Goal: Task Accomplishment & Management: Complete application form

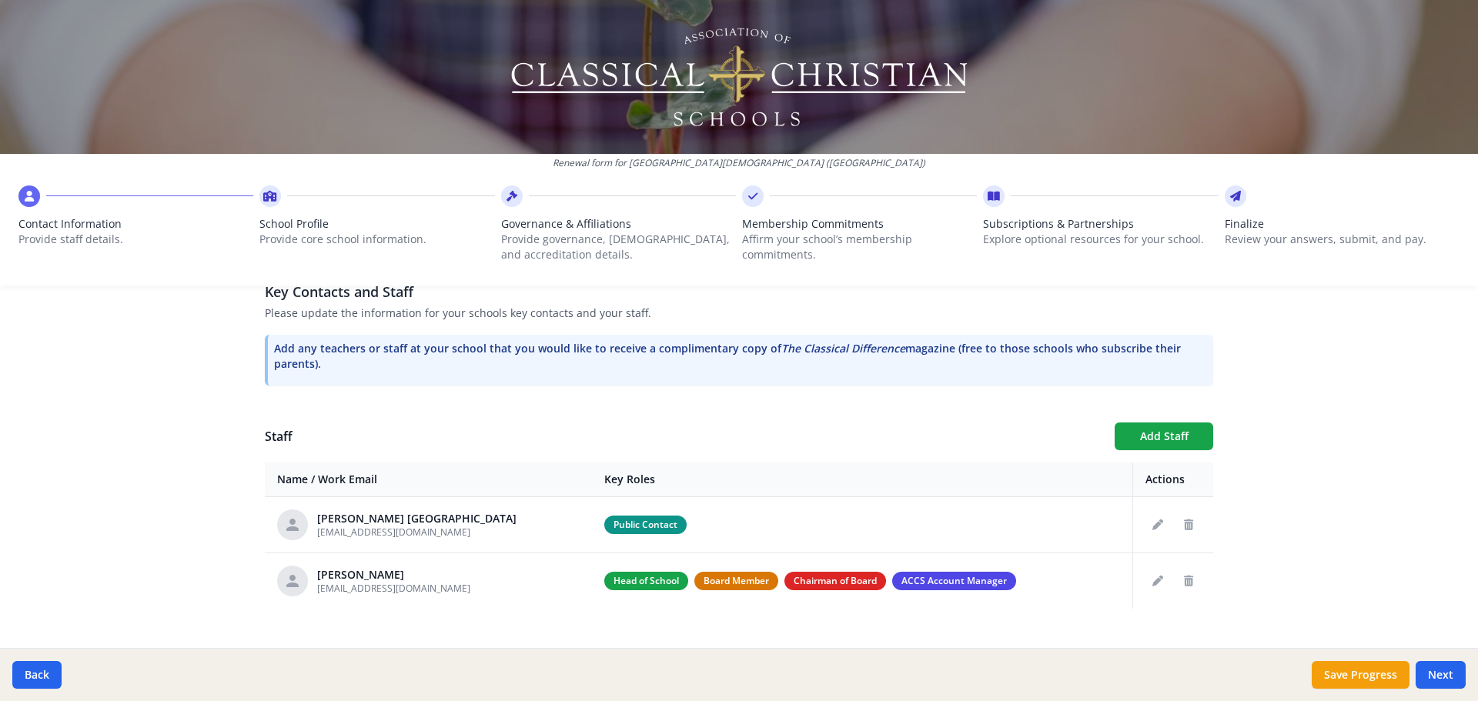
scroll to position [456, 0]
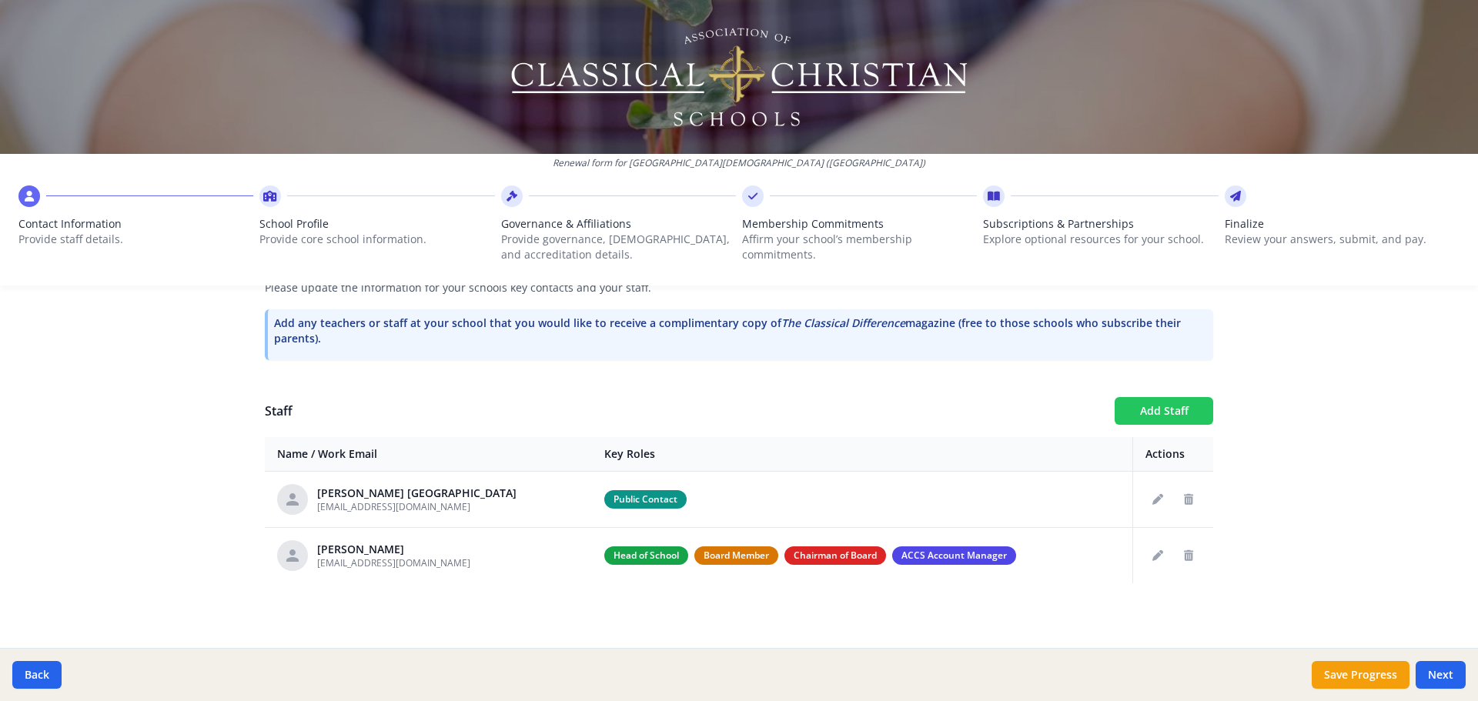
click at [1163, 417] on button "Add Staff" at bounding box center [1164, 411] width 99 height 28
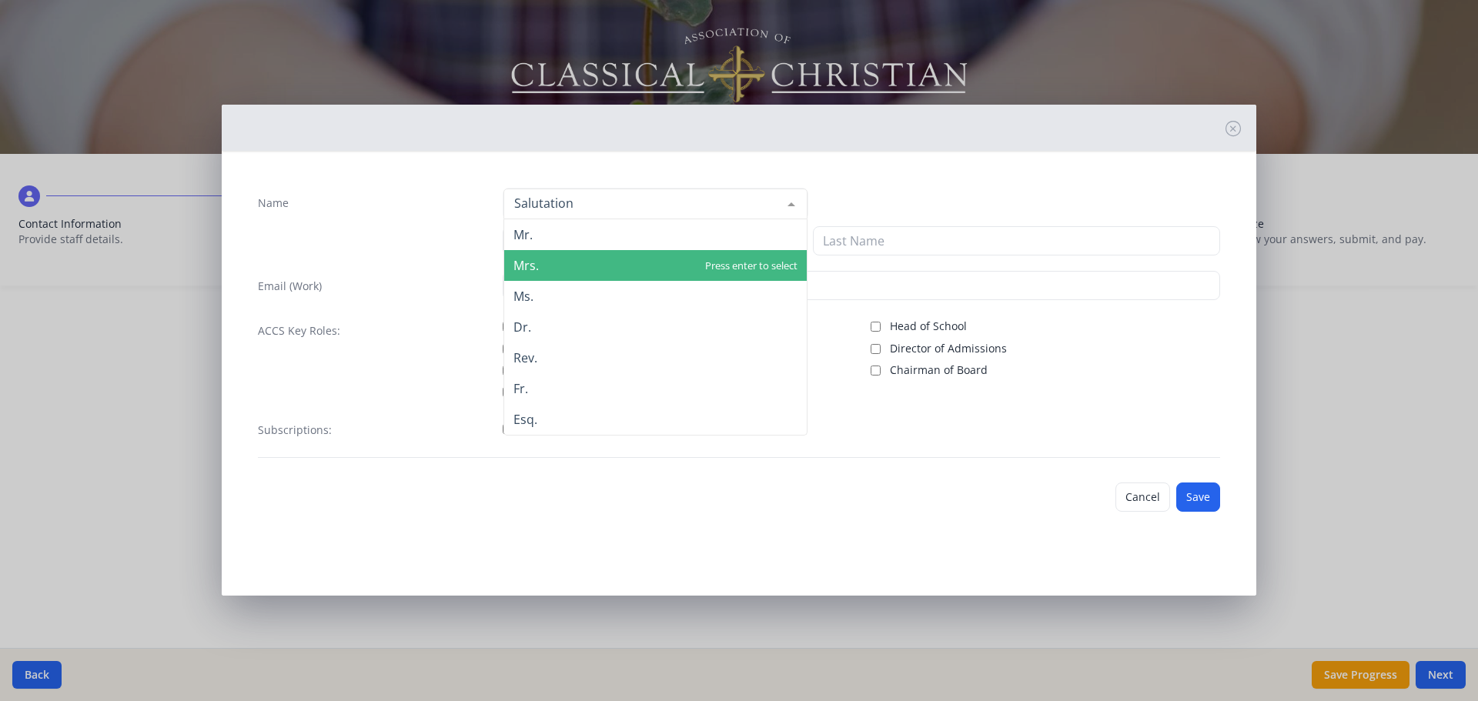
click at [536, 275] on span "Mrs." at bounding box center [655, 265] width 302 height 31
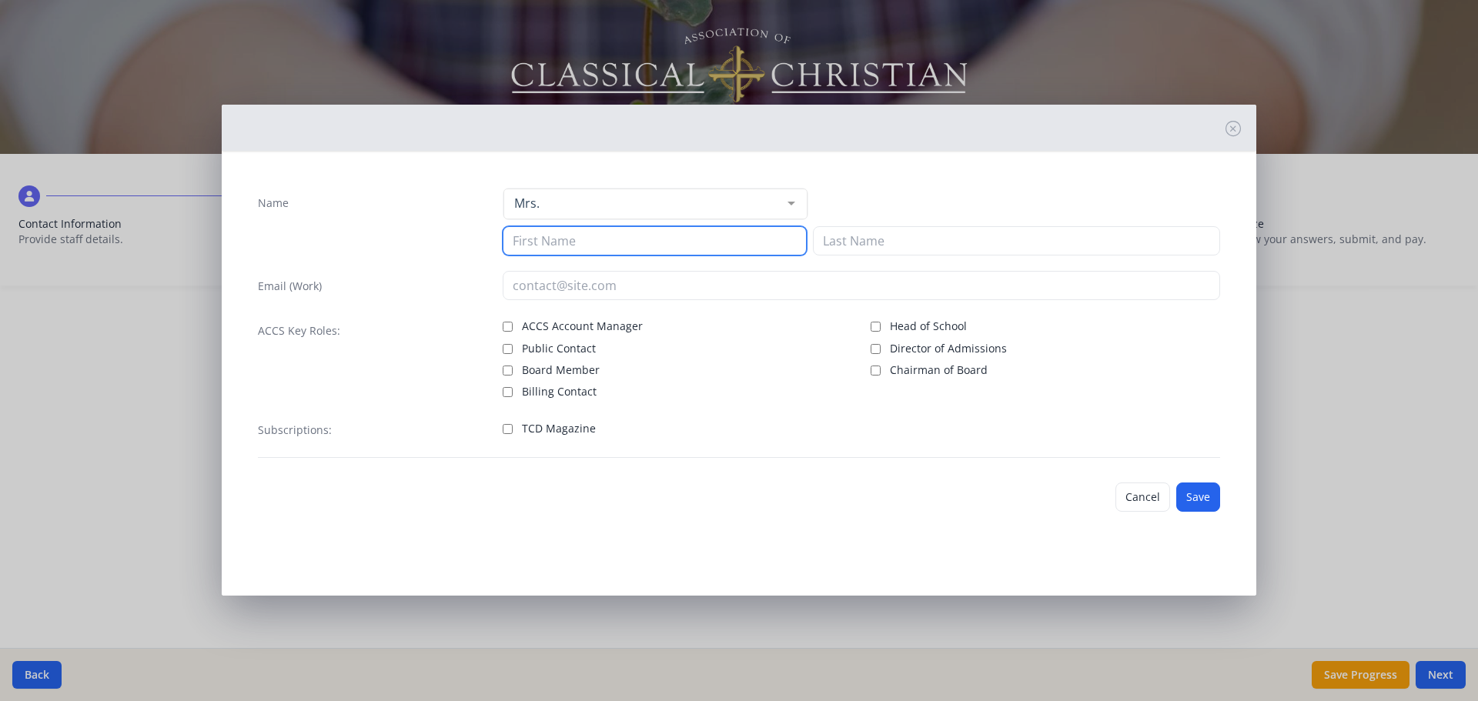
click at [536, 249] on input at bounding box center [655, 240] width 304 height 29
type input "[PERSON_NAME]"
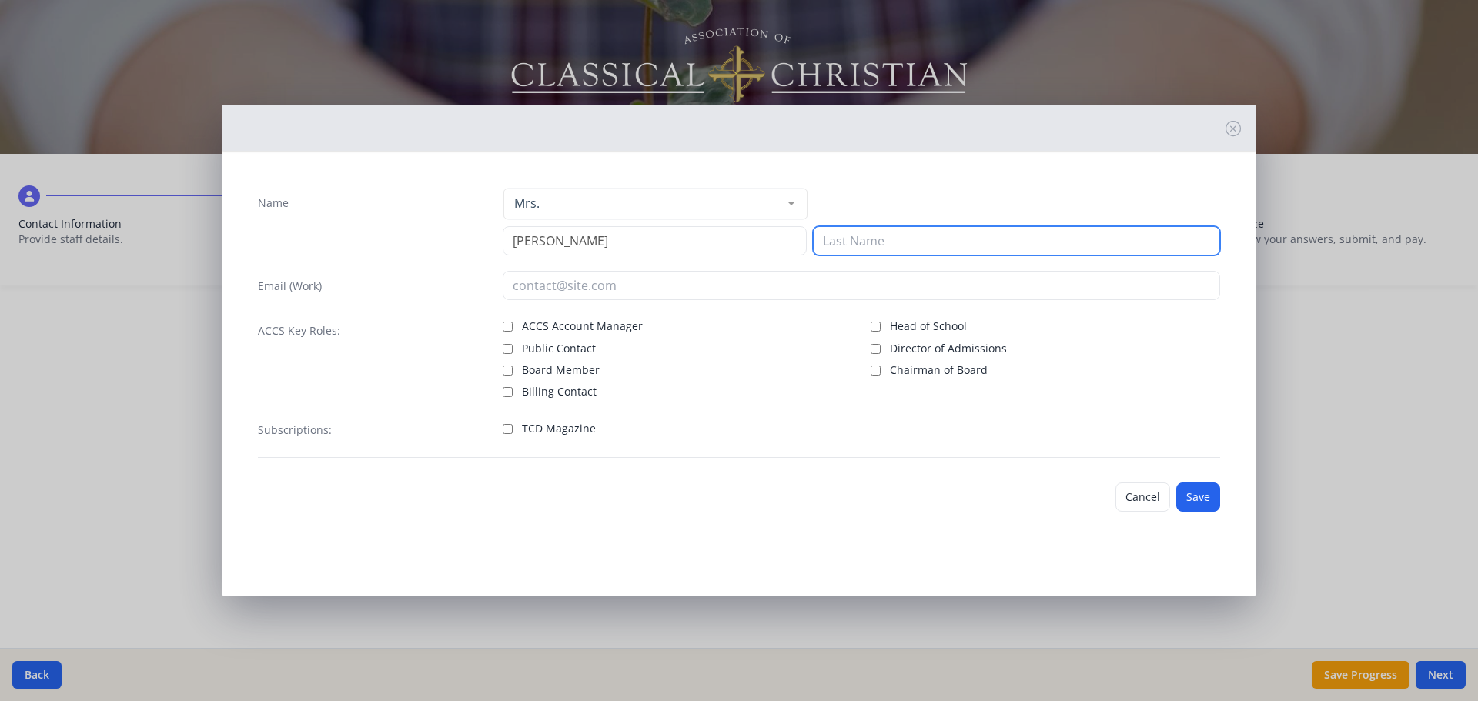
type input "d"
type input "Ha"
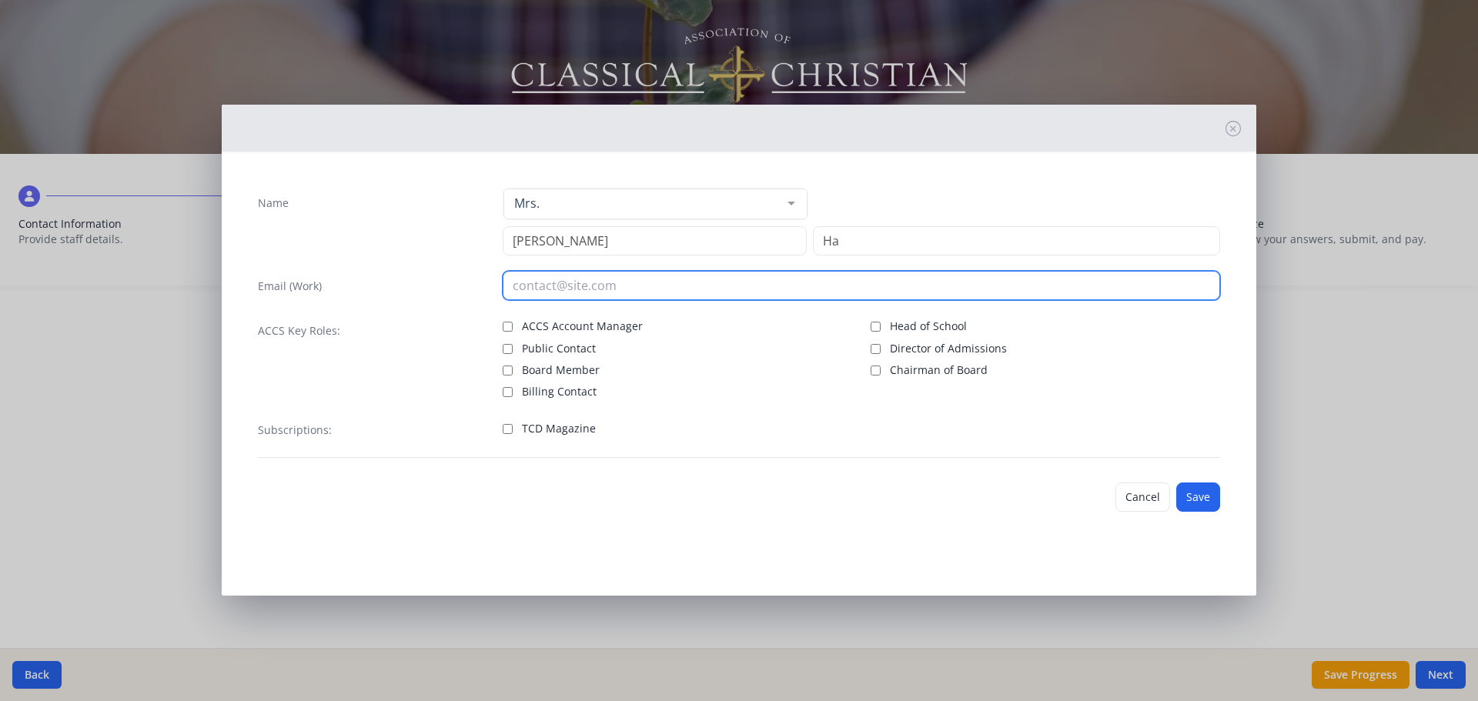
click at [546, 286] on input "email" at bounding box center [862, 285] width 718 height 29
type input "[PERSON_NAME][EMAIL_ADDRESS][PERSON_NAME][DOMAIN_NAME]"
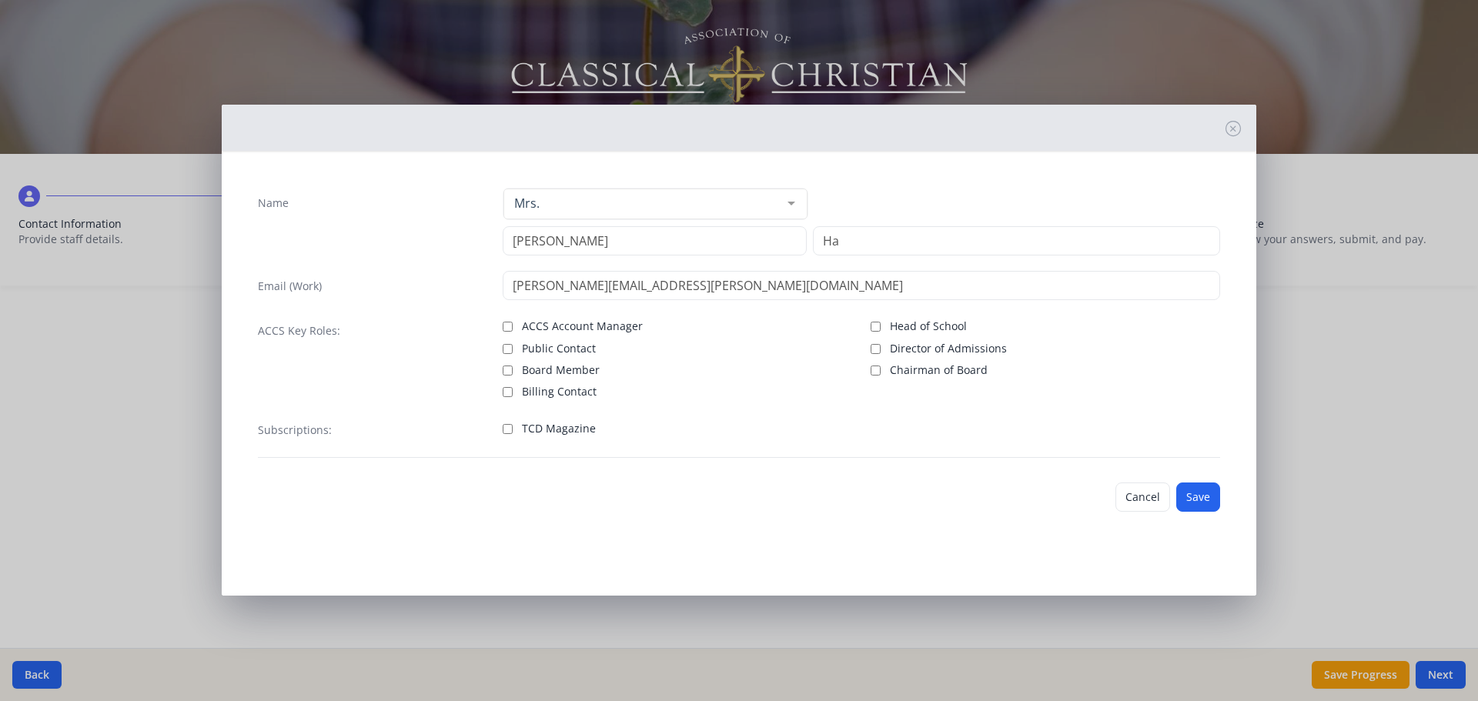
click at [555, 352] on span "Public Contact" at bounding box center [559, 348] width 74 height 15
click at [513, 352] on input "Public Contact" at bounding box center [508, 349] width 10 height 10
checkbox input "true"
click at [570, 426] on span "TCD Magazine" at bounding box center [559, 428] width 74 height 15
click at [560, 435] on span "TCD Magazine" at bounding box center [559, 428] width 74 height 15
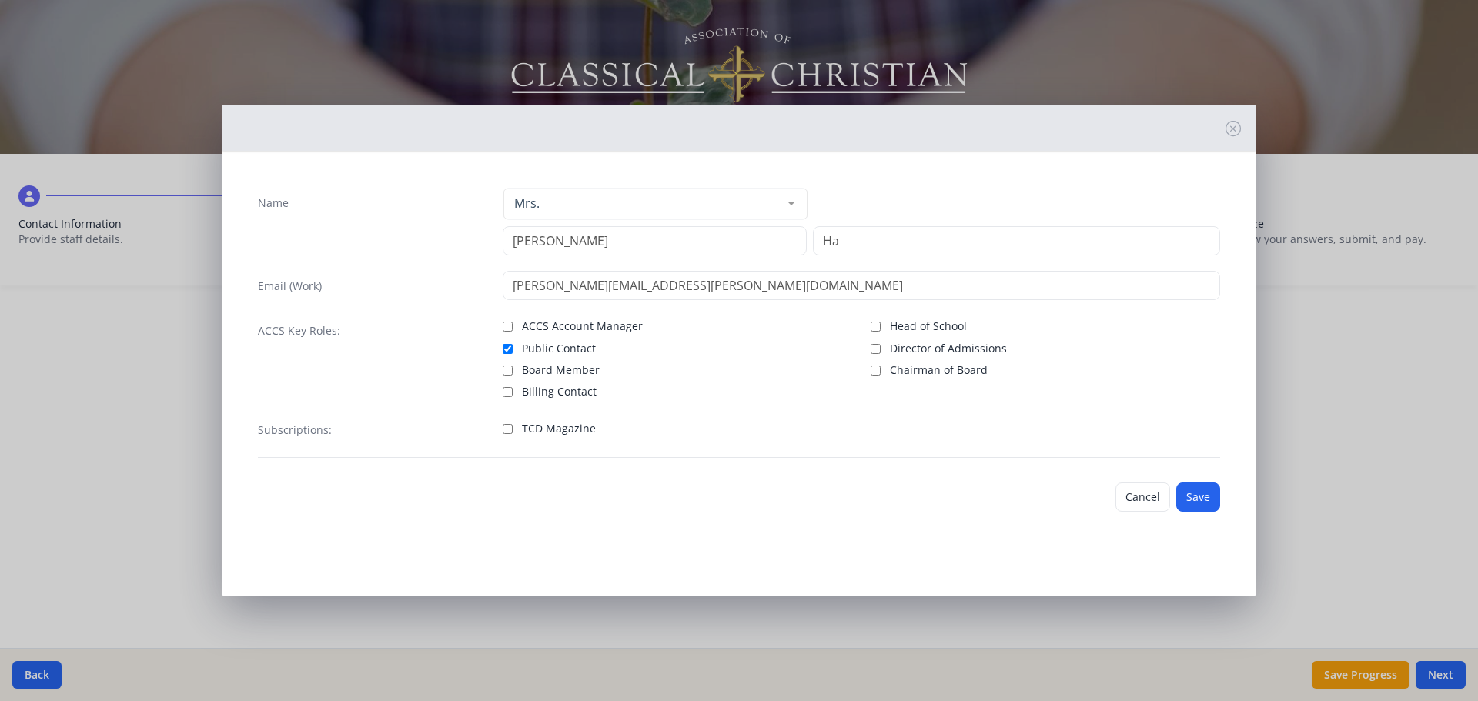
click at [513, 434] on input "TCD Magazine" at bounding box center [508, 429] width 10 height 10
checkbox input "true"
click at [1197, 510] on button "Save" at bounding box center [1198, 497] width 44 height 29
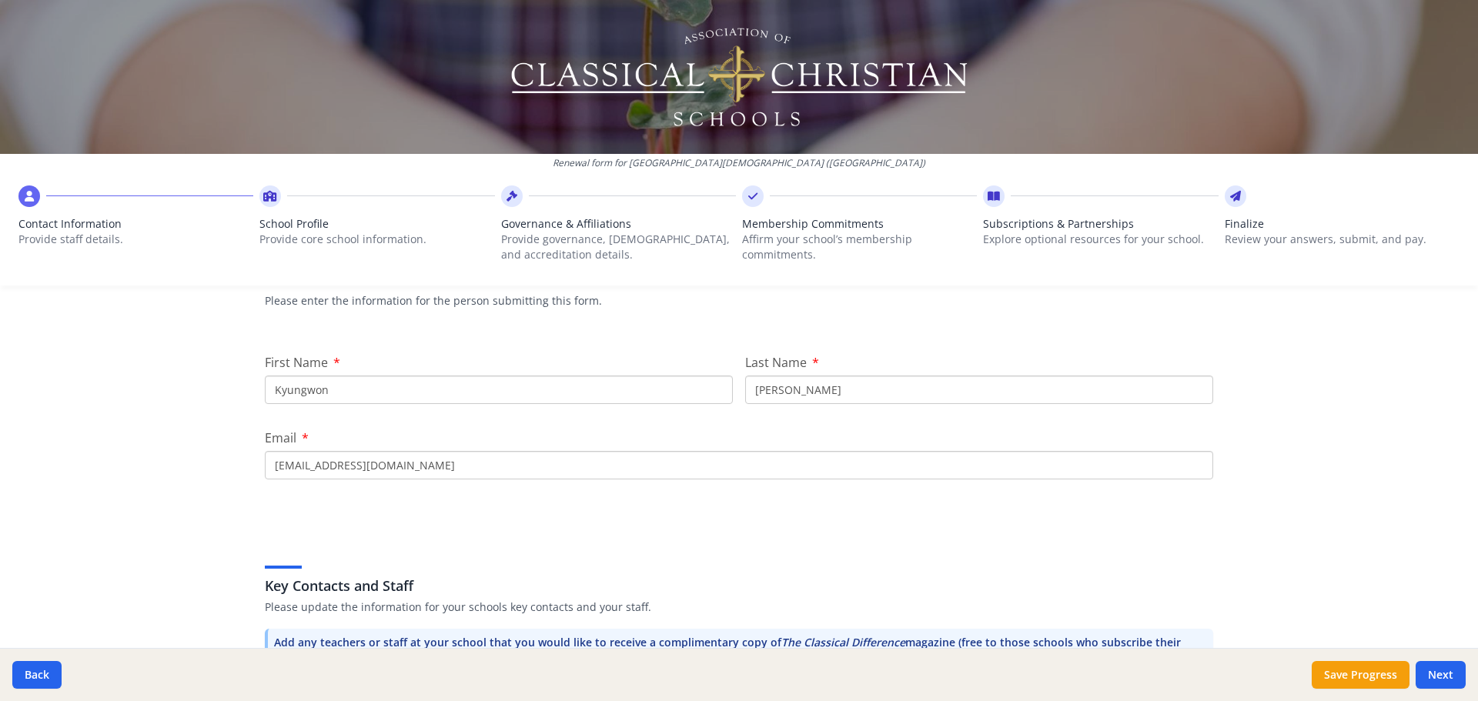
scroll to position [436, 0]
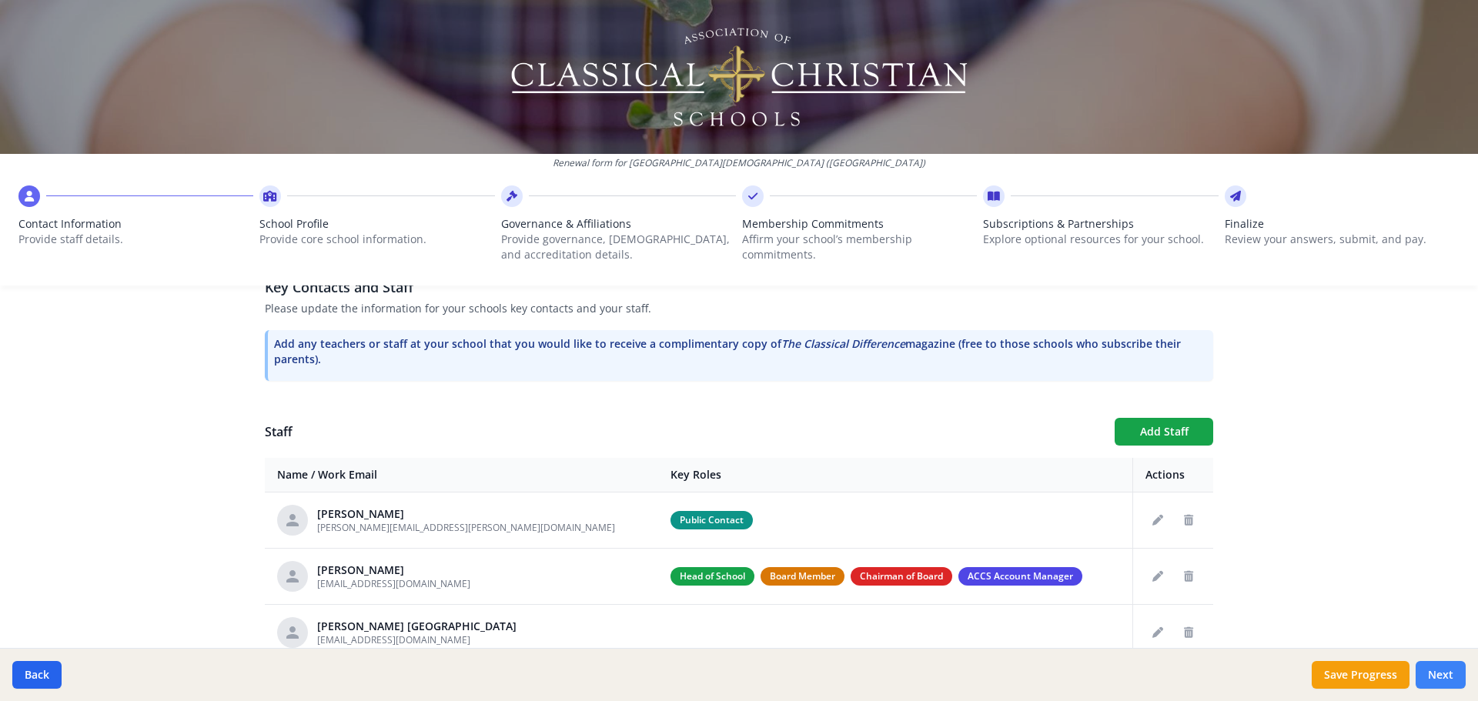
click at [1424, 670] on button "Next" at bounding box center [1441, 675] width 50 height 28
type input "[PHONE_NUMBER]"
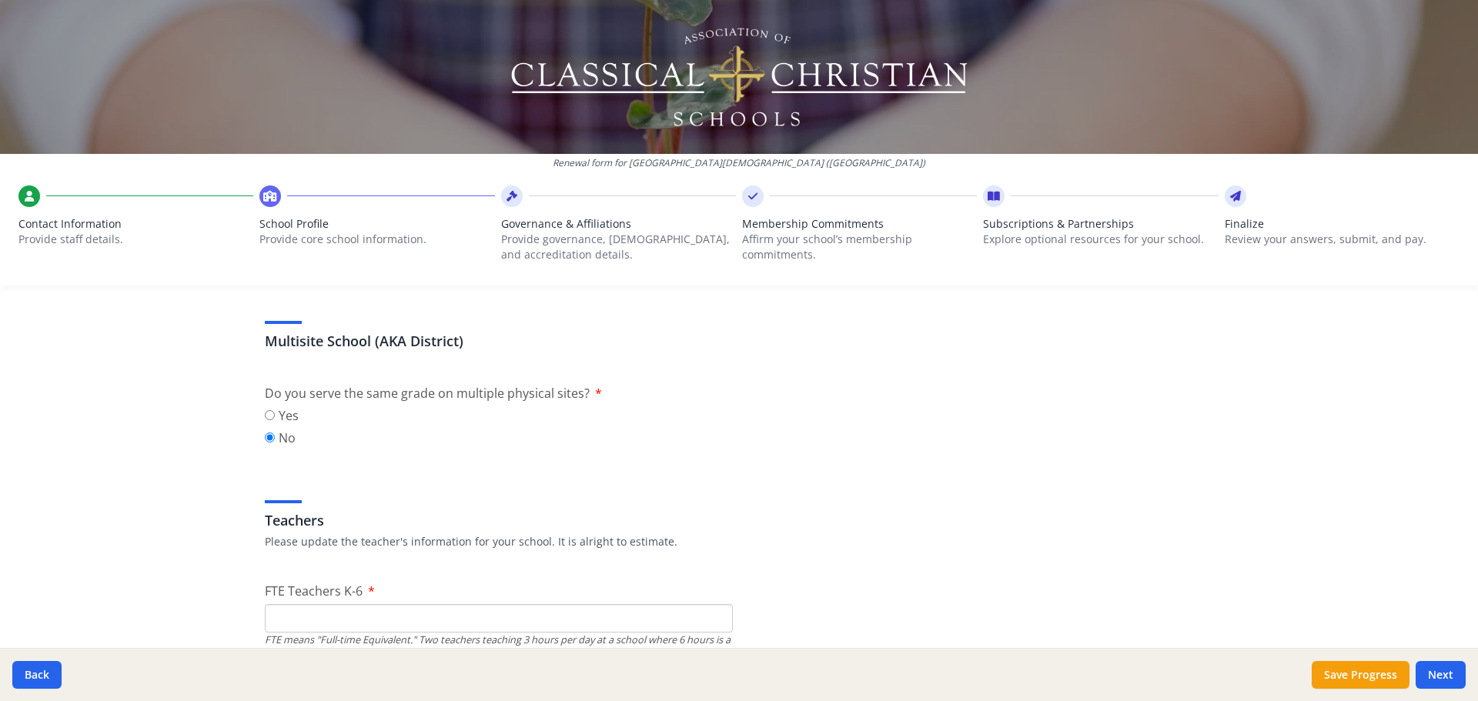
scroll to position [770, 0]
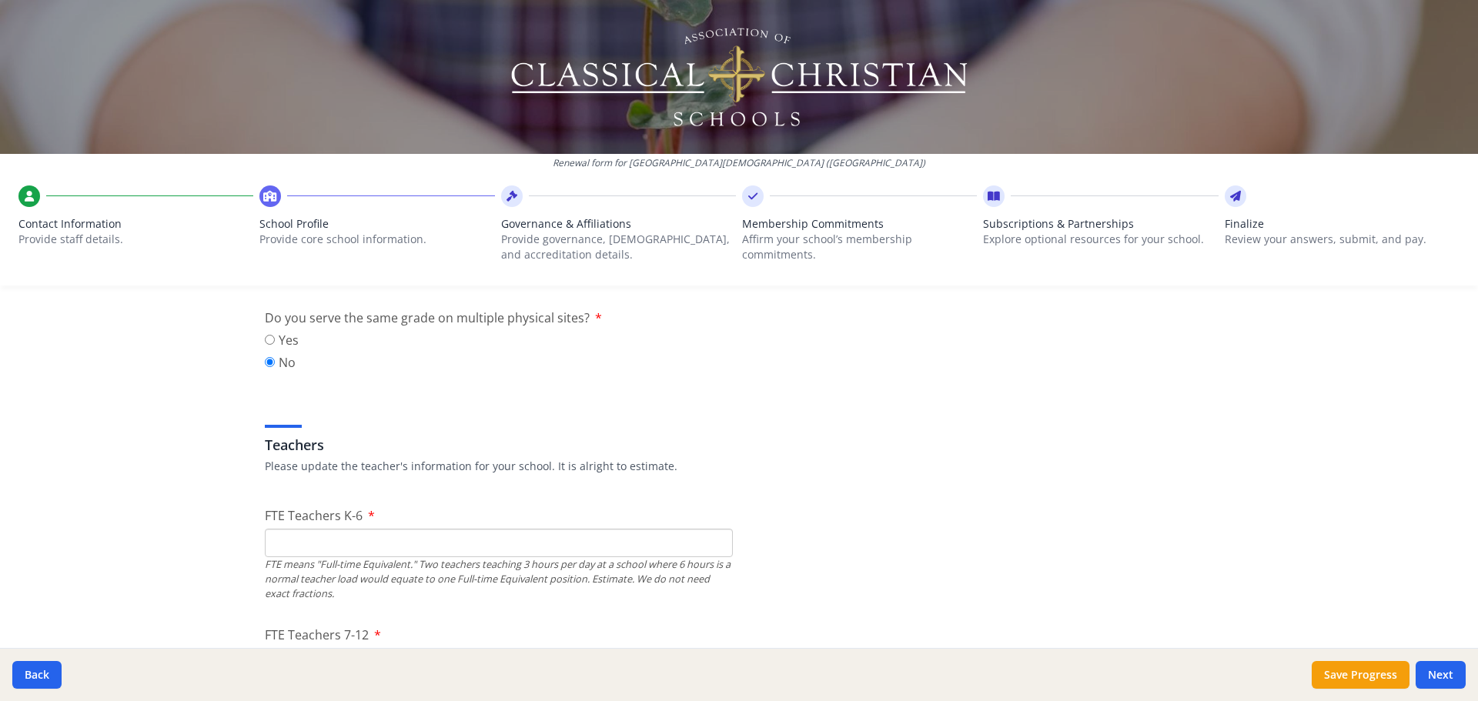
click at [284, 537] on input "FTE Teachers K-6" at bounding box center [499, 543] width 468 height 28
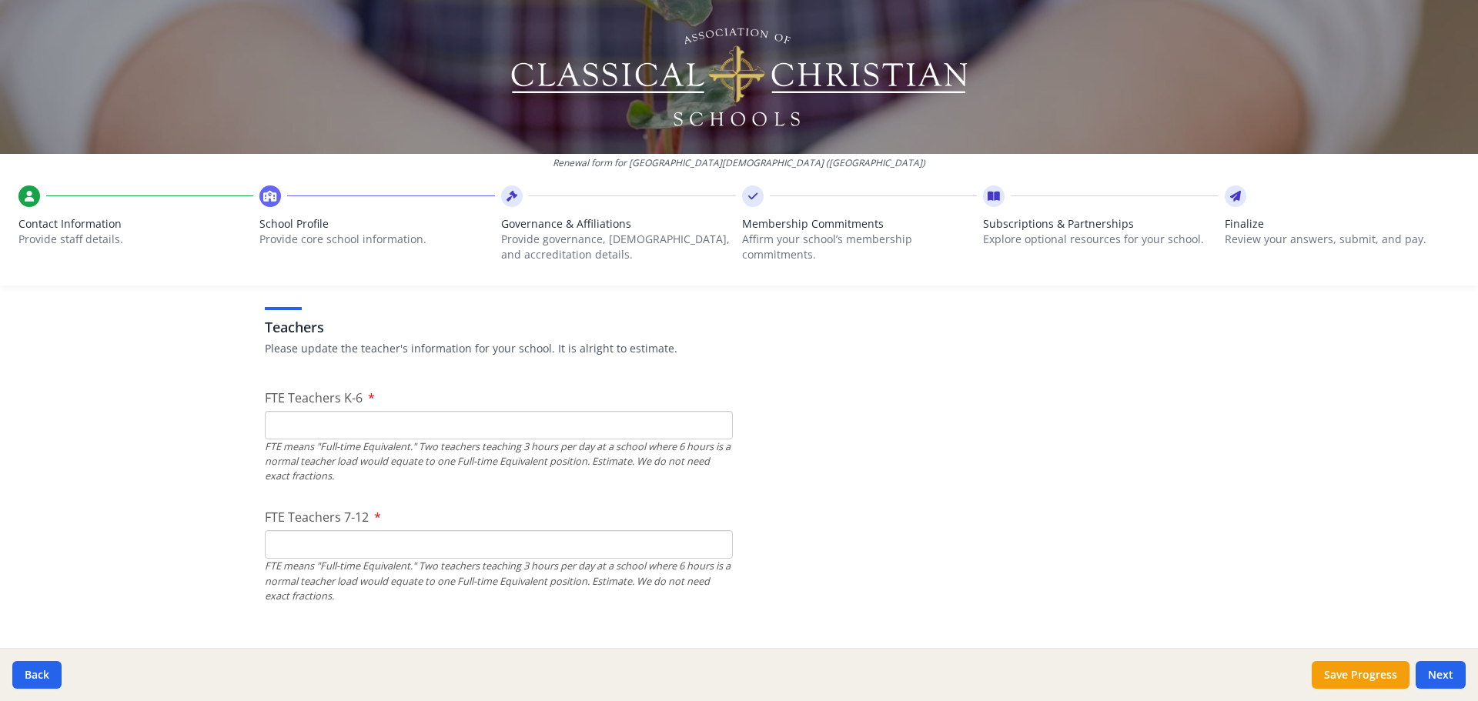
scroll to position [924, 0]
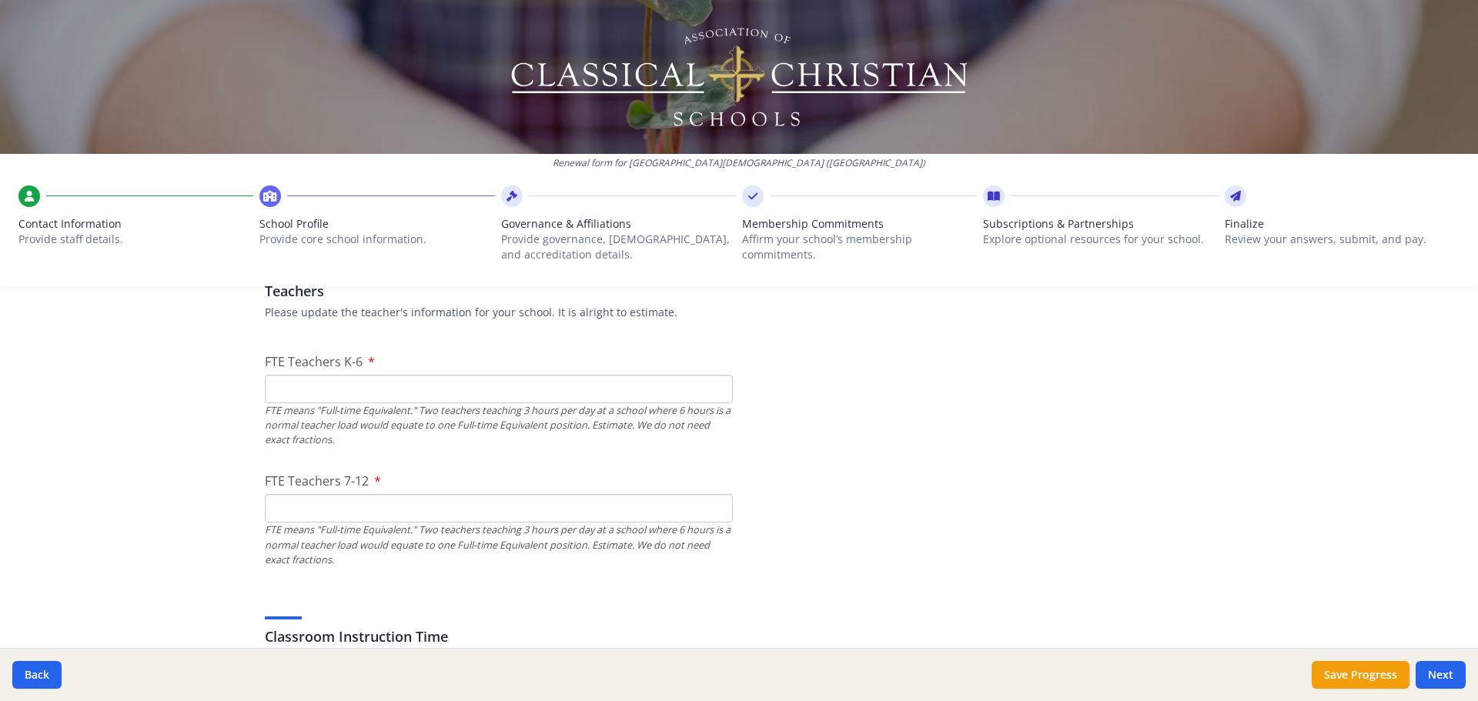
click at [657, 516] on input "FTE Teachers 7-12" at bounding box center [499, 508] width 468 height 28
type input "0"
click at [600, 383] on input "FTE Teachers K-6" at bounding box center [499, 389] width 468 height 28
type input "11"
drag, startPoint x: 351, startPoint y: 506, endPoint x: 182, endPoint y: 506, distance: 168.6
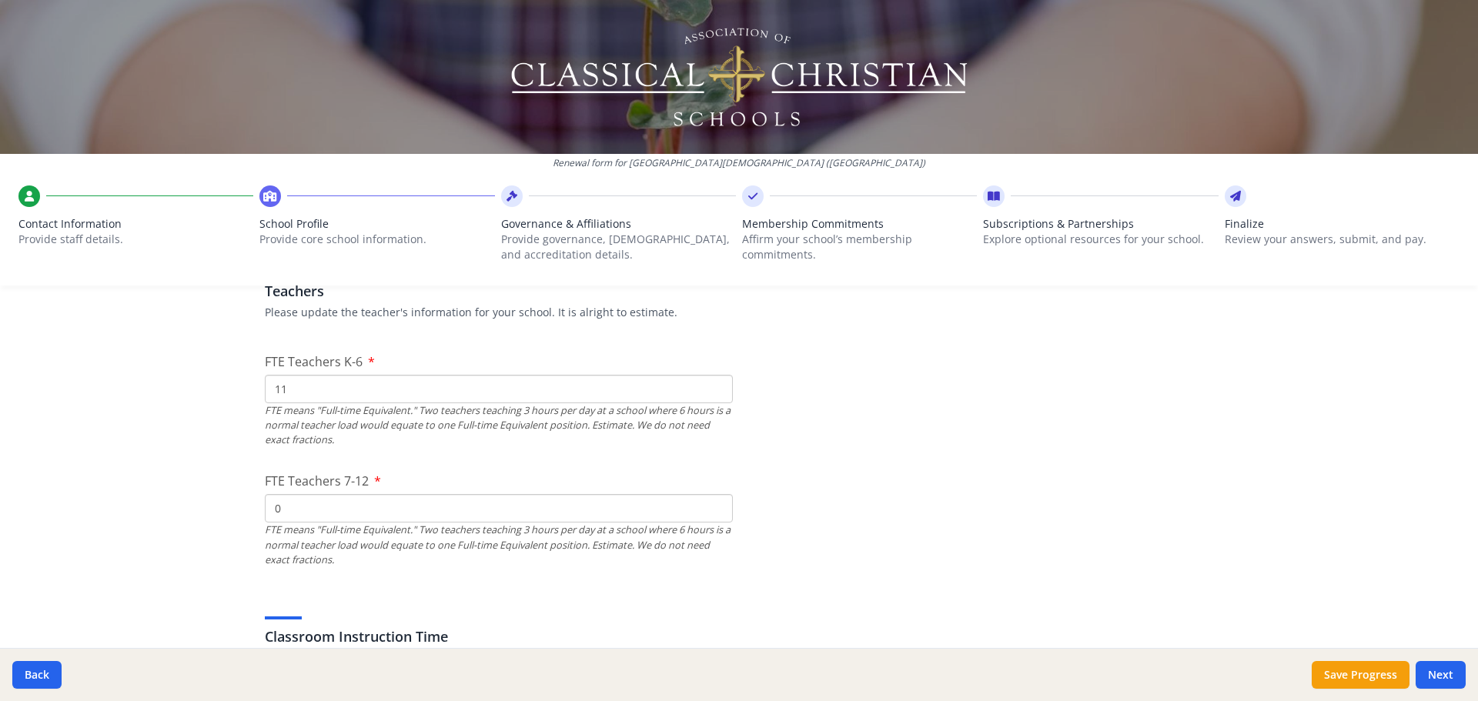
click at [182, 506] on div "Renewal form for [GEOGRAPHIC_DATA][DEMOGRAPHIC_DATA] ([GEOGRAPHIC_DATA]) Contac…" at bounding box center [739, 350] width 1478 height 701
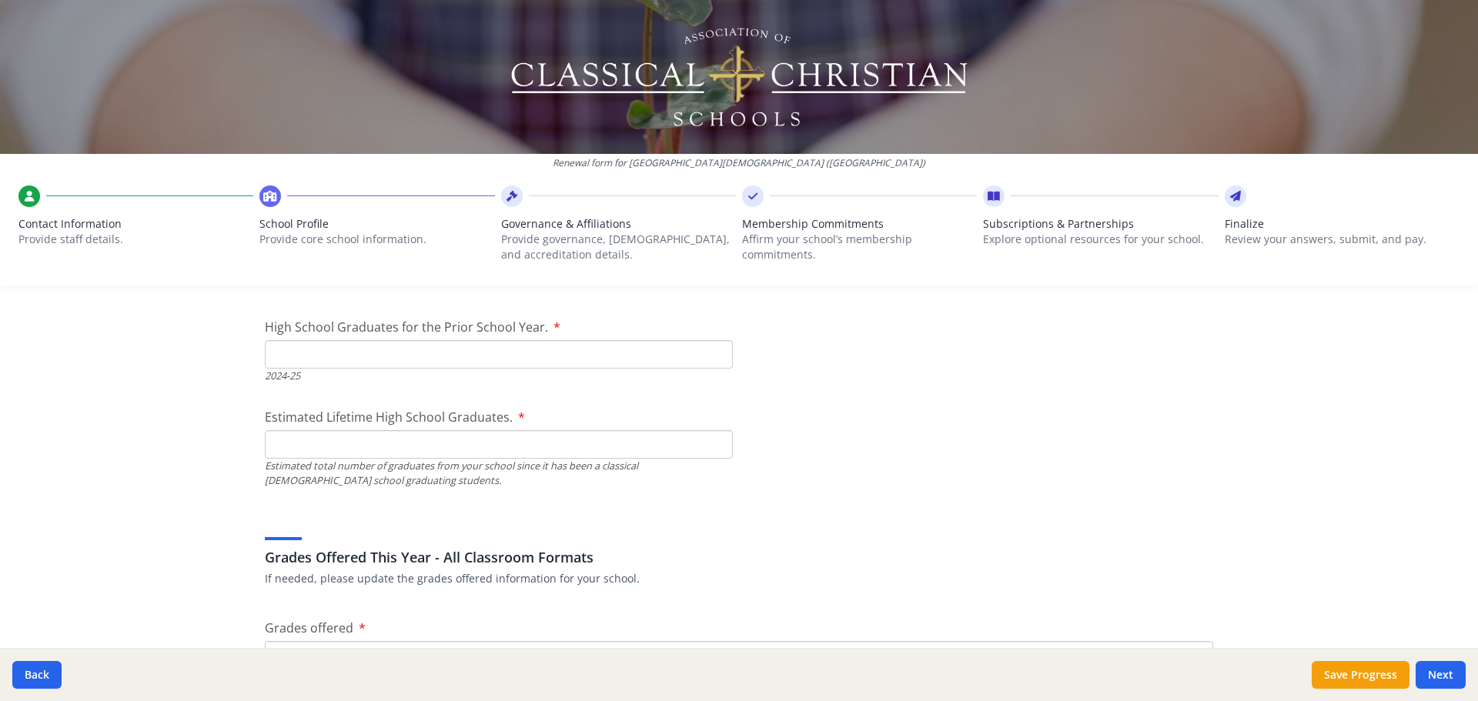
scroll to position [2232, 0]
click at [289, 336] on div "High School Graduates for the Prior School Year. 2024-25" at bounding box center [499, 348] width 468 height 65
click at [286, 345] on input "High School Graduates for the Prior School Year." at bounding box center [499, 352] width 468 height 28
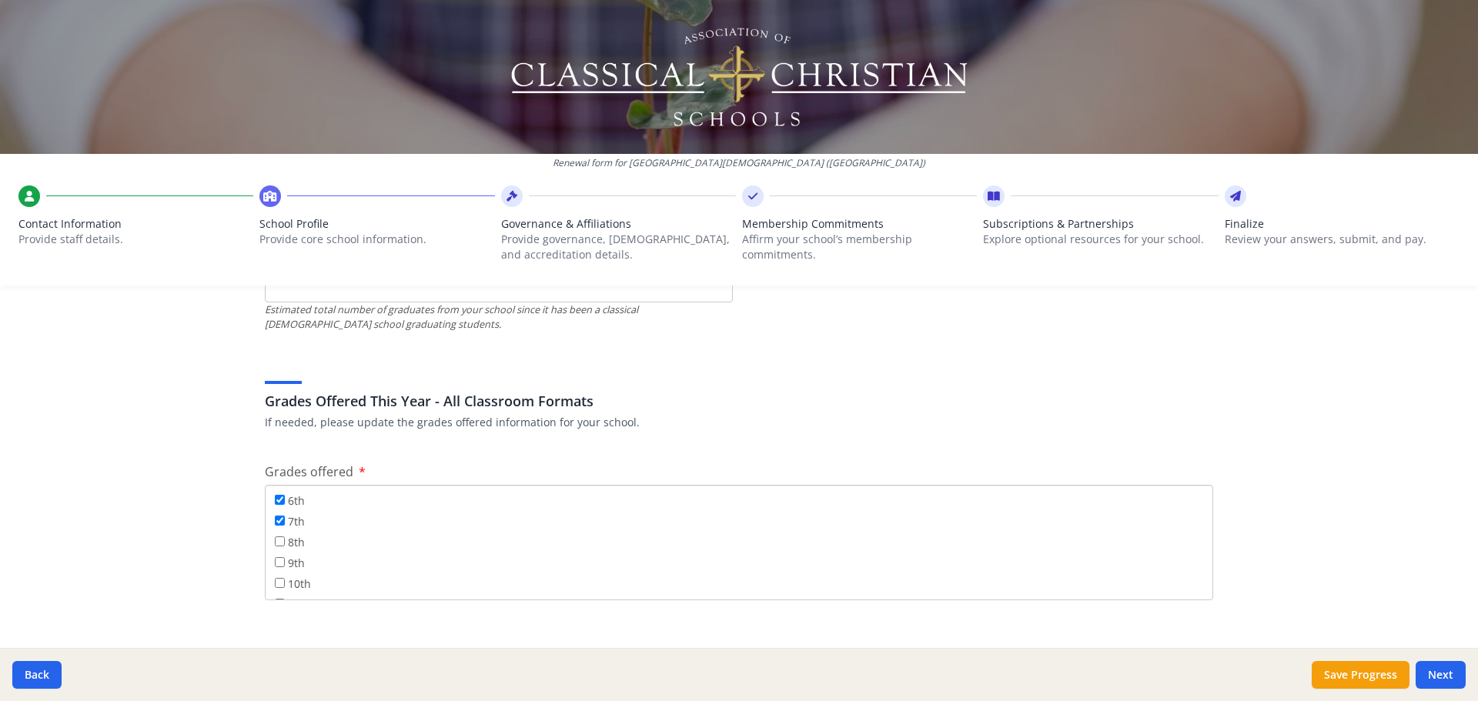
scroll to position [109, 0]
click at [275, 553] on input "7th" at bounding box center [280, 555] width 10 height 10
checkbox input "false"
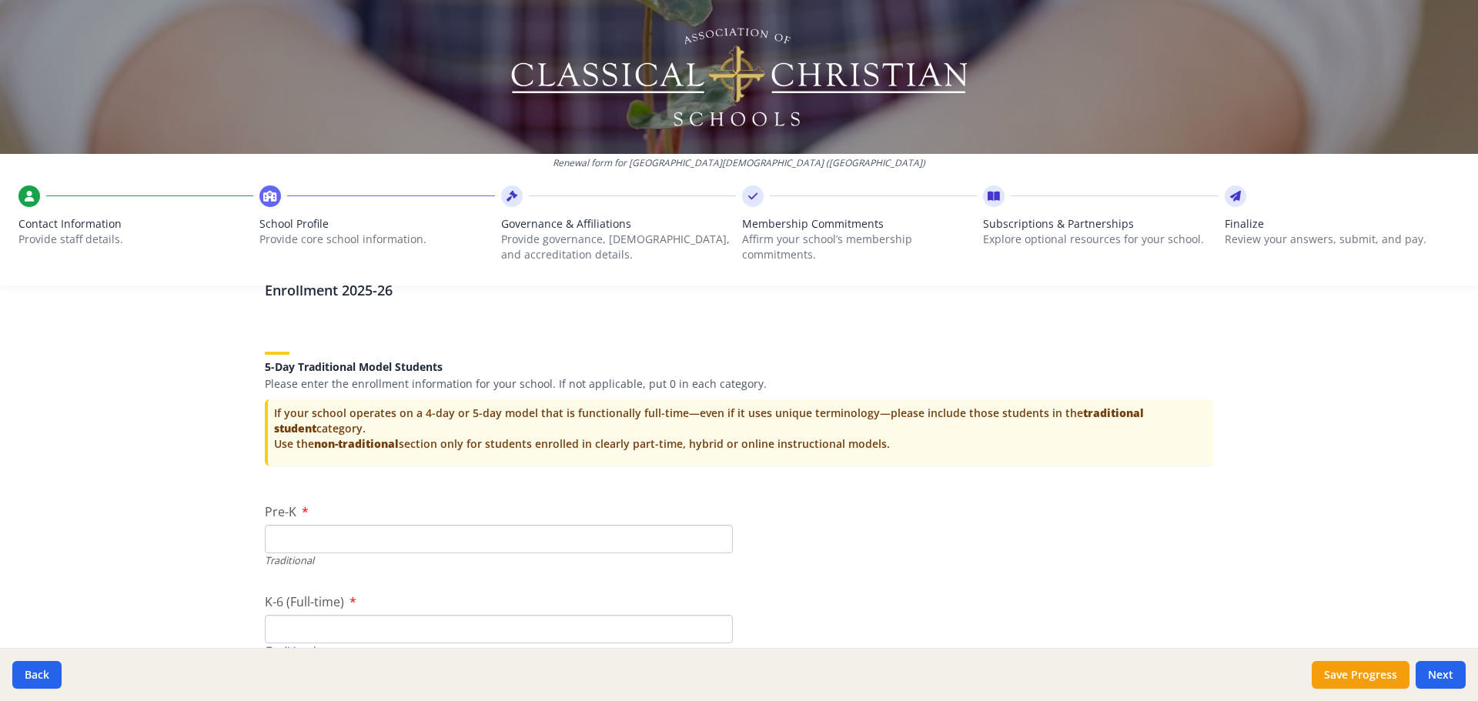
scroll to position [3079, 0]
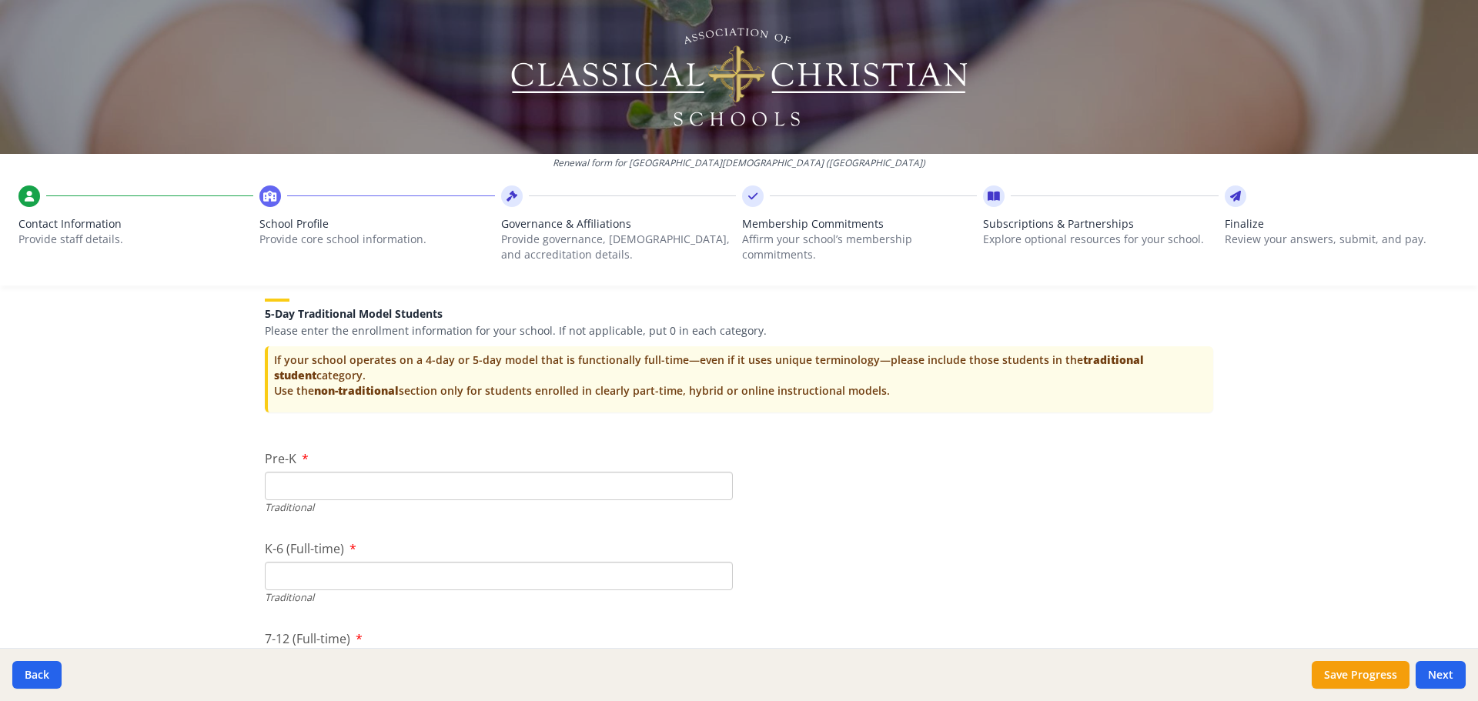
click at [278, 489] on input "Pre-K" at bounding box center [499, 486] width 468 height 28
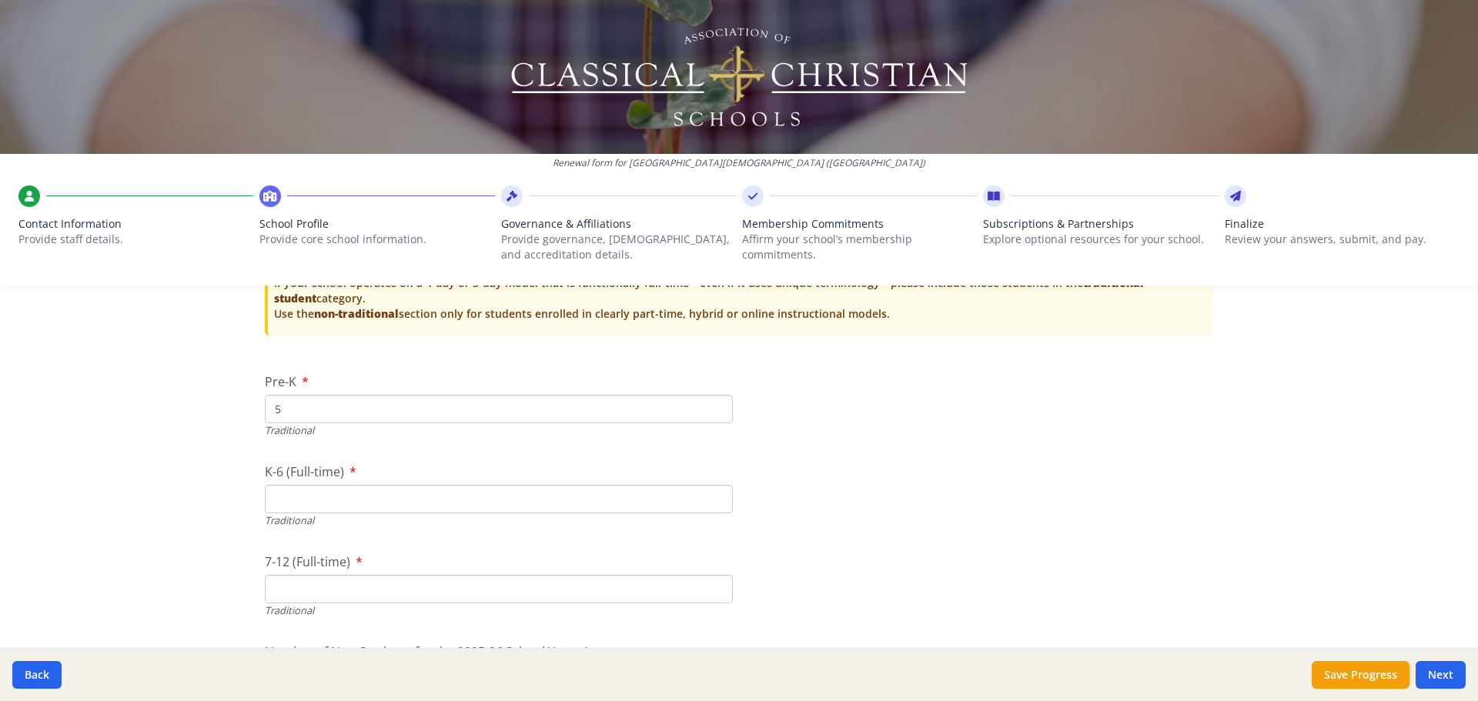
type input "5"
click at [321, 496] on input "K-6 (Full-time)" at bounding box center [499, 499] width 468 height 28
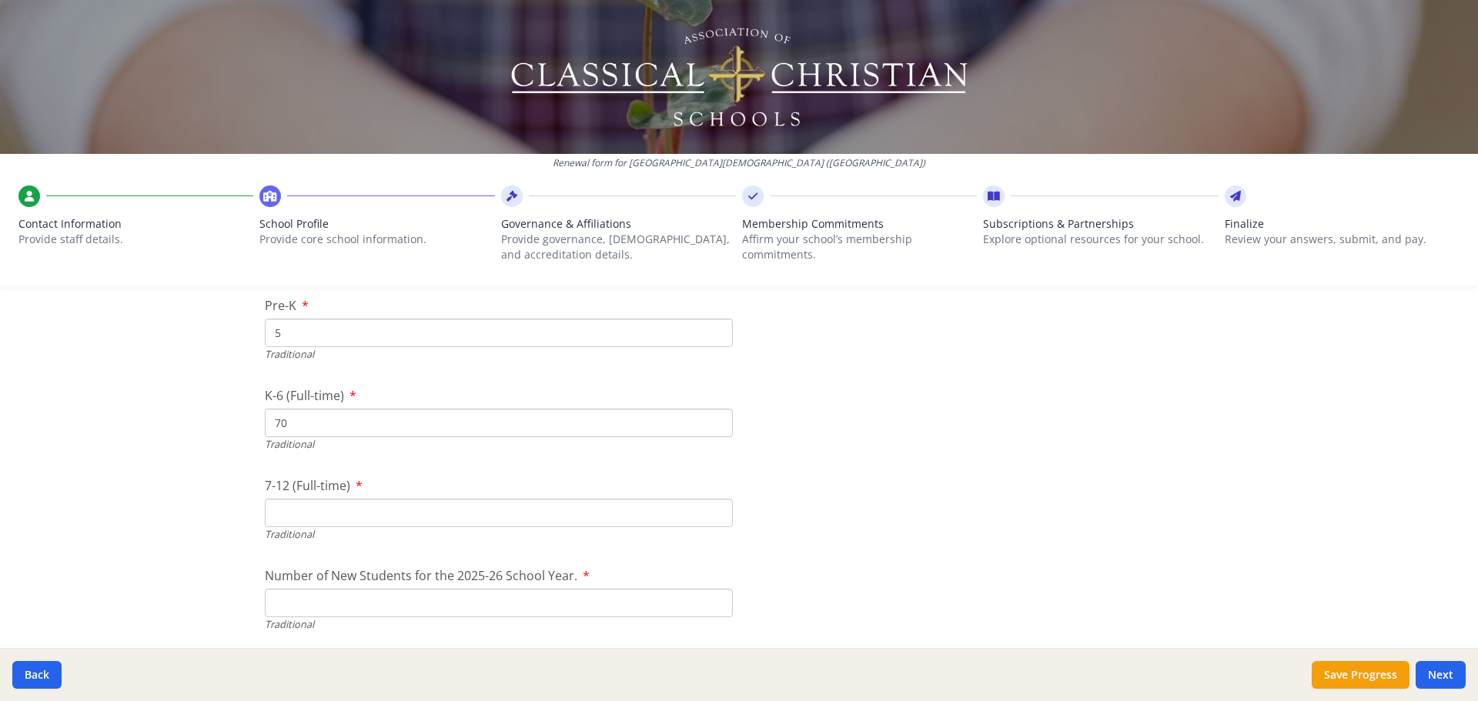
scroll to position [3233, 0]
drag, startPoint x: 289, startPoint y: 420, endPoint x: 273, endPoint y: 420, distance: 15.4
click at [273, 420] on input "70" at bounding box center [499, 422] width 468 height 28
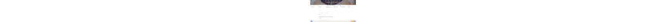
scroll to position [3387, 0]
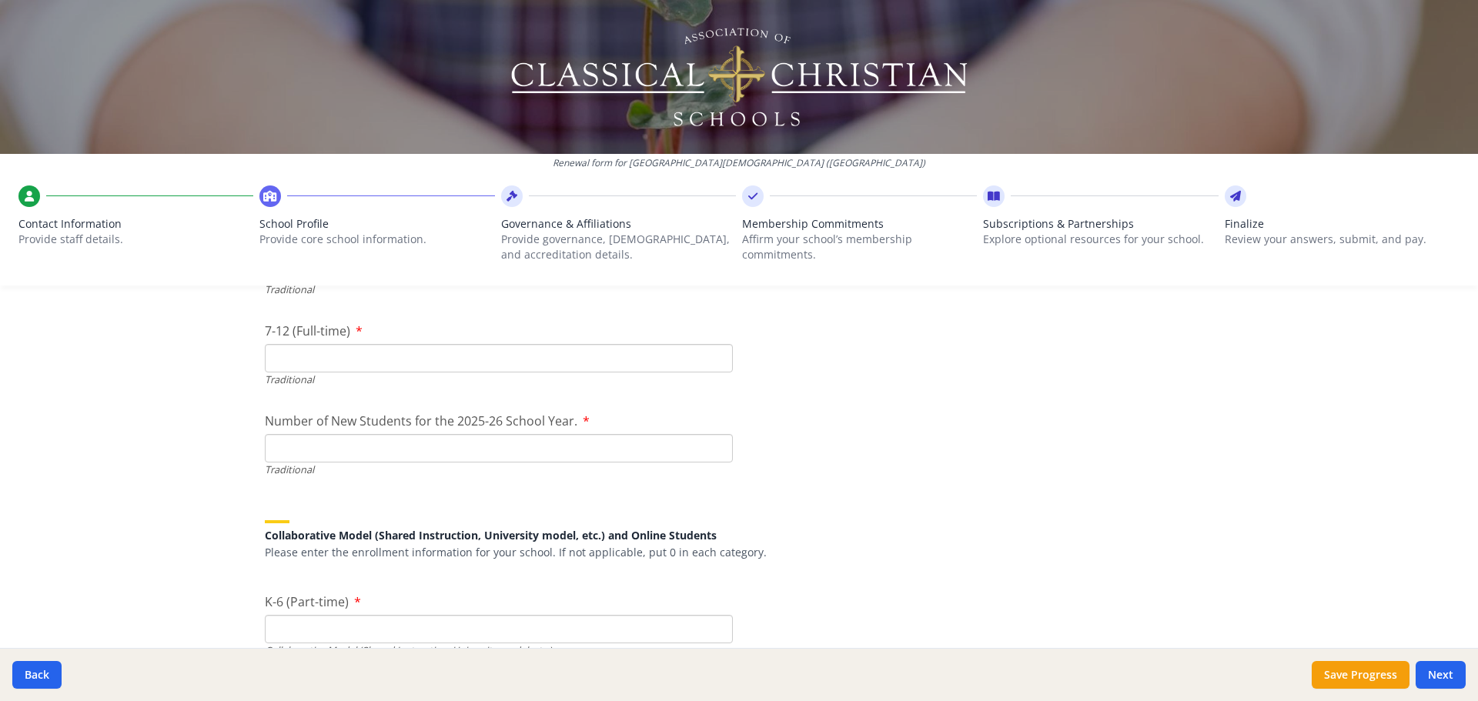
type input "71"
click at [301, 453] on input "Number of New Students for the 2025-26 School Year." at bounding box center [499, 448] width 468 height 28
click at [379, 450] on input "Number of New Students for the 2025-26 School Year." at bounding box center [499, 448] width 468 height 28
drag, startPoint x: 290, startPoint y: 450, endPoint x: 217, endPoint y: 444, distance: 73.4
click at [220, 445] on div "Renewal form for [GEOGRAPHIC_DATA][DEMOGRAPHIC_DATA] ([GEOGRAPHIC_DATA]) Contac…" at bounding box center [739, 350] width 1478 height 701
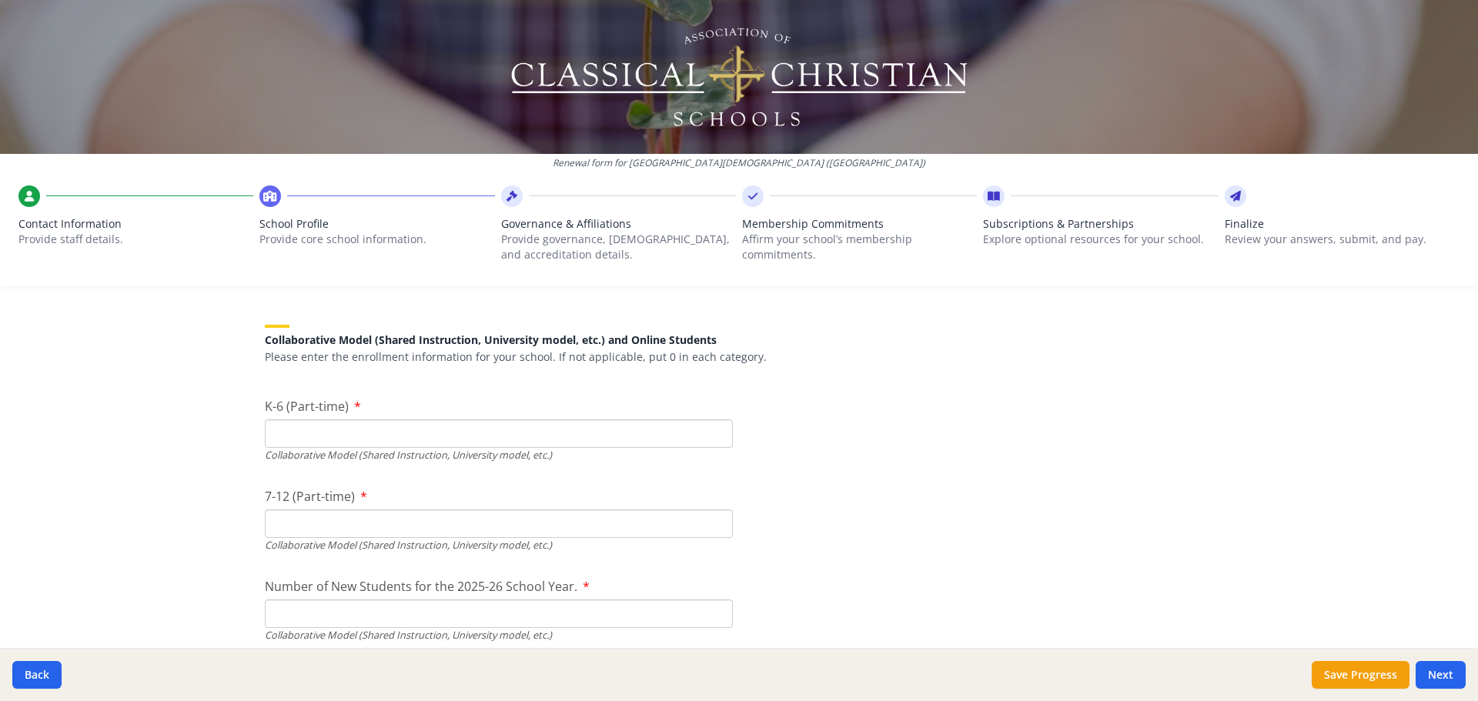
scroll to position [3618, 0]
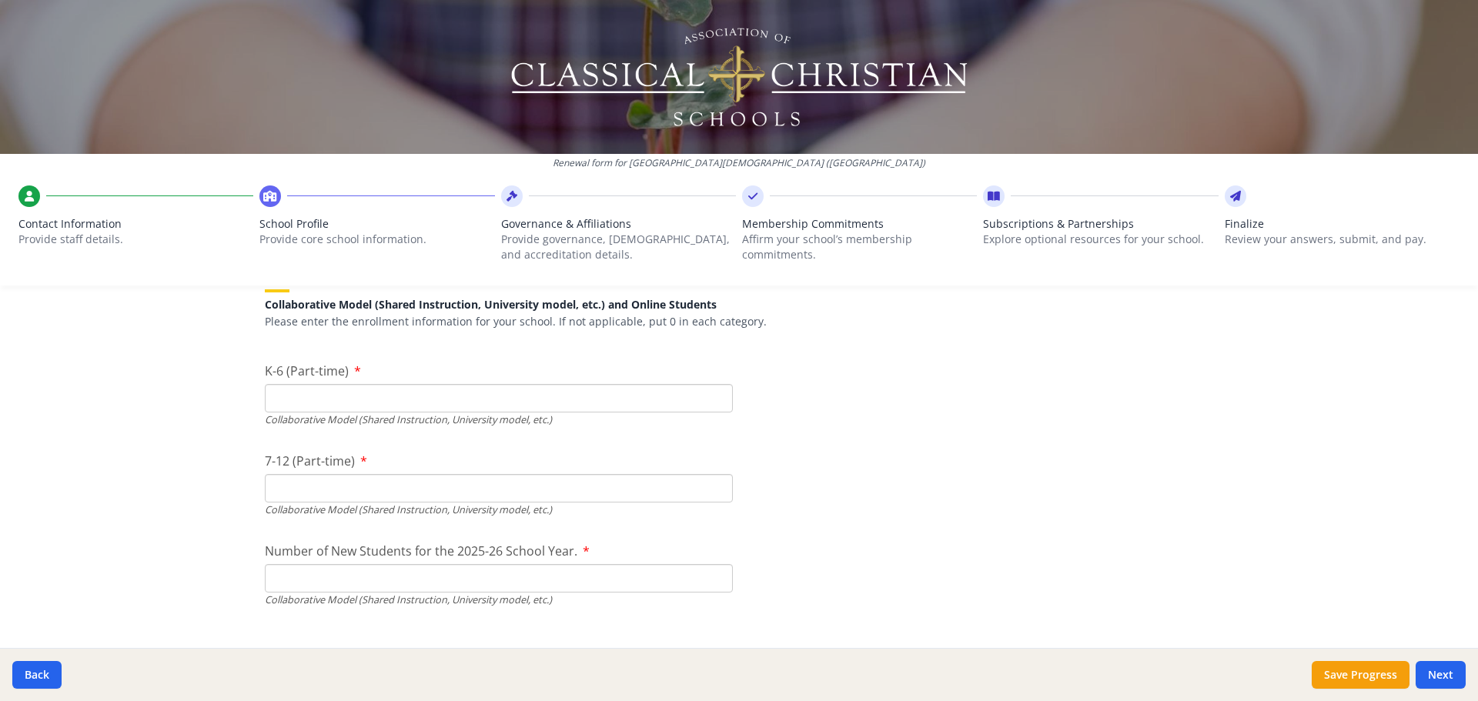
type input "11"
click at [301, 396] on input "K-6 (Part-time)" at bounding box center [499, 398] width 468 height 28
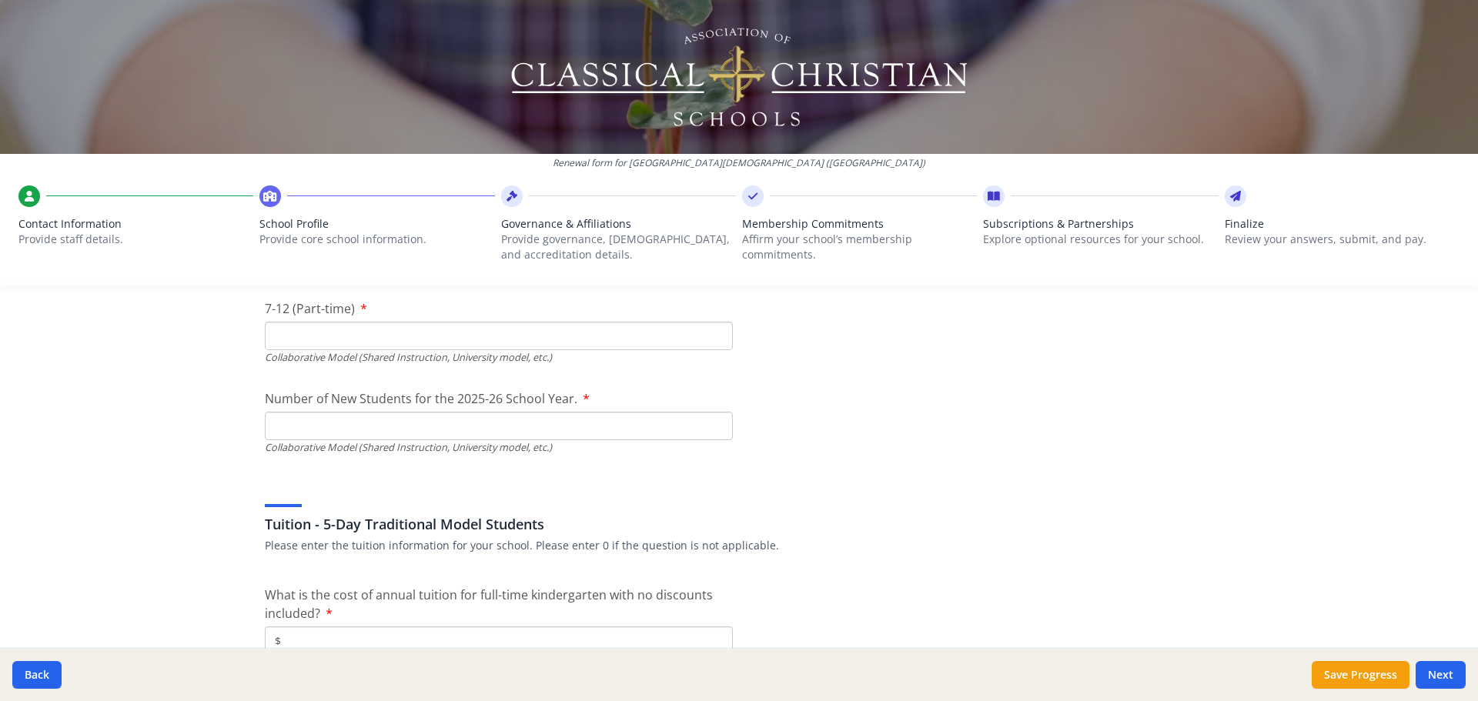
scroll to position [3772, 0]
type input "3"
click at [296, 434] on input "Number of New Students for the 2025-26 School Year." at bounding box center [499, 424] width 468 height 28
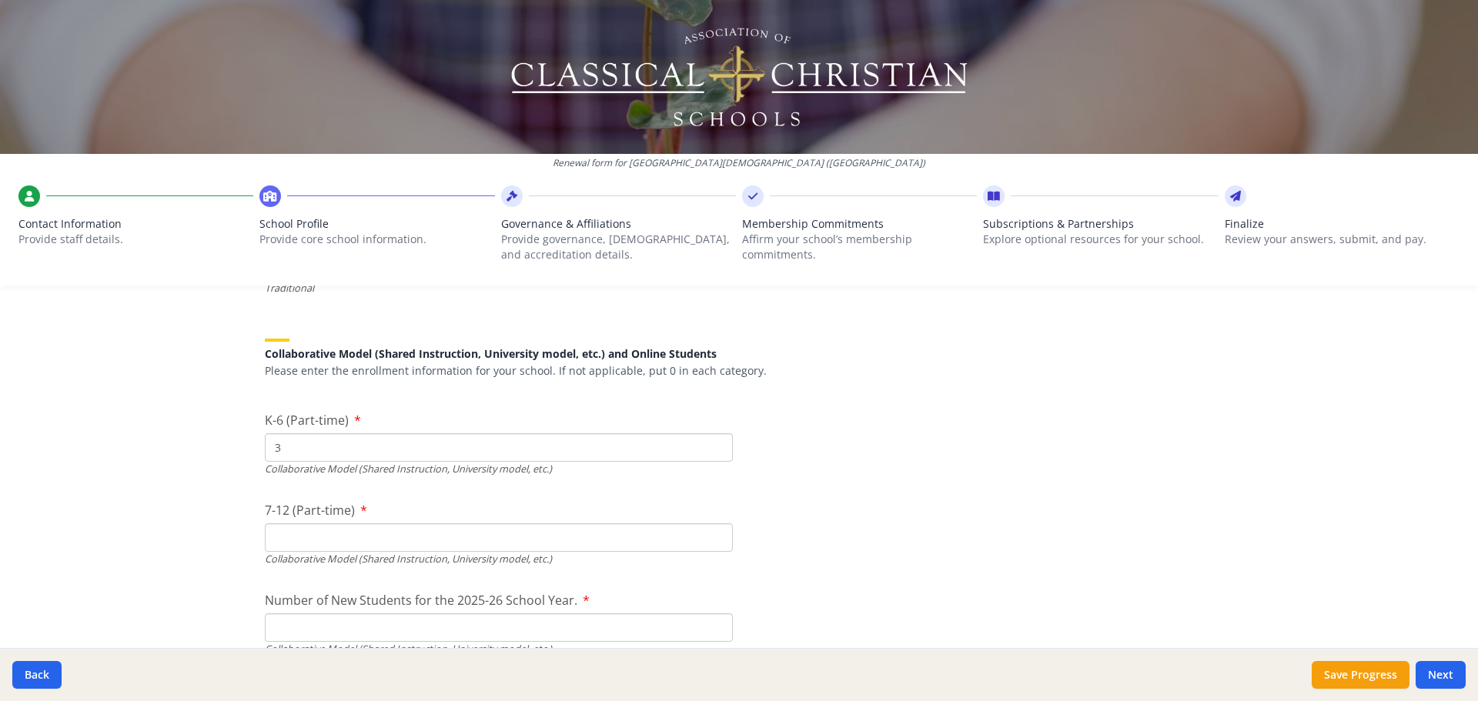
scroll to position [3541, 0]
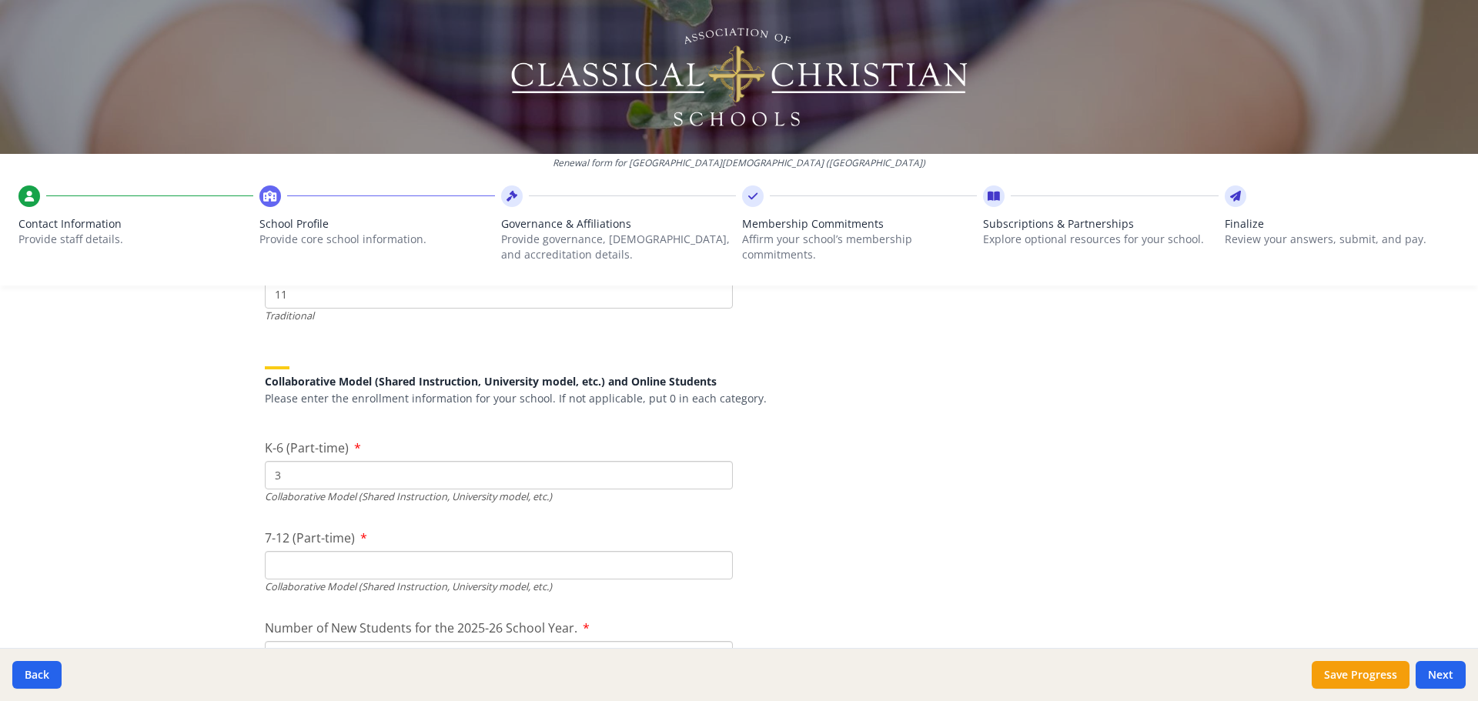
drag, startPoint x: 296, startPoint y: 476, endPoint x: 232, endPoint y: 473, distance: 63.2
click at [232, 473] on div "Renewal form for [GEOGRAPHIC_DATA][DEMOGRAPHIC_DATA] ([GEOGRAPHIC_DATA]) Contac…" at bounding box center [739, 350] width 1478 height 701
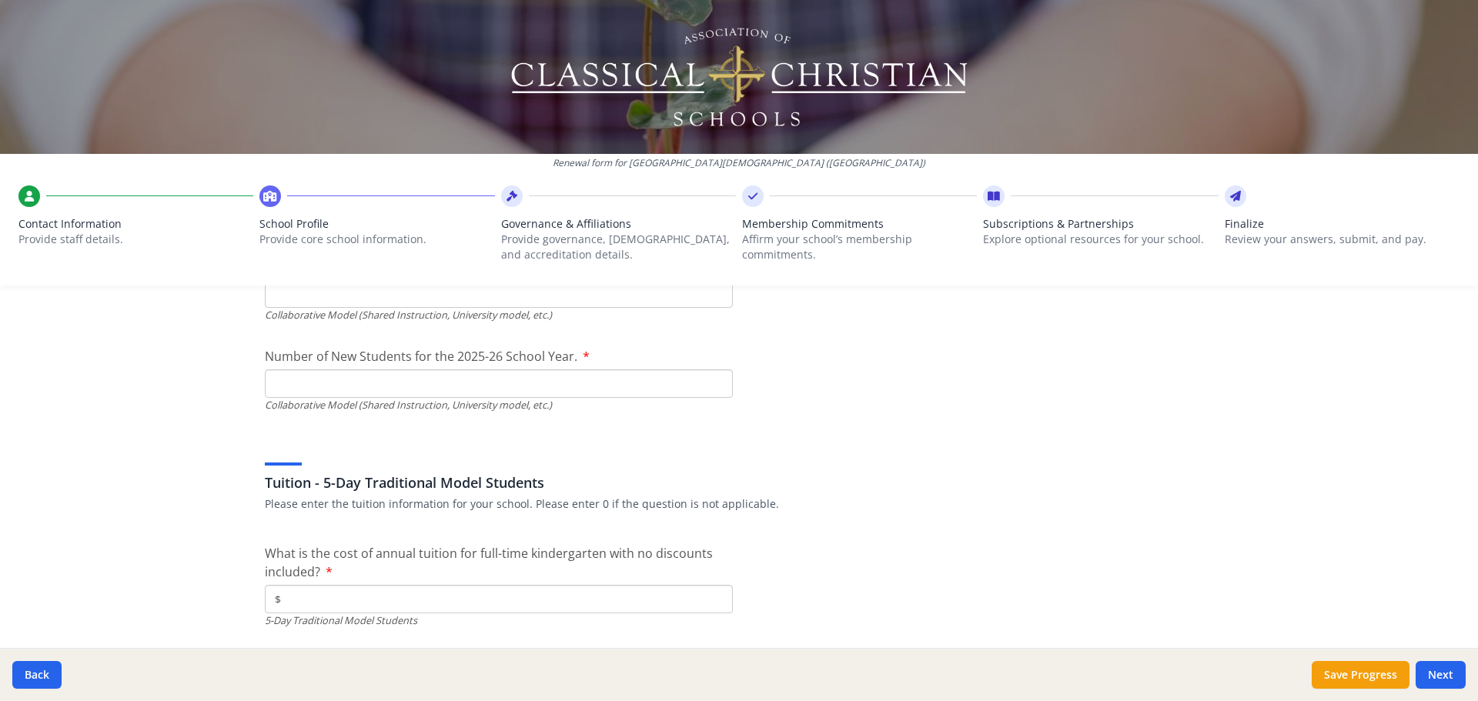
scroll to position [3926, 0]
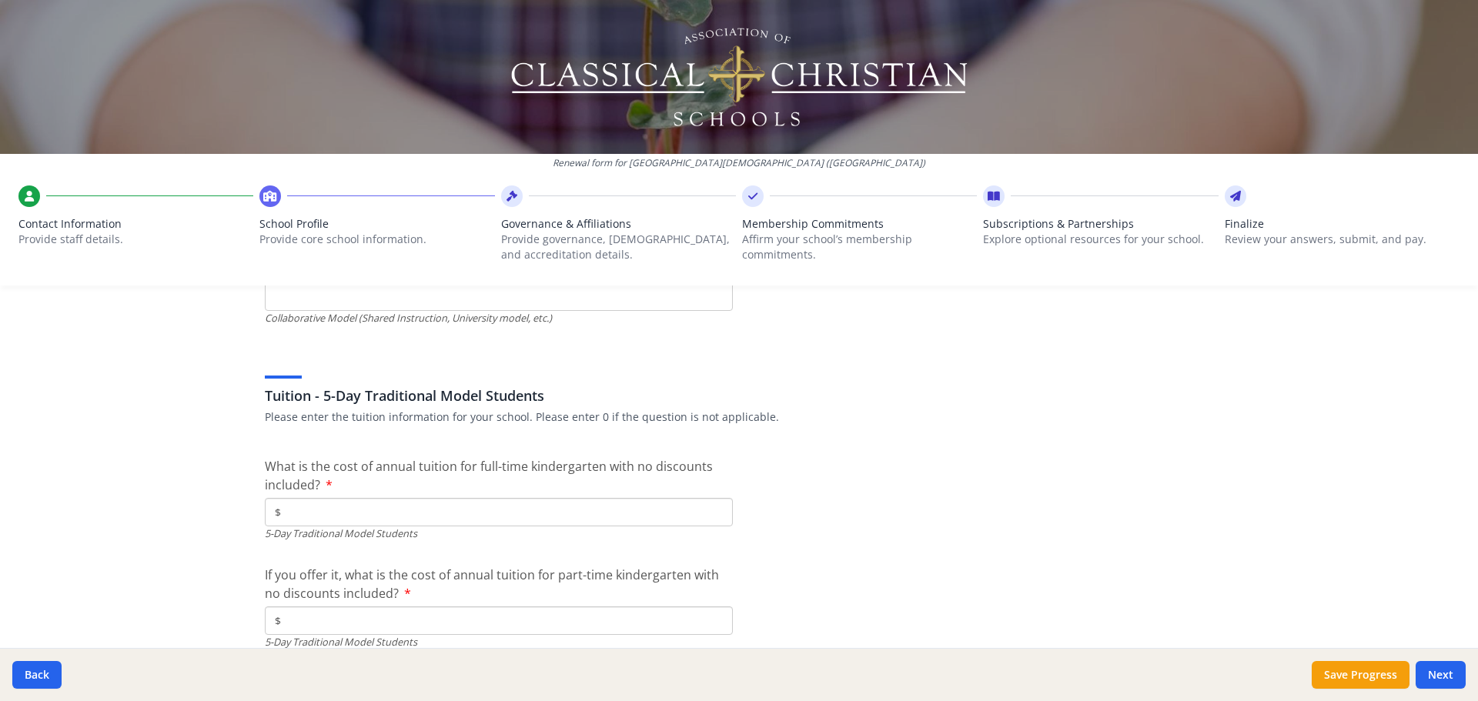
click at [289, 518] on input "$" at bounding box center [499, 512] width 468 height 28
type input "$19 000"
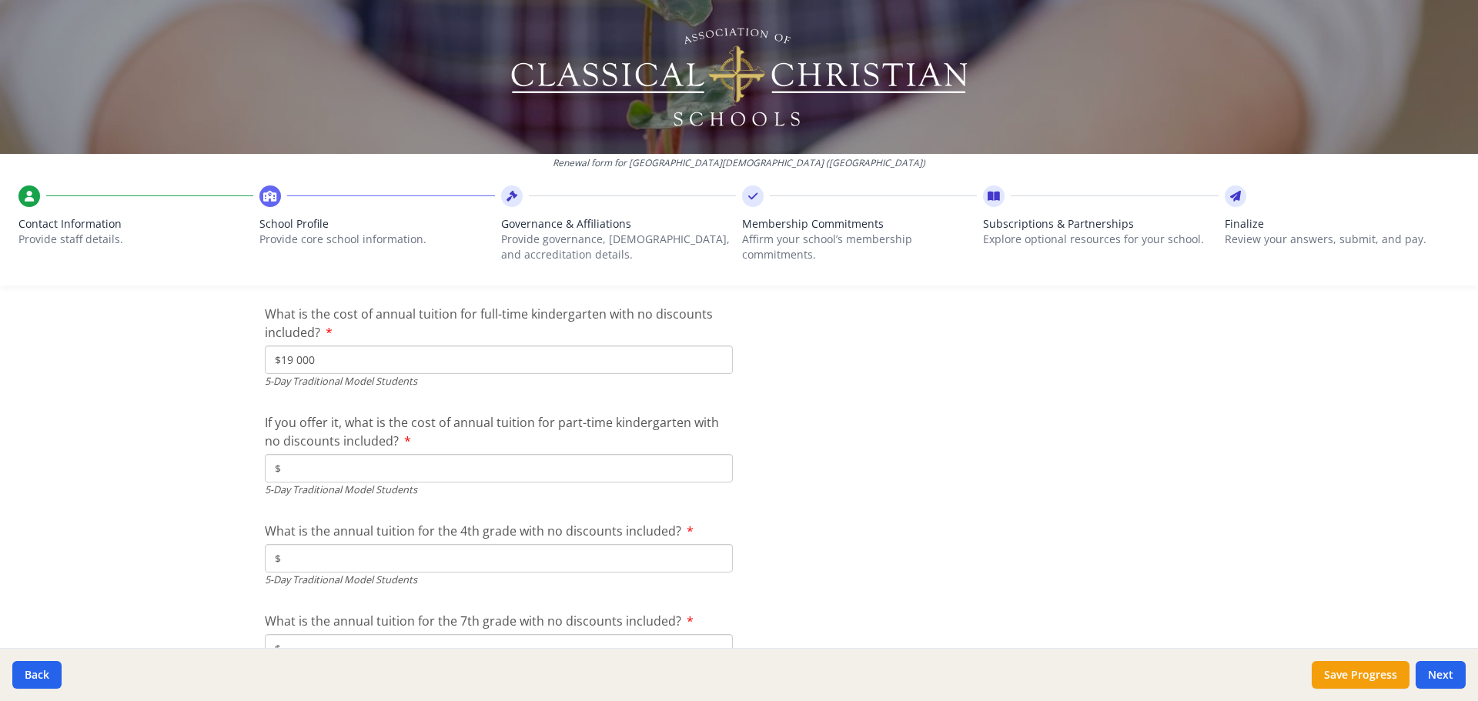
scroll to position [4079, 0]
click at [292, 466] on input "$" at bounding box center [499, 467] width 468 height 28
type input "$0"
click at [219, 493] on div "Renewal form for [GEOGRAPHIC_DATA][DEMOGRAPHIC_DATA] ([GEOGRAPHIC_DATA]) Contac…" at bounding box center [739, 350] width 1478 height 701
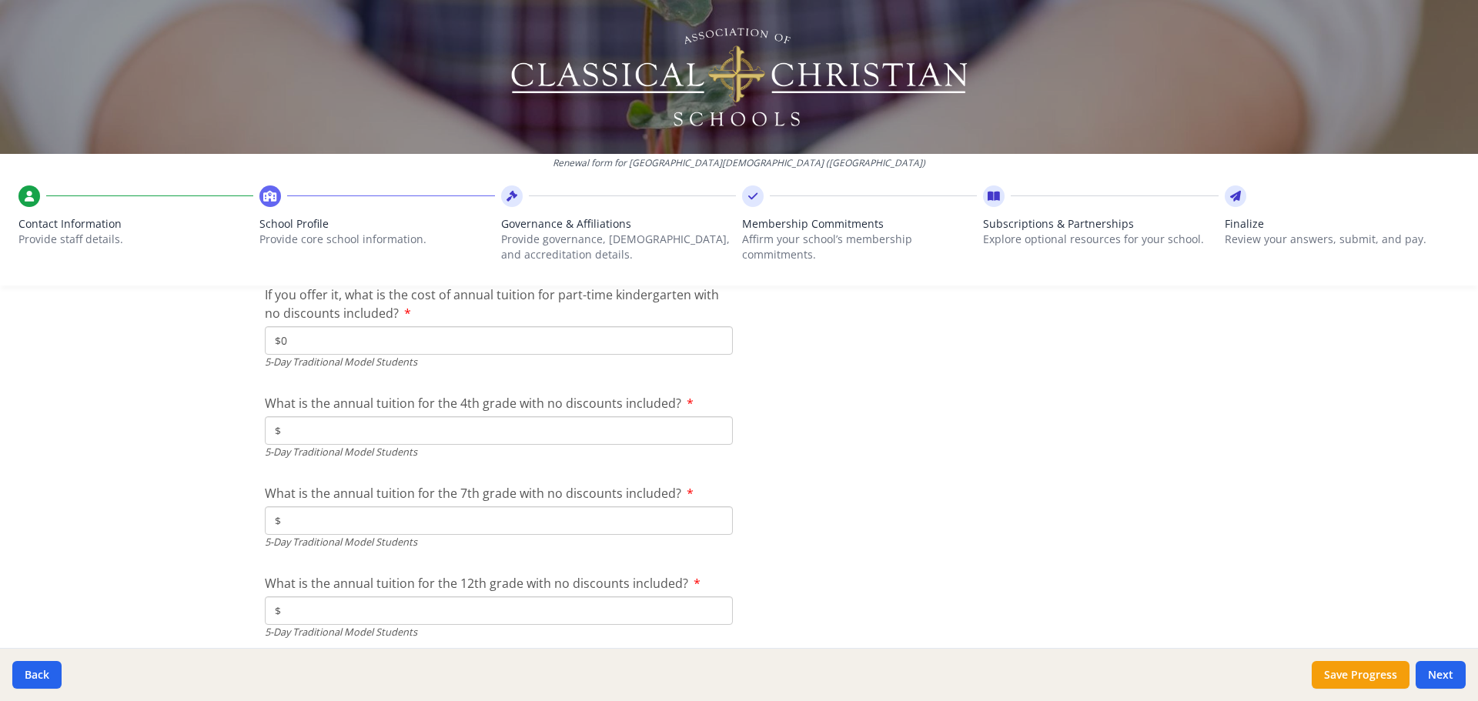
scroll to position [4233, 0]
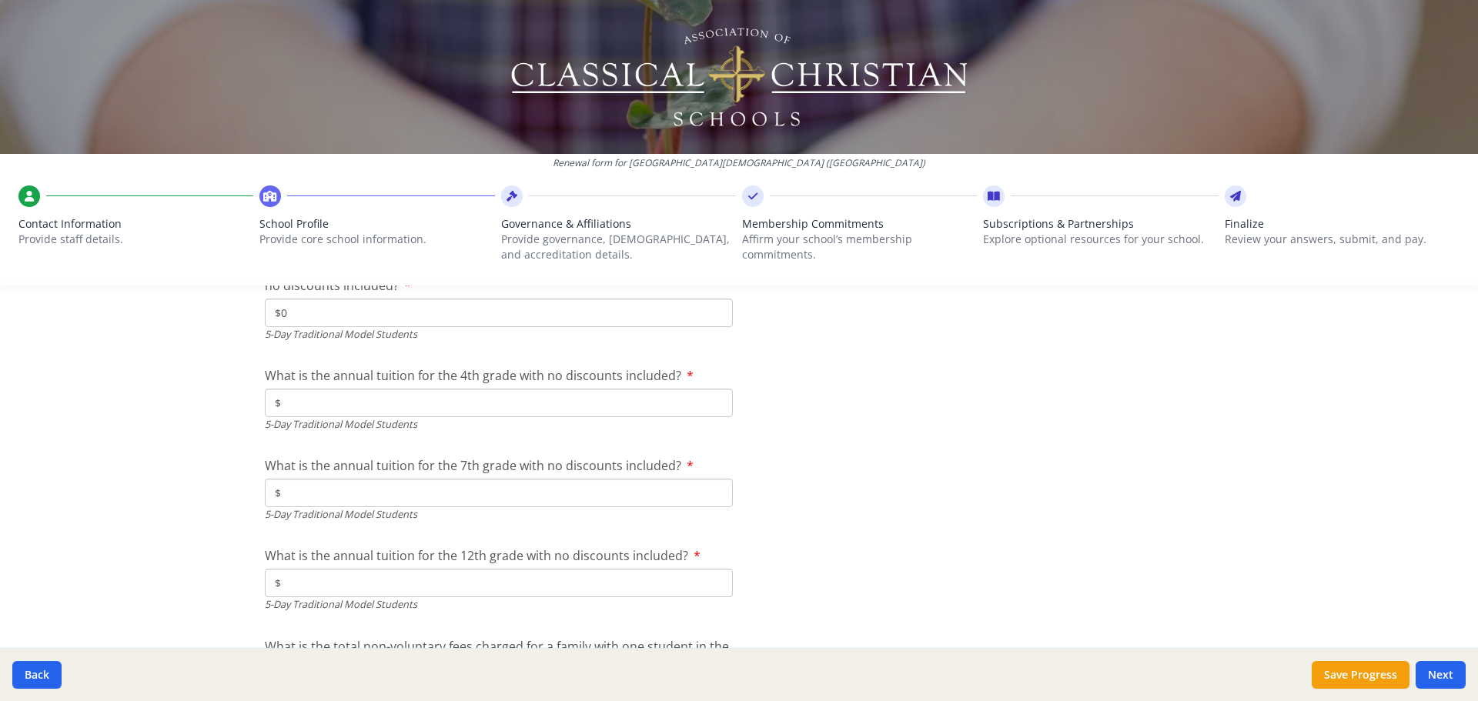
click at [311, 403] on input "$" at bounding box center [499, 403] width 468 height 28
type input "$19 000"
click at [198, 469] on div "Renewal form for [GEOGRAPHIC_DATA][DEMOGRAPHIC_DATA] ([GEOGRAPHIC_DATA]) Contac…" at bounding box center [739, 350] width 1478 height 701
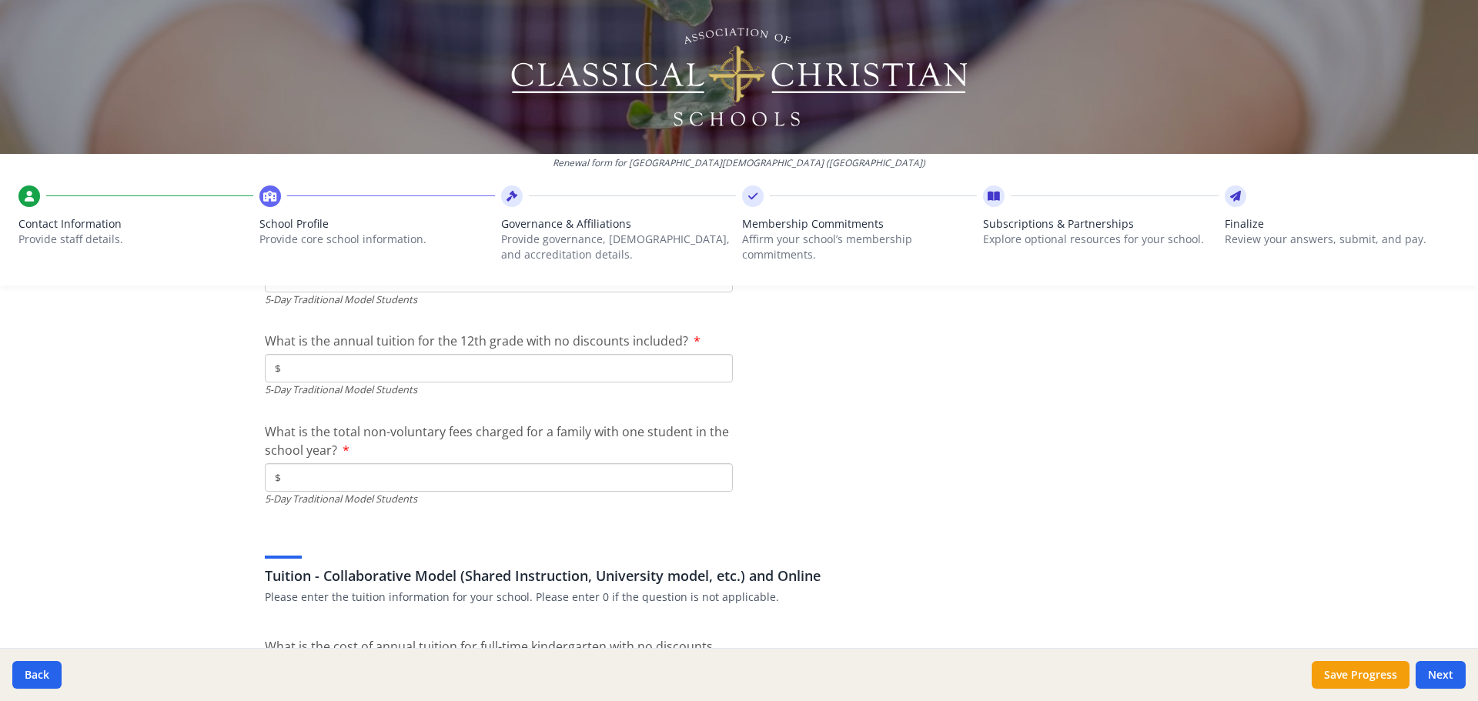
scroll to position [4464, 0]
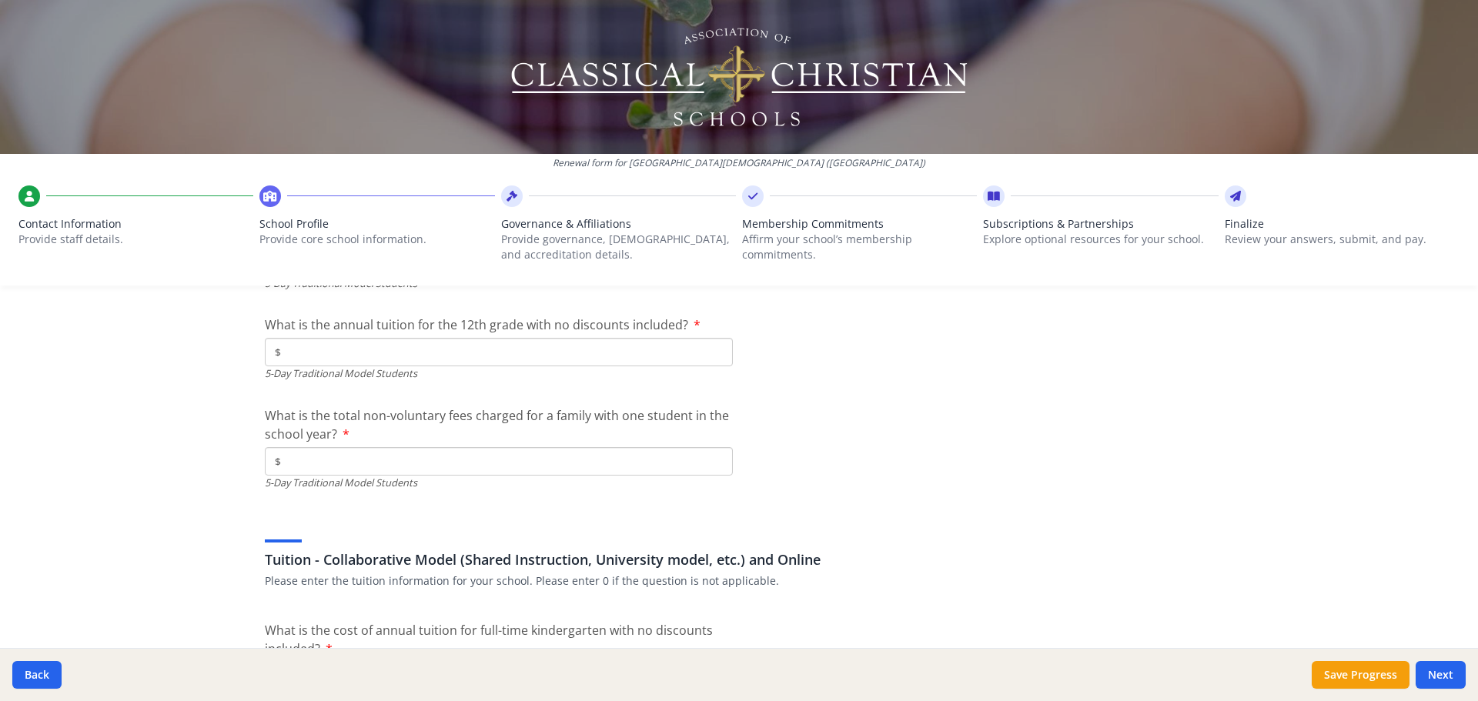
click at [305, 462] on input "$" at bounding box center [499, 461] width 468 height 28
type input "$0"
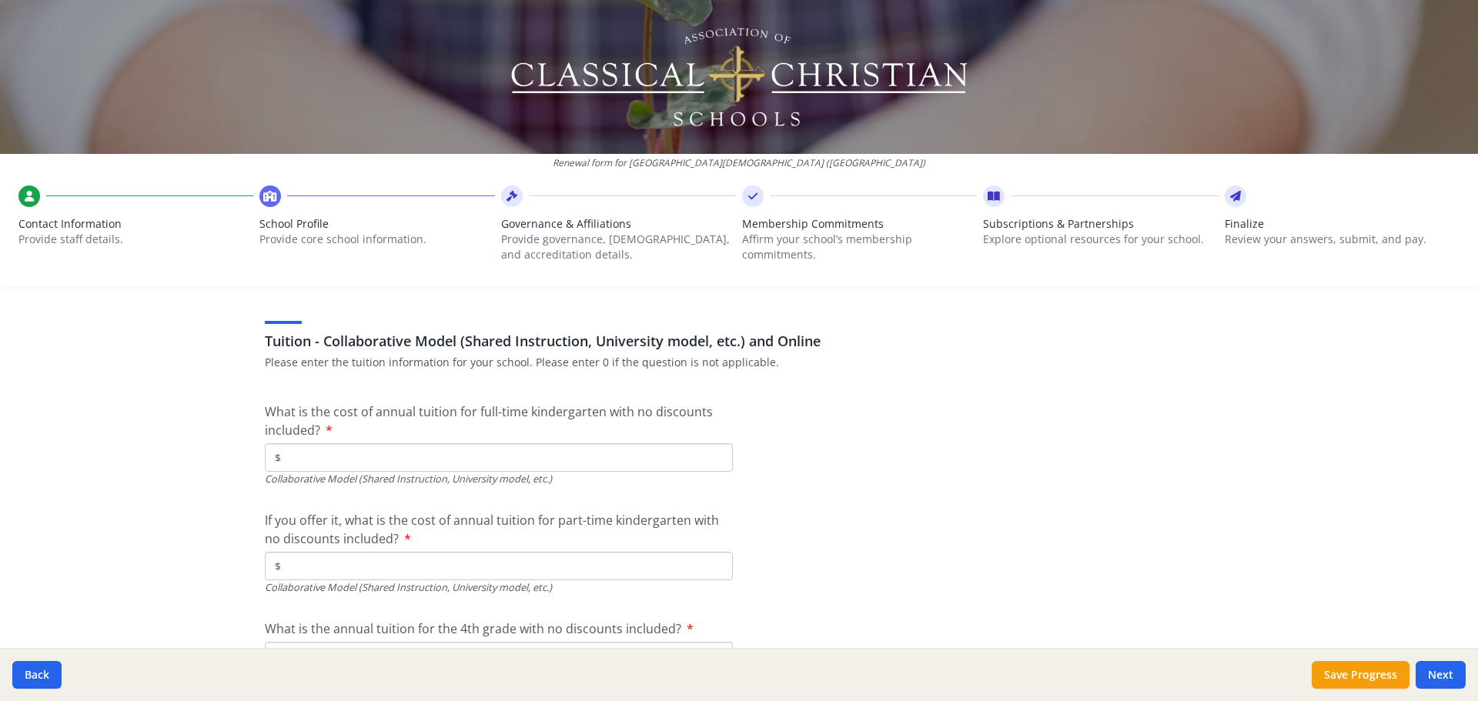
scroll to position [4695, 0]
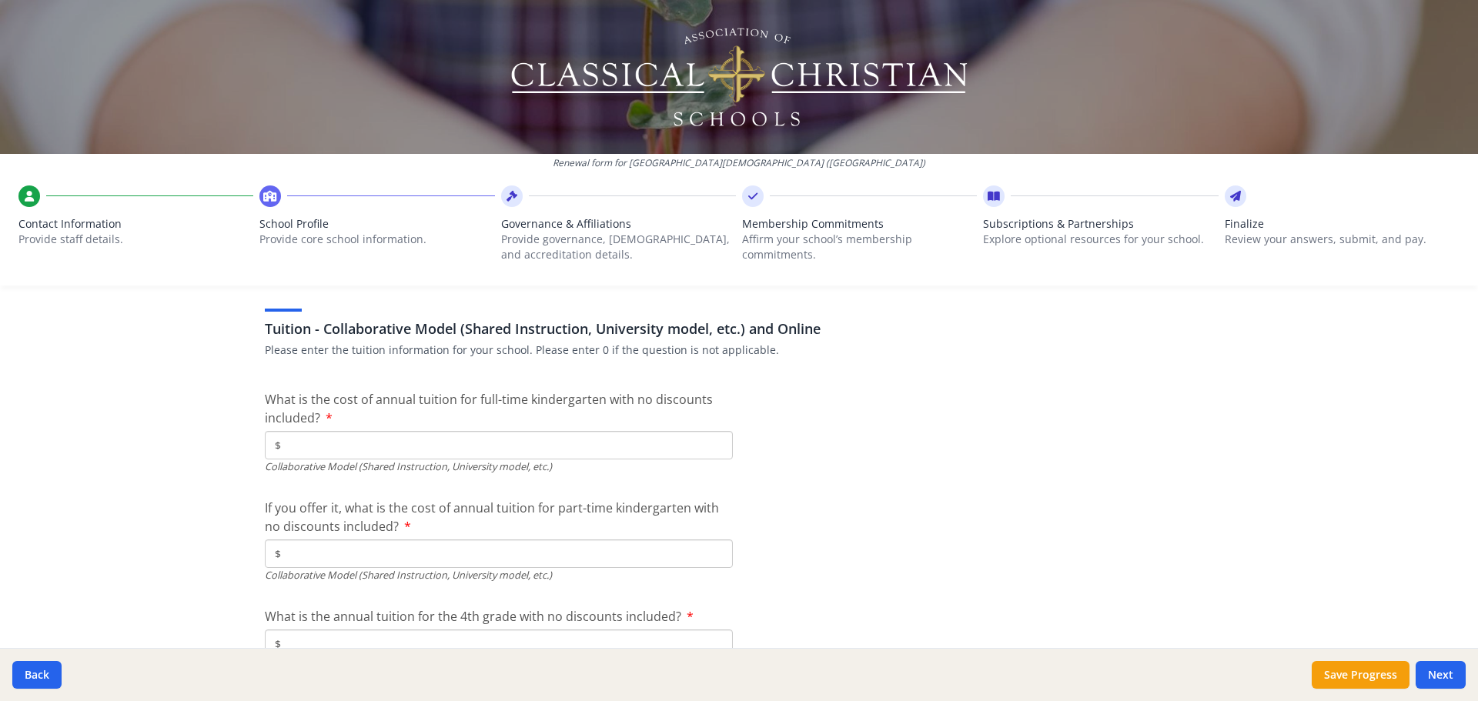
click at [297, 458] on input "$" at bounding box center [499, 445] width 468 height 28
type input "$19 000"
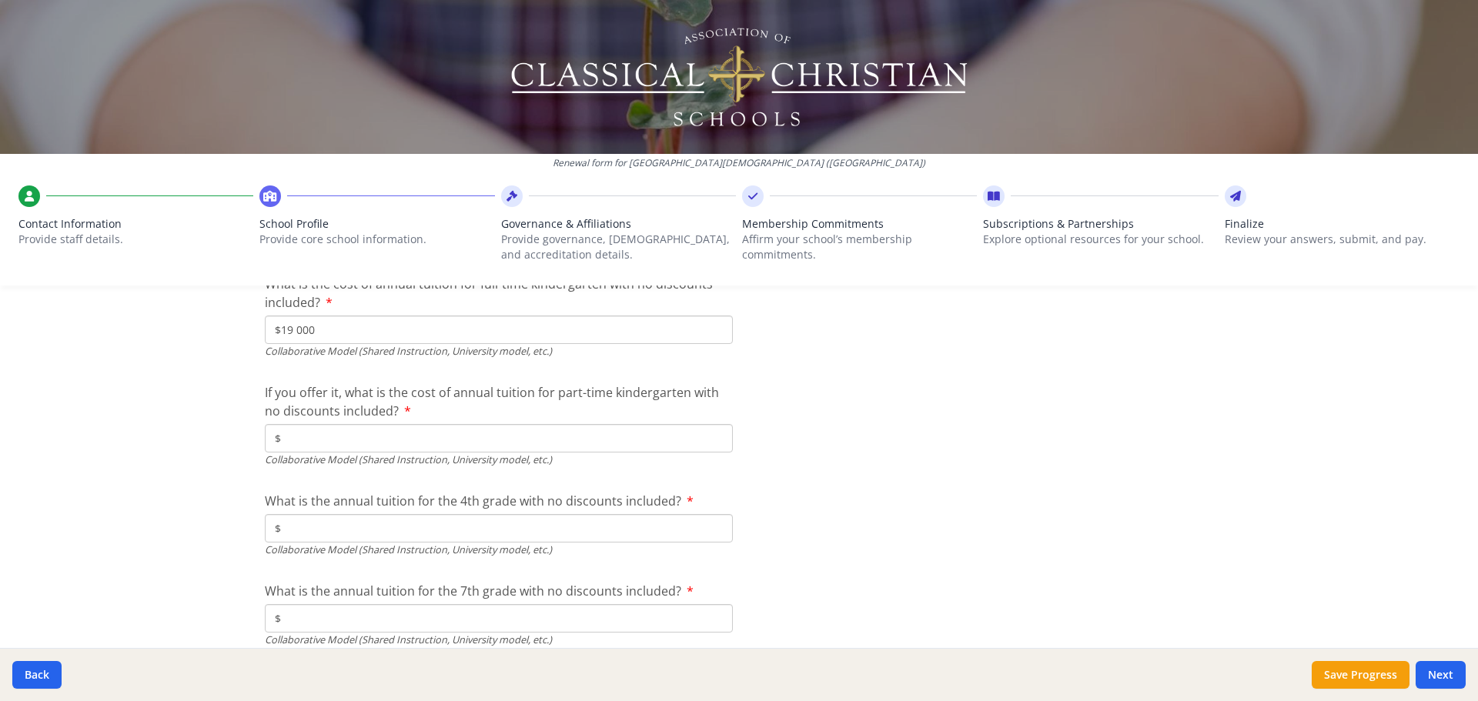
scroll to position [4772, 0]
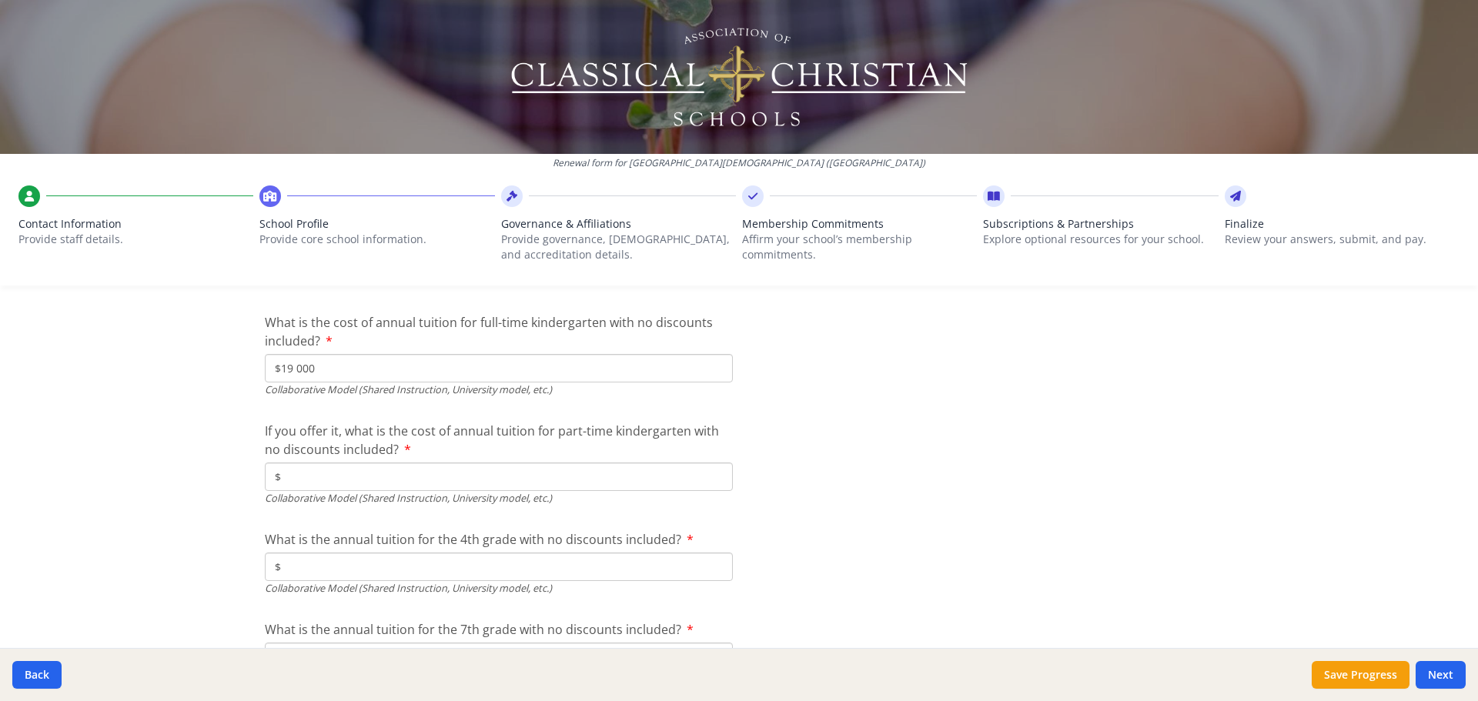
click at [317, 475] on input "$" at bounding box center [499, 477] width 468 height 28
type input "$0"
click at [336, 572] on input "$" at bounding box center [499, 567] width 468 height 28
type input "$19 000"
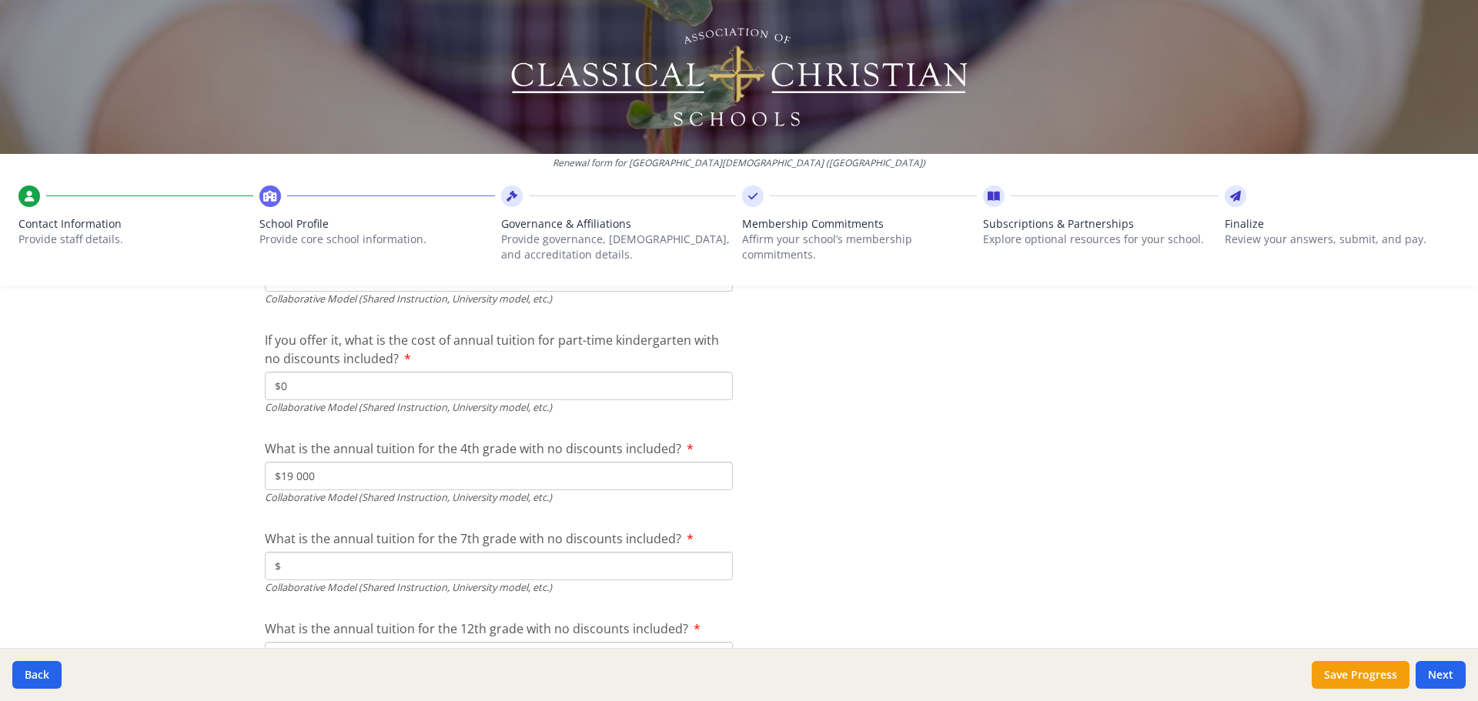
scroll to position [5074, 0]
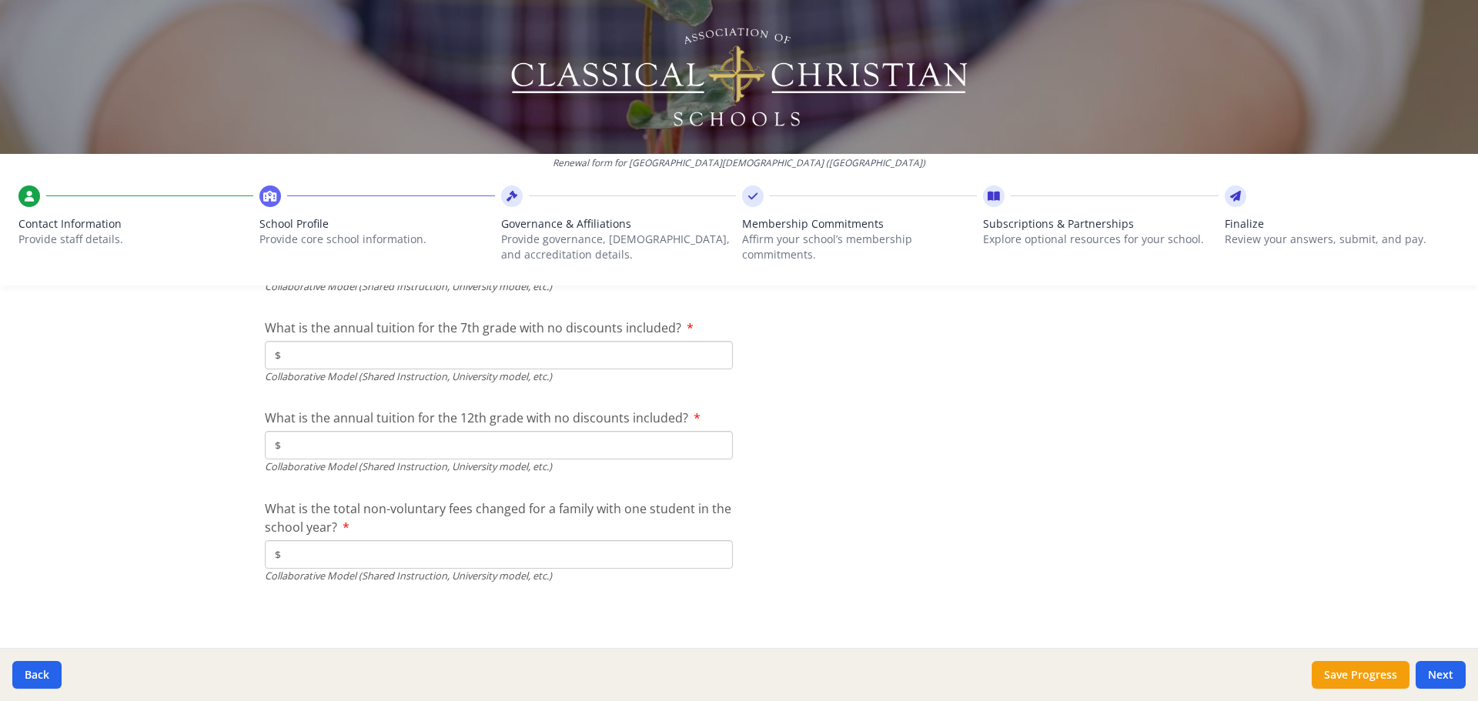
click at [342, 556] on input "$" at bounding box center [499, 554] width 468 height 28
click at [1436, 678] on button "Next" at bounding box center [1441, 675] width 50 height 28
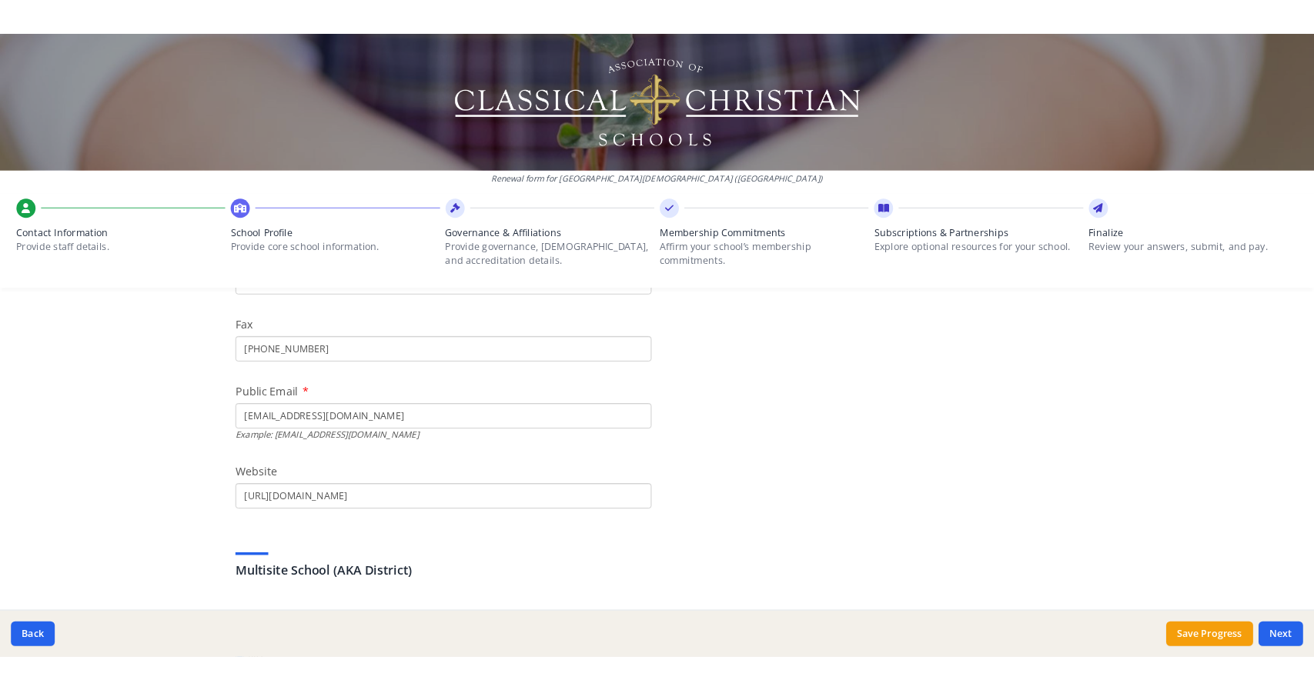
scroll to position [0, 0]
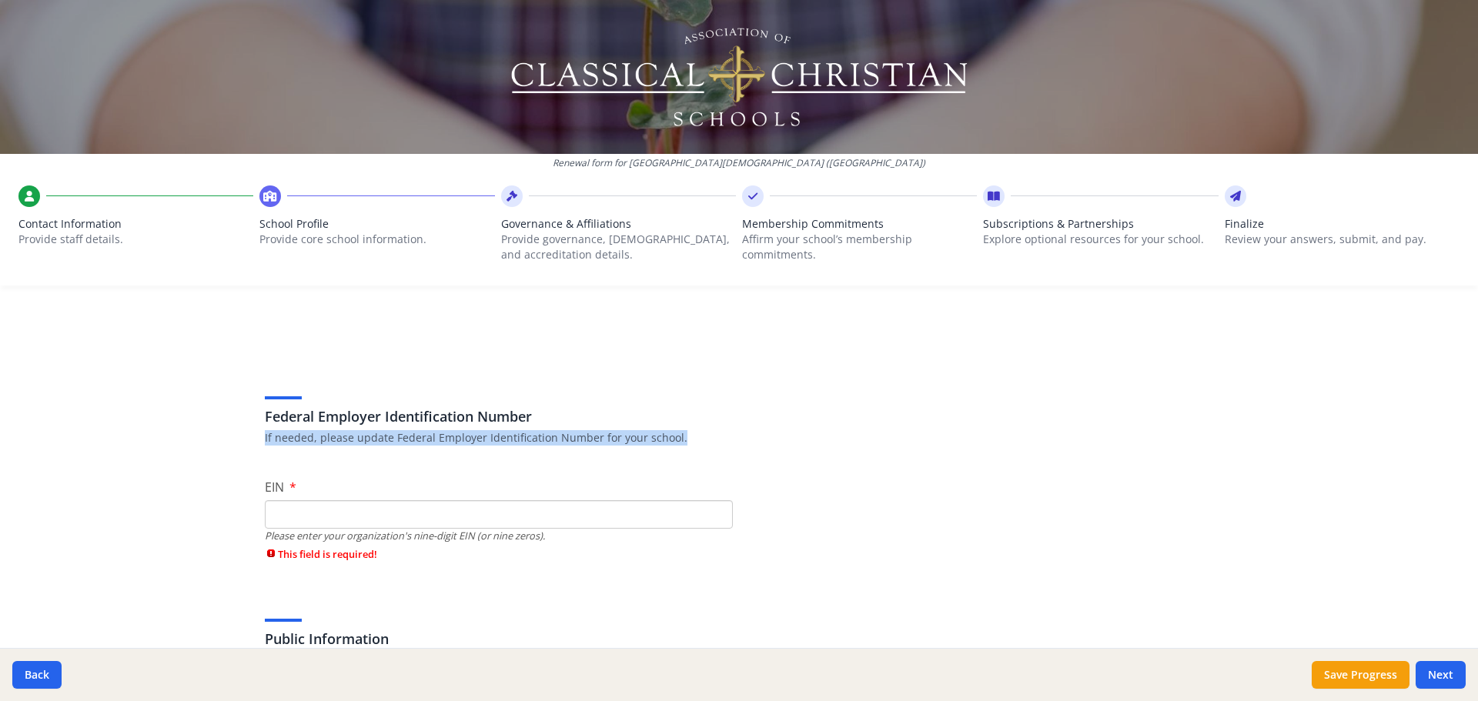
drag, startPoint x: 259, startPoint y: 439, endPoint x: 705, endPoint y: 435, distance: 446.5
click at [705, 435] on p "If needed, please update Federal Employer Identification Number for your school." at bounding box center [739, 437] width 948 height 15
click at [376, 515] on input "EIN" at bounding box center [499, 514] width 468 height 28
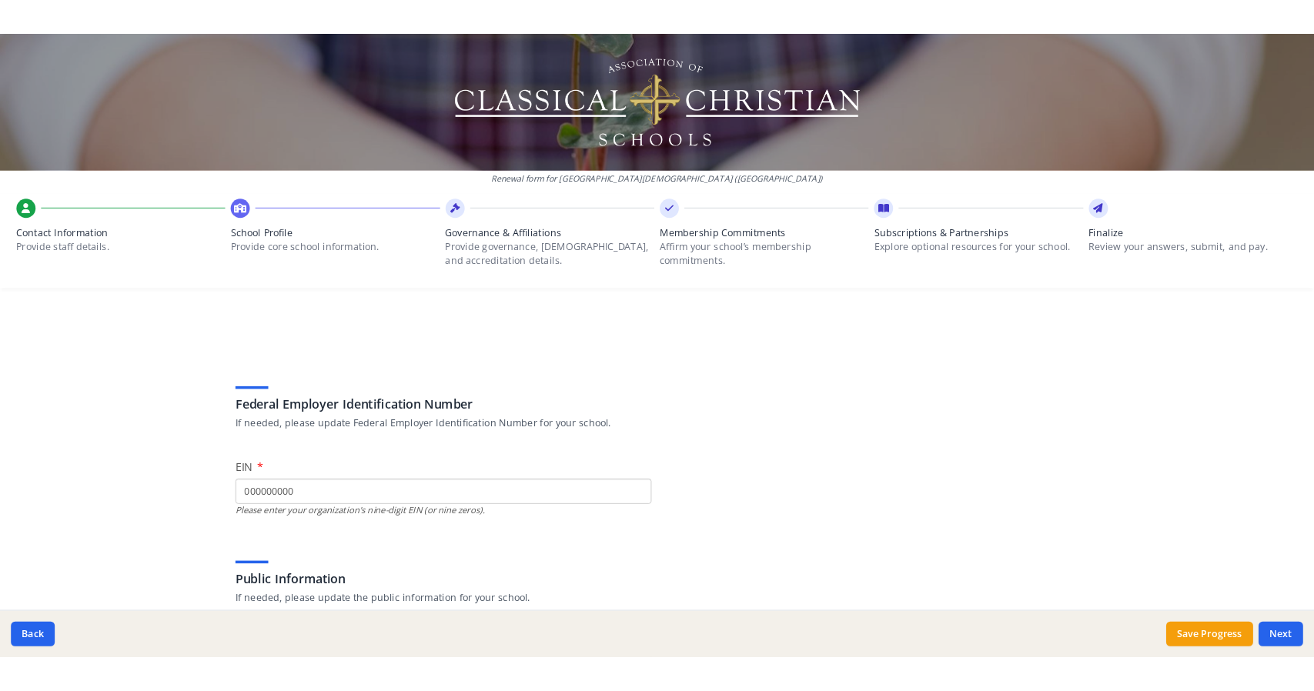
scroll to position [109, 0]
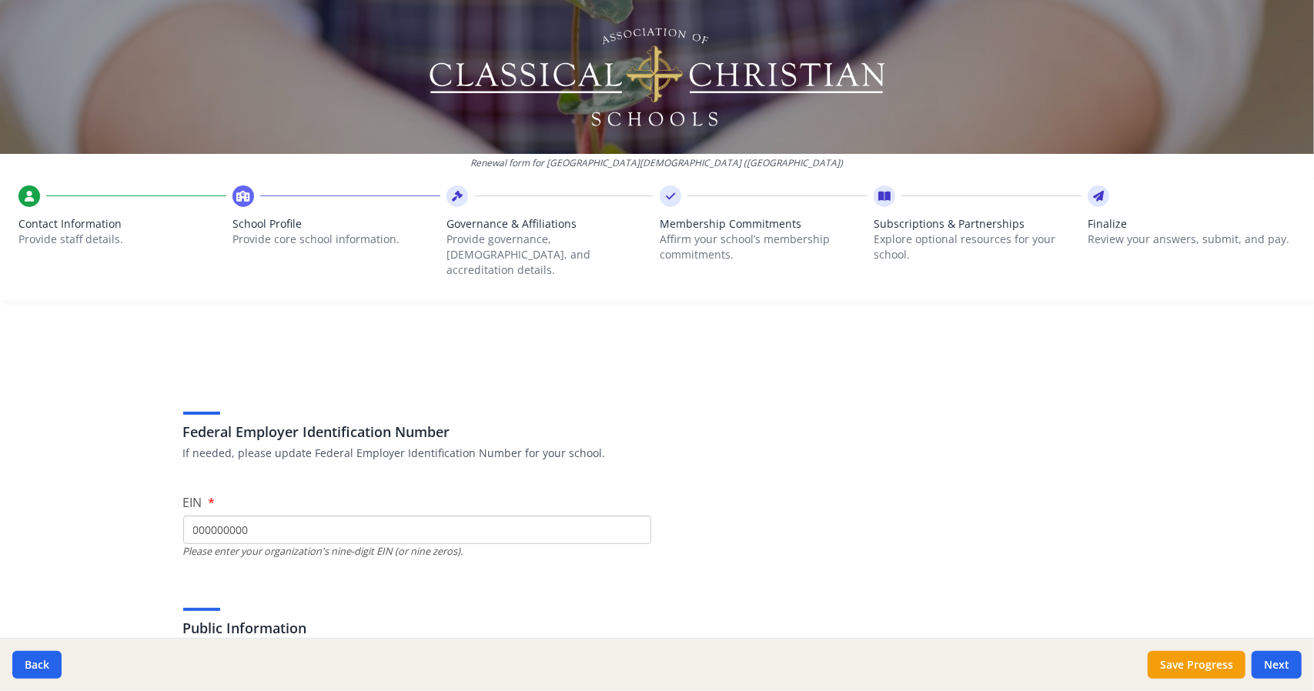
type input "000000000"
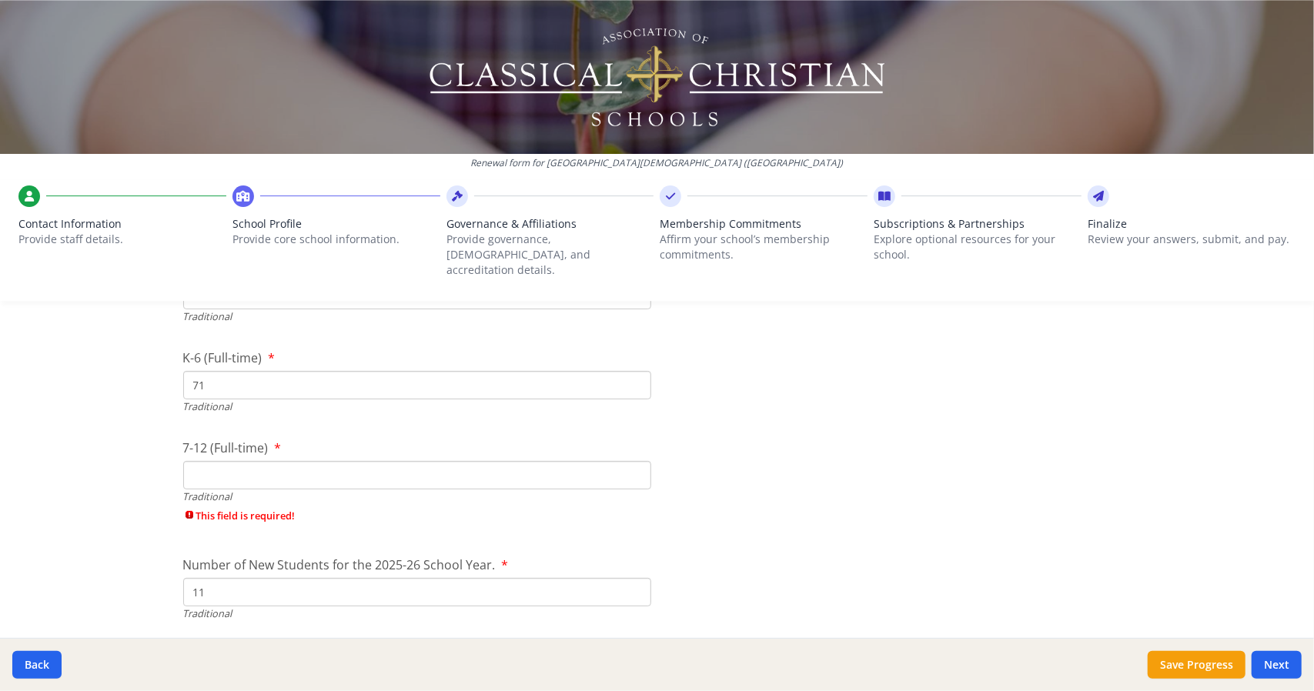
scroll to position [3341, 0]
click at [394, 463] on input "7-12 (Full-time)" at bounding box center [417, 472] width 468 height 28
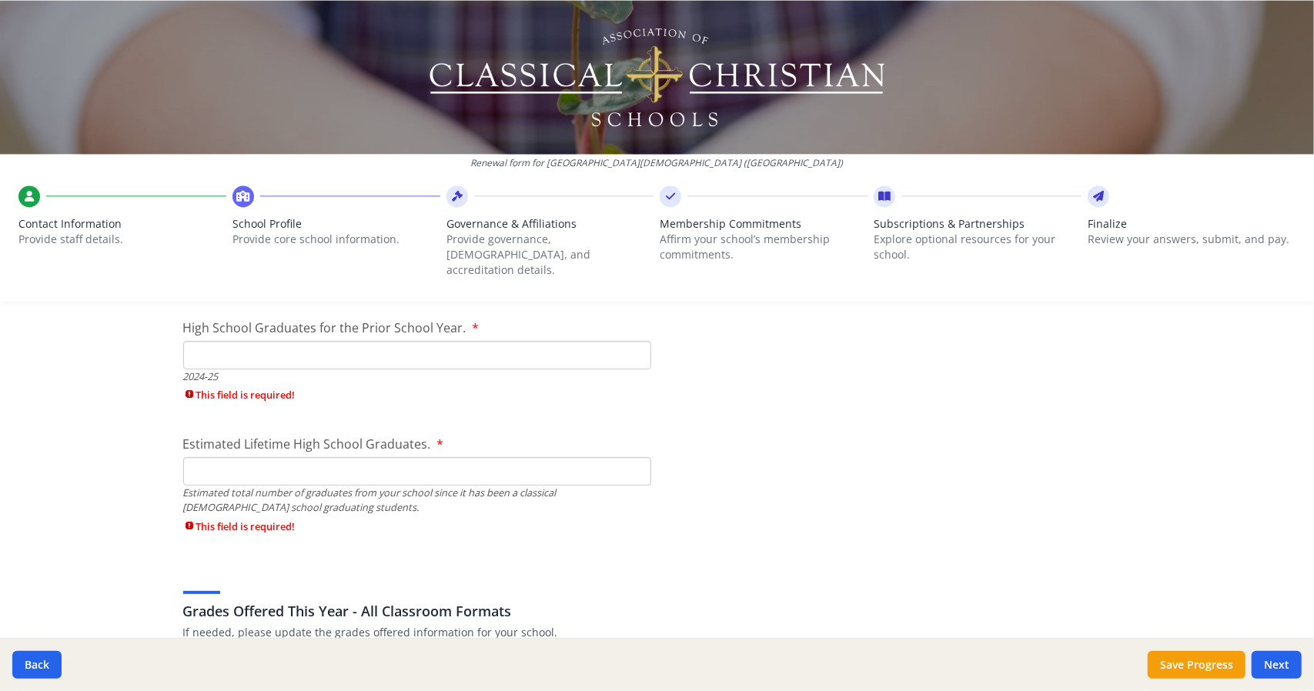
scroll to position [2243, 0]
type input "0"
click at [343, 467] on input "Estimated Lifetime High School Graduates." at bounding box center [417, 473] width 468 height 28
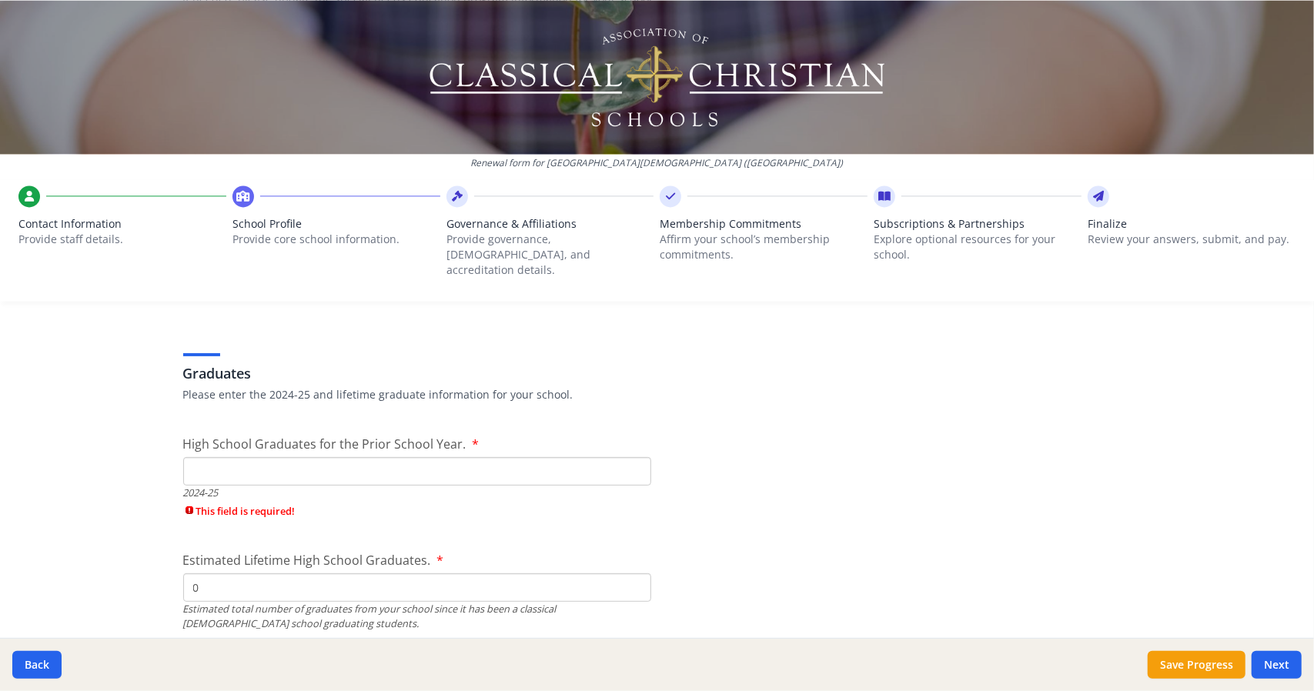
scroll to position [2127, 0]
type input "0"
click at [328, 464] on input "High School Graduates for the Prior School Year." at bounding box center [417, 472] width 468 height 28
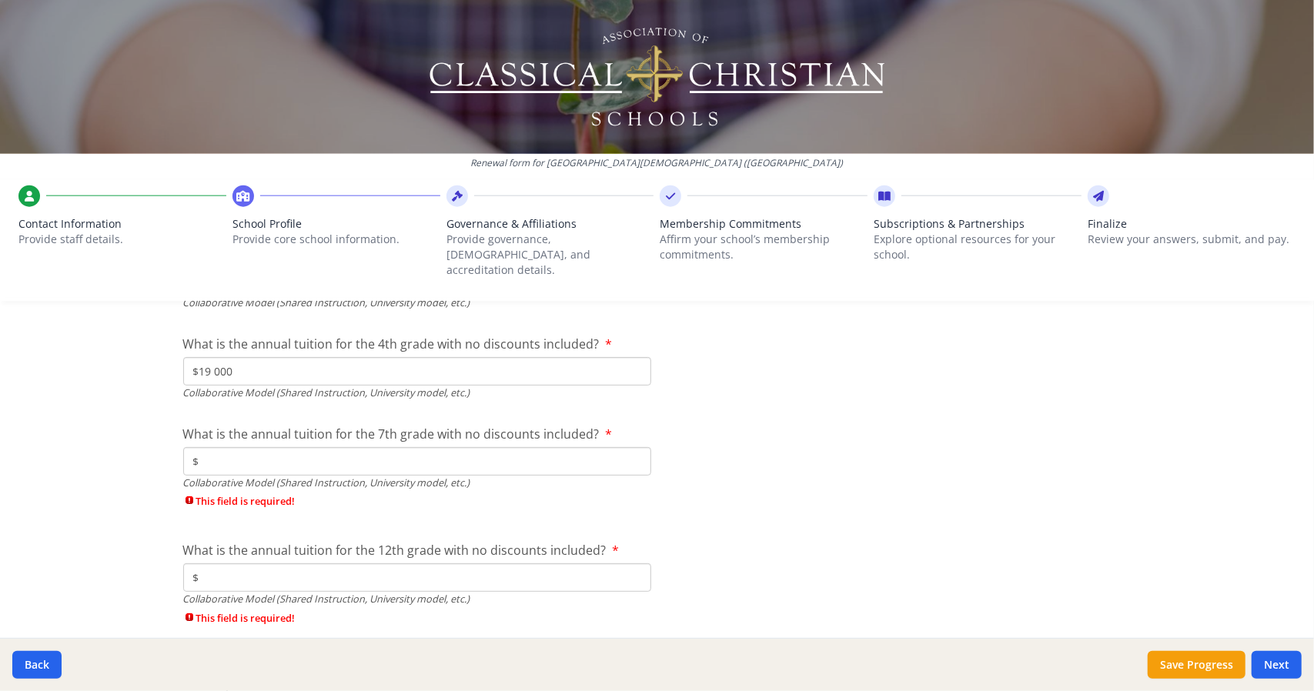
scroll to position [5266, 0]
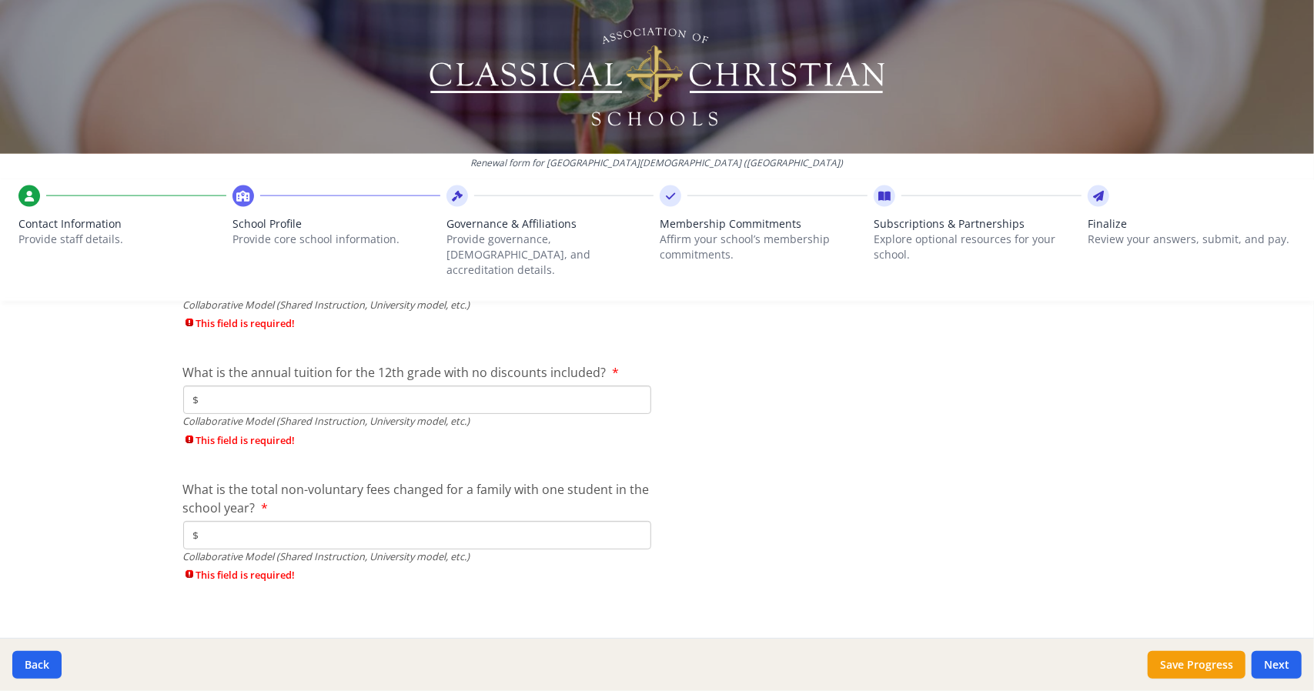
type input "0"
click at [279, 523] on input "$" at bounding box center [417, 535] width 468 height 28
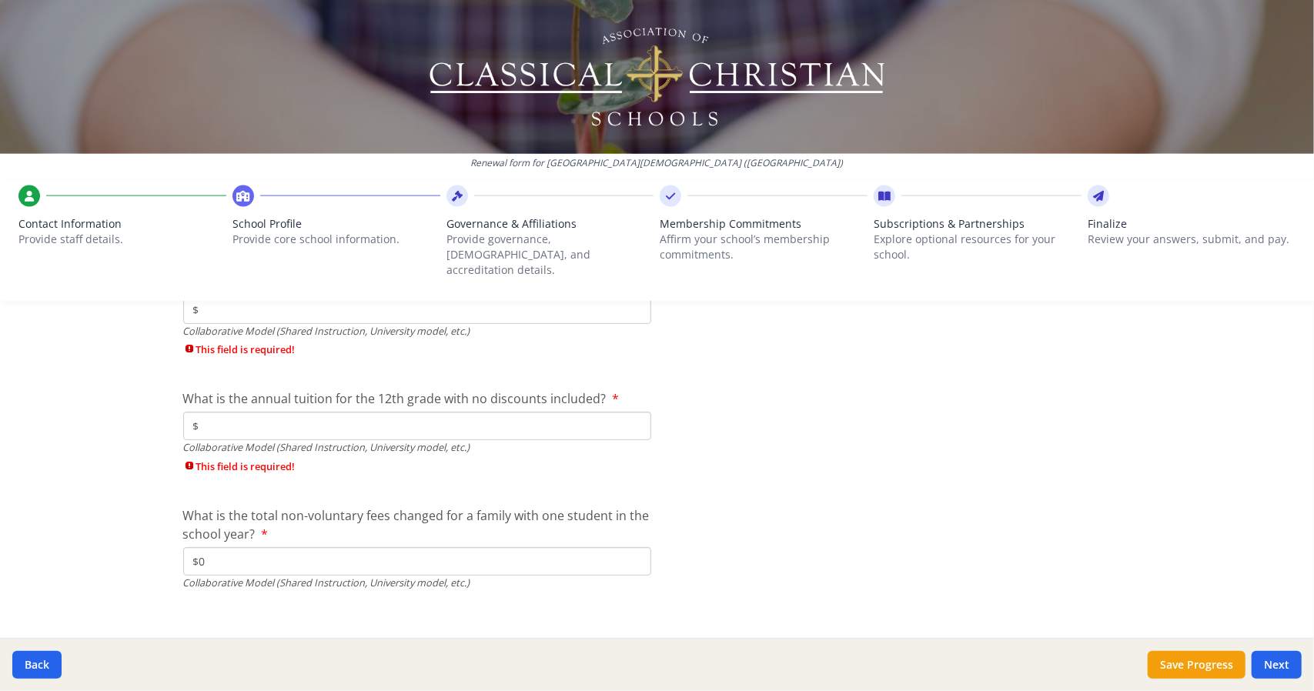
type input "$0"
click at [260, 415] on input "$" at bounding box center [417, 426] width 468 height 28
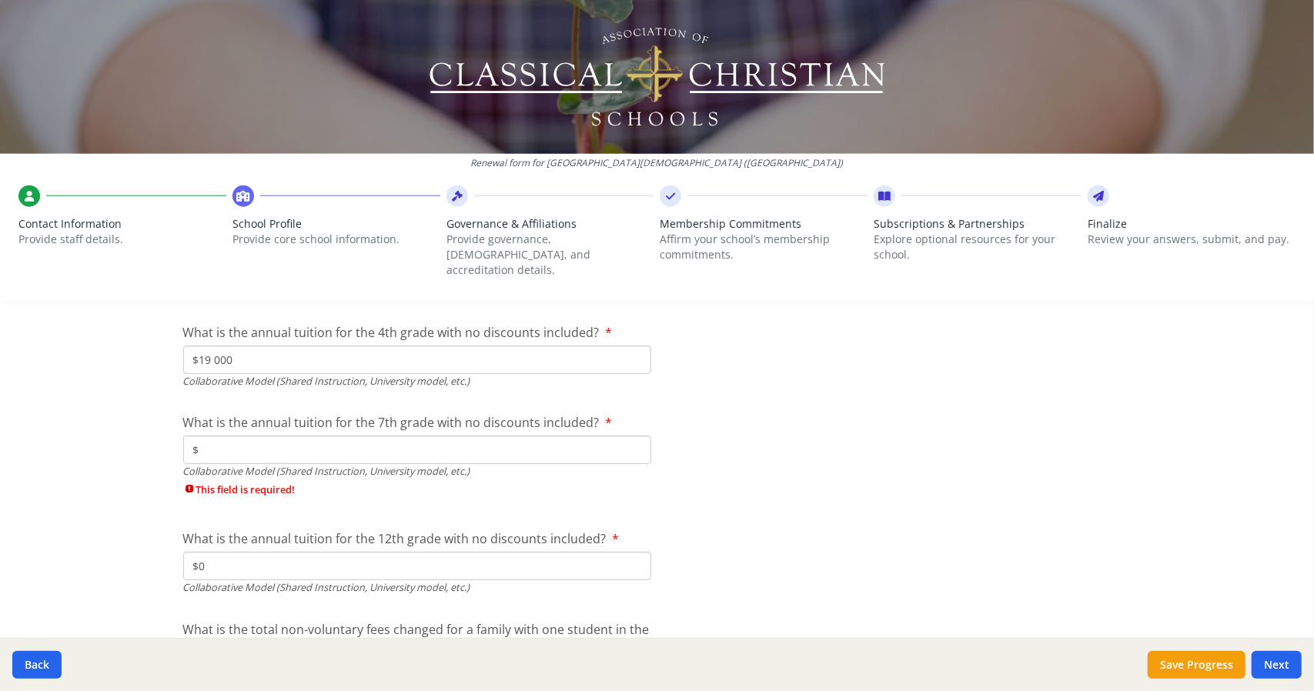
scroll to position [5098, 0]
type input "$0"
click at [232, 438] on input "$" at bounding box center [417, 452] width 468 height 28
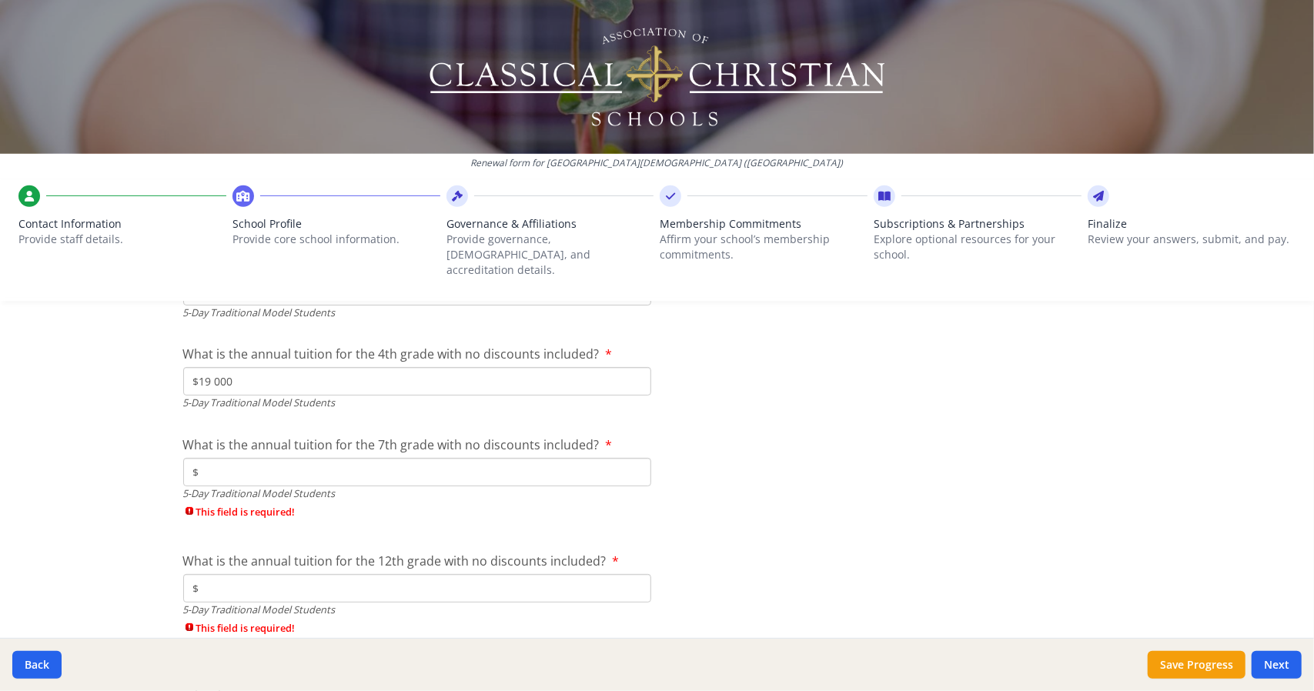
scroll to position [4324, 0]
type input "$0"
click at [229, 573] on input "$" at bounding box center [417, 587] width 468 height 28
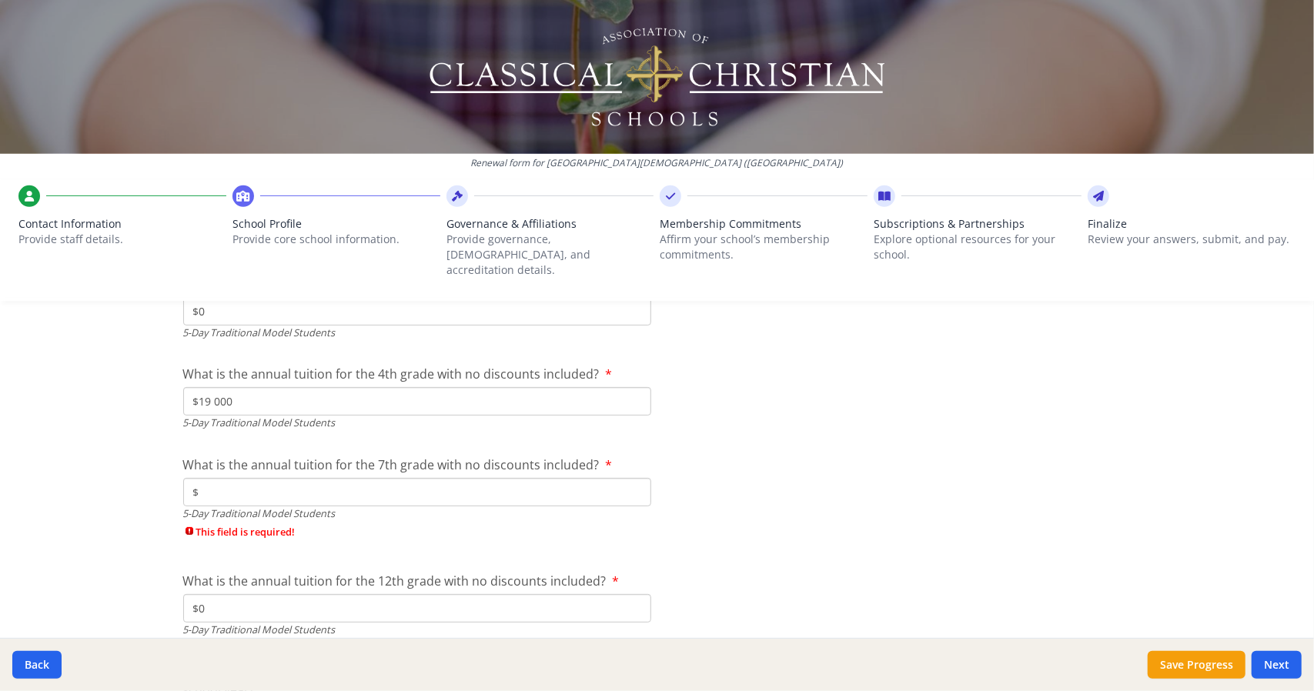
type input "$0"
click at [259, 478] on input "$" at bounding box center [417, 492] width 468 height 28
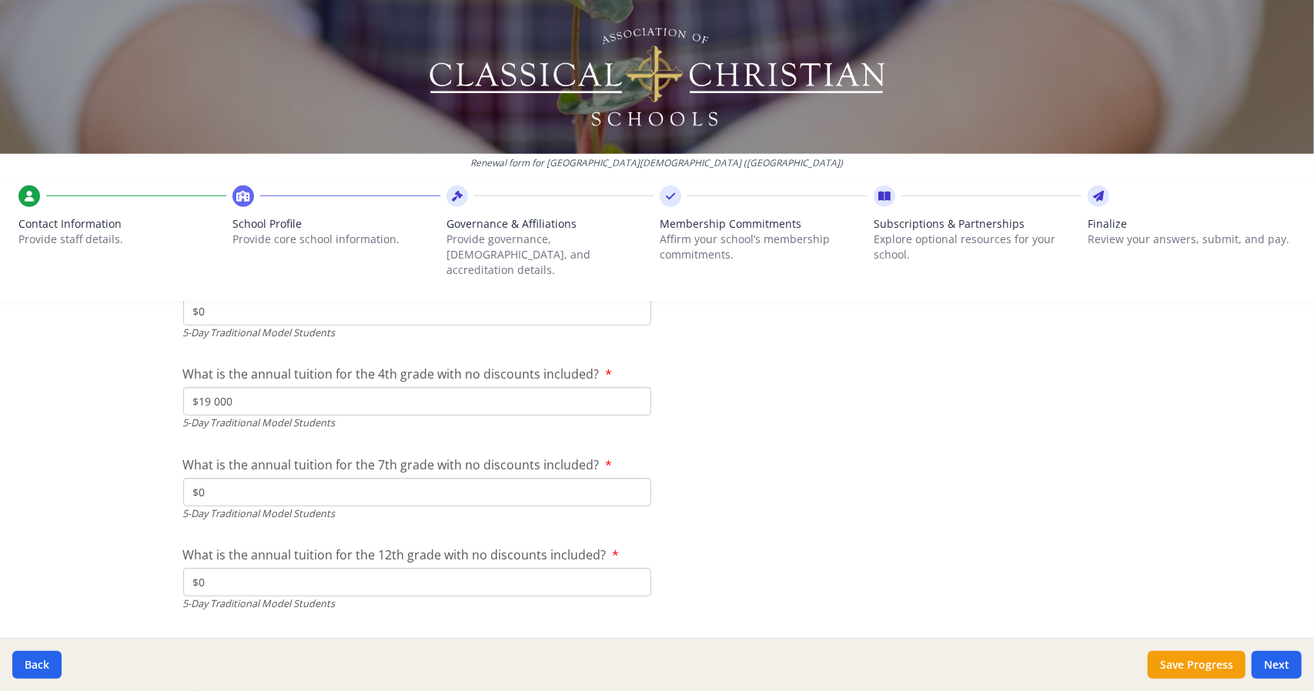
type input "$0"
click at [139, 461] on div "Renewal form for [GEOGRAPHIC_DATA][DEMOGRAPHIC_DATA] ([GEOGRAPHIC_DATA]) Contac…" at bounding box center [657, 345] width 1314 height 691
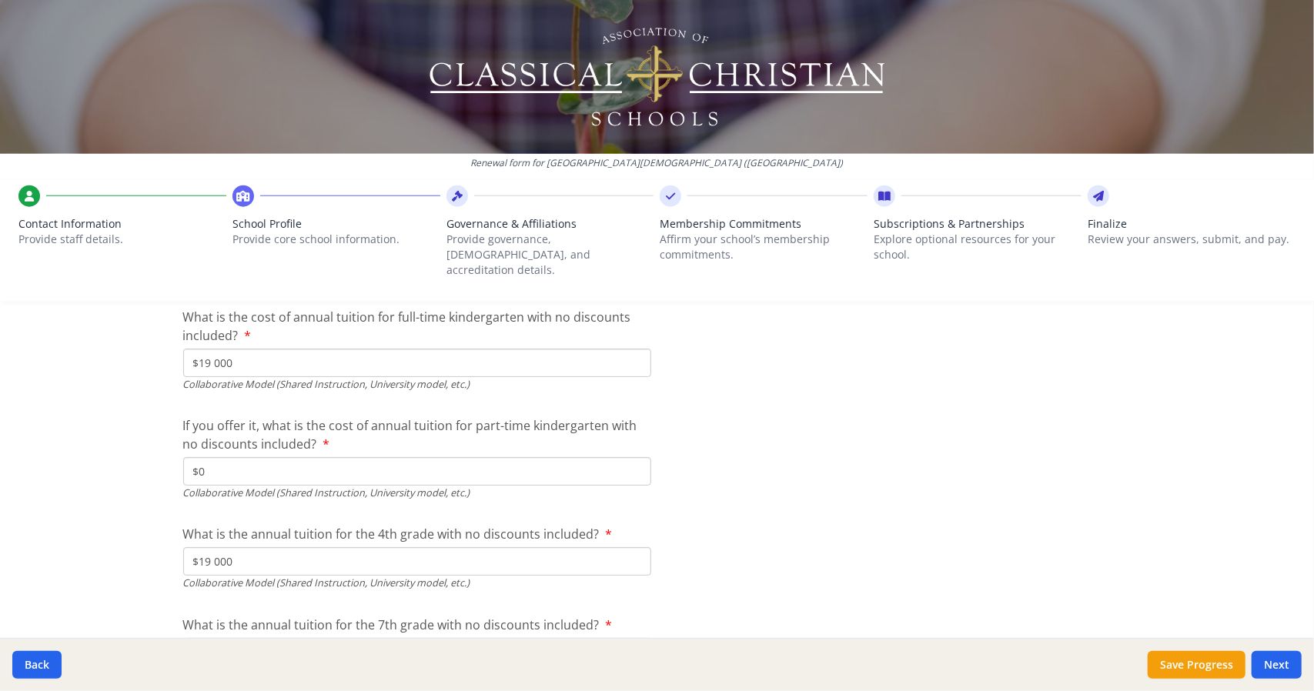
scroll to position [5135, 0]
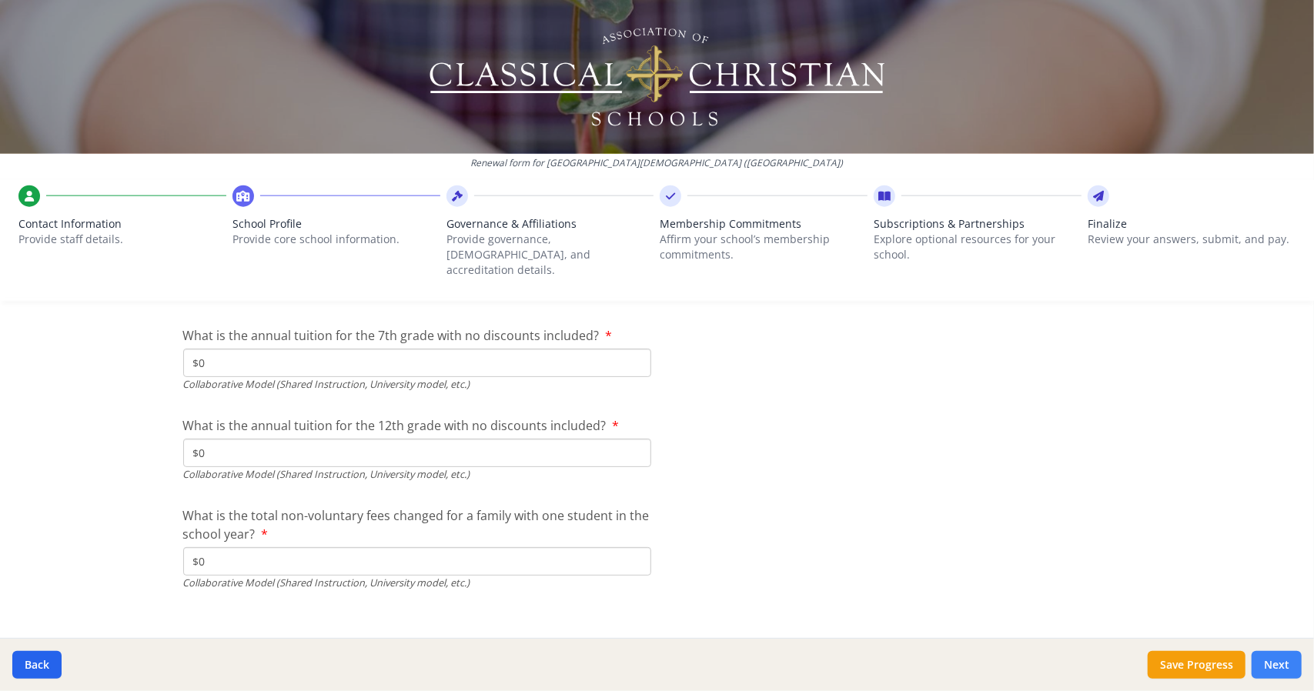
click at [1275, 666] on button "Next" at bounding box center [1277, 665] width 50 height 28
click at [1275, 664] on button "Next" at bounding box center [1277, 665] width 50 height 28
click at [1273, 662] on button "Next" at bounding box center [1277, 665] width 50 height 28
click at [1213, 661] on button "Save Progress" at bounding box center [1197, 665] width 98 height 28
click at [1272, 674] on button "Next" at bounding box center [1277, 665] width 50 height 28
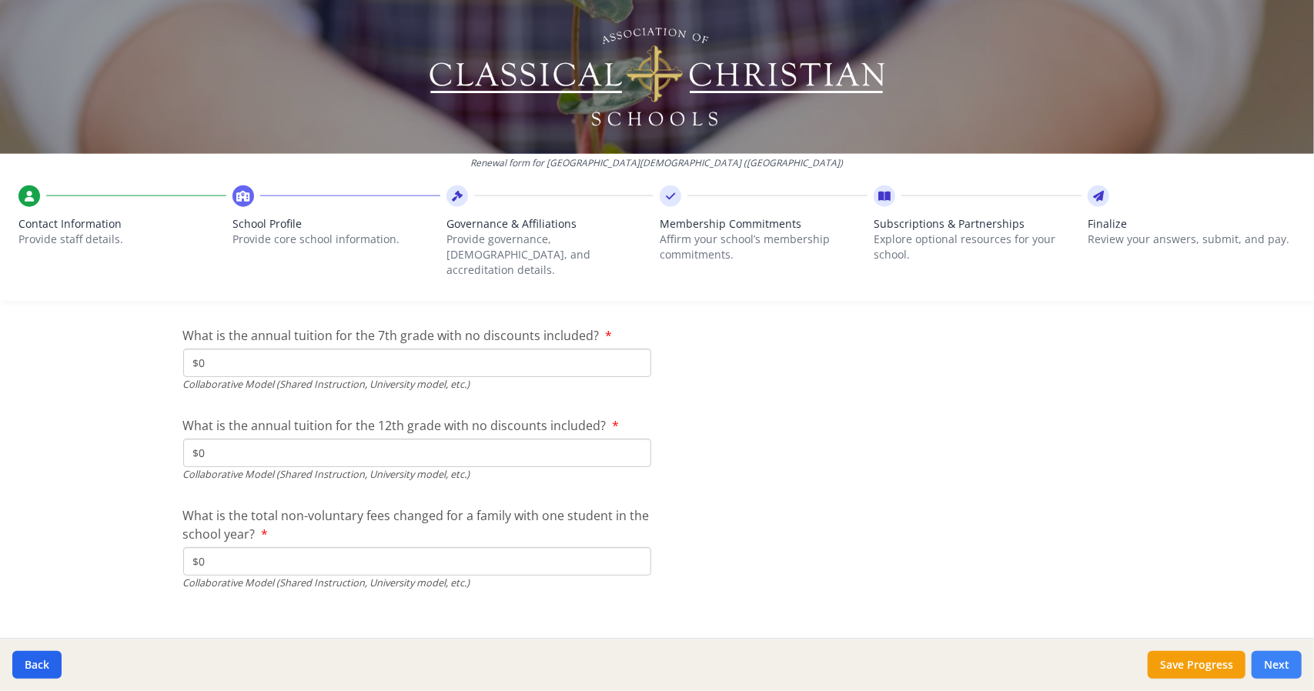
type input "[PHONE_NUMBER]"
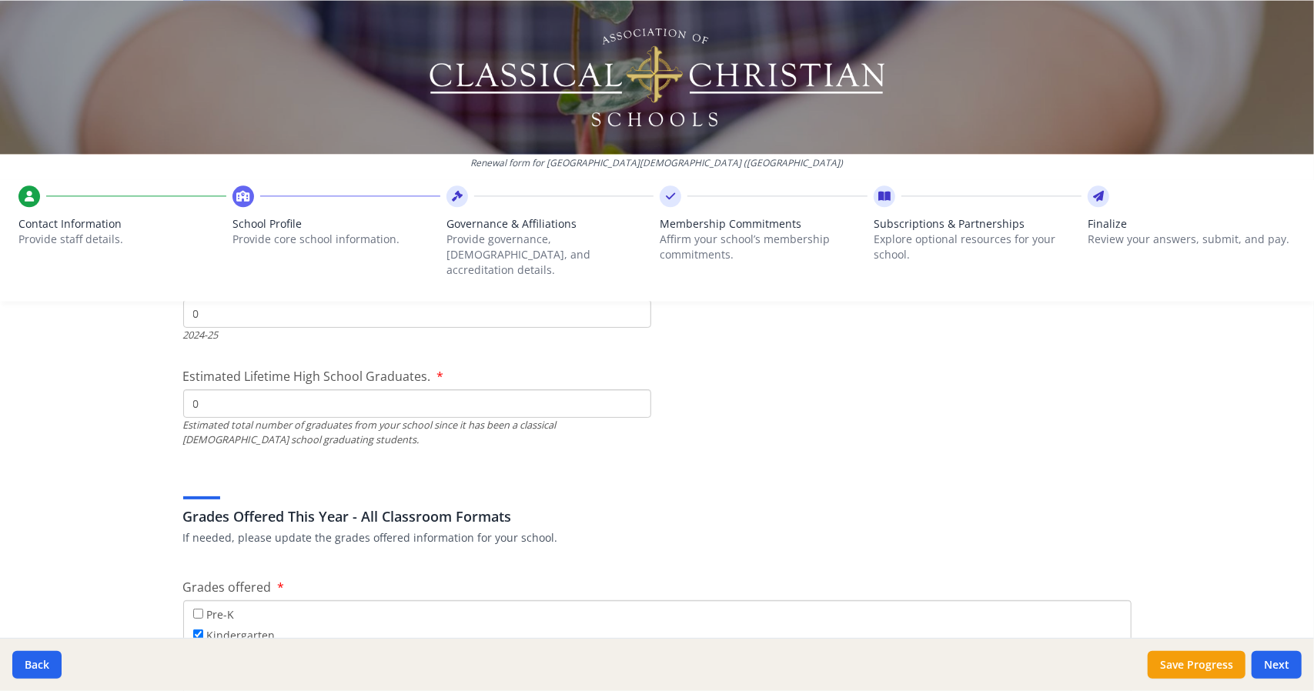
scroll to position [2286, 0]
click at [193, 609] on input "Pre-K" at bounding box center [198, 614] width 10 height 10
checkbox input "true"
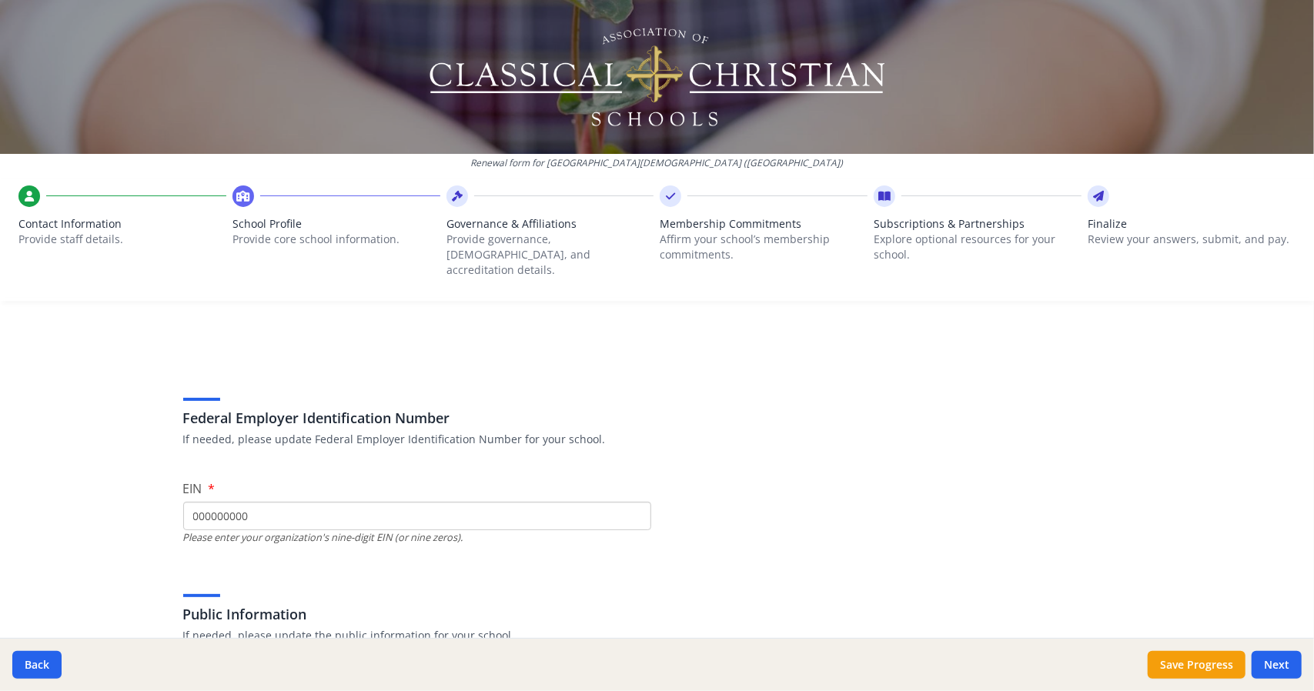
scroll to position [0, 0]
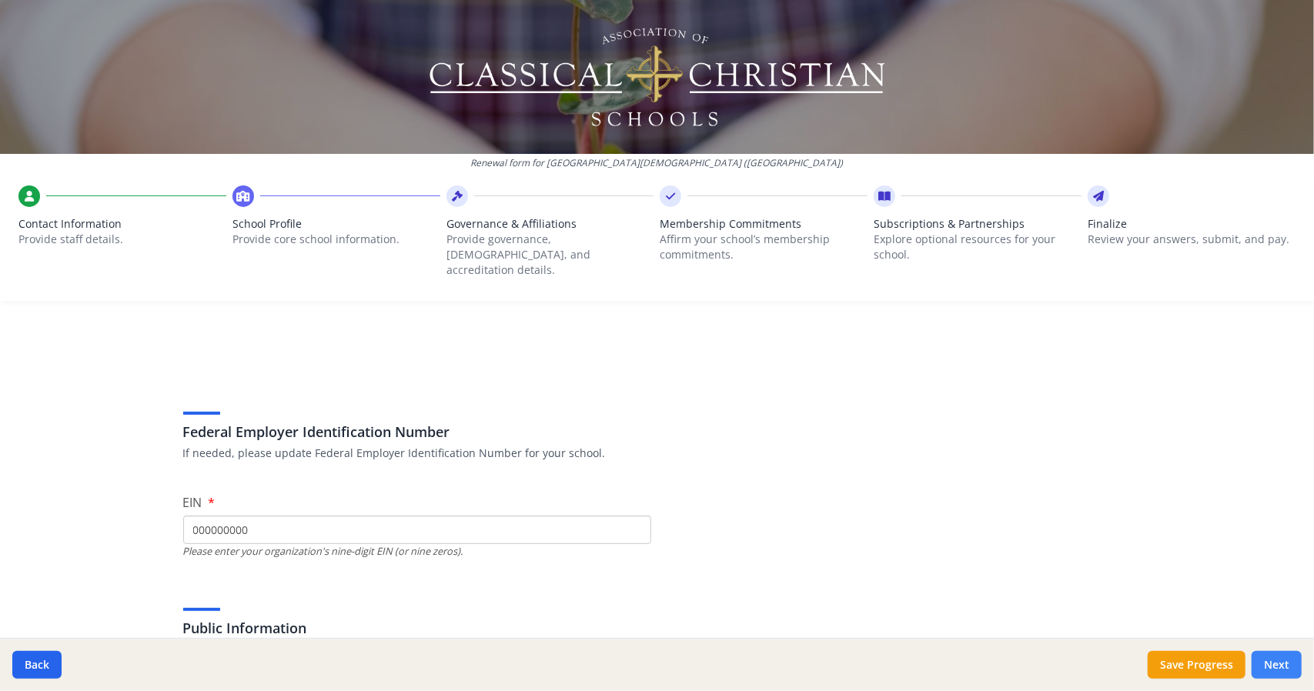
click at [1273, 669] on button "Next" at bounding box center [1277, 665] width 50 height 28
click at [454, 202] on icon at bounding box center [457, 196] width 11 height 15
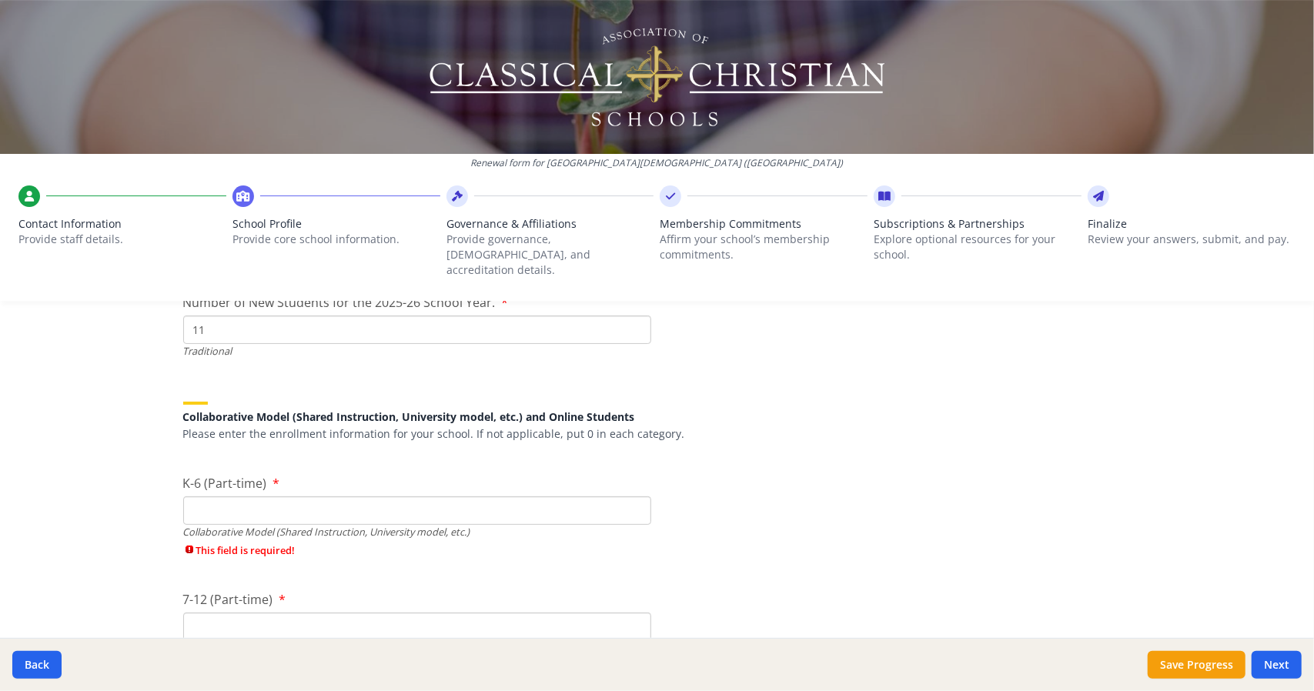
scroll to position [3521, 0]
click at [220, 503] on input "K-6 (Part-time)" at bounding box center [417, 510] width 468 height 28
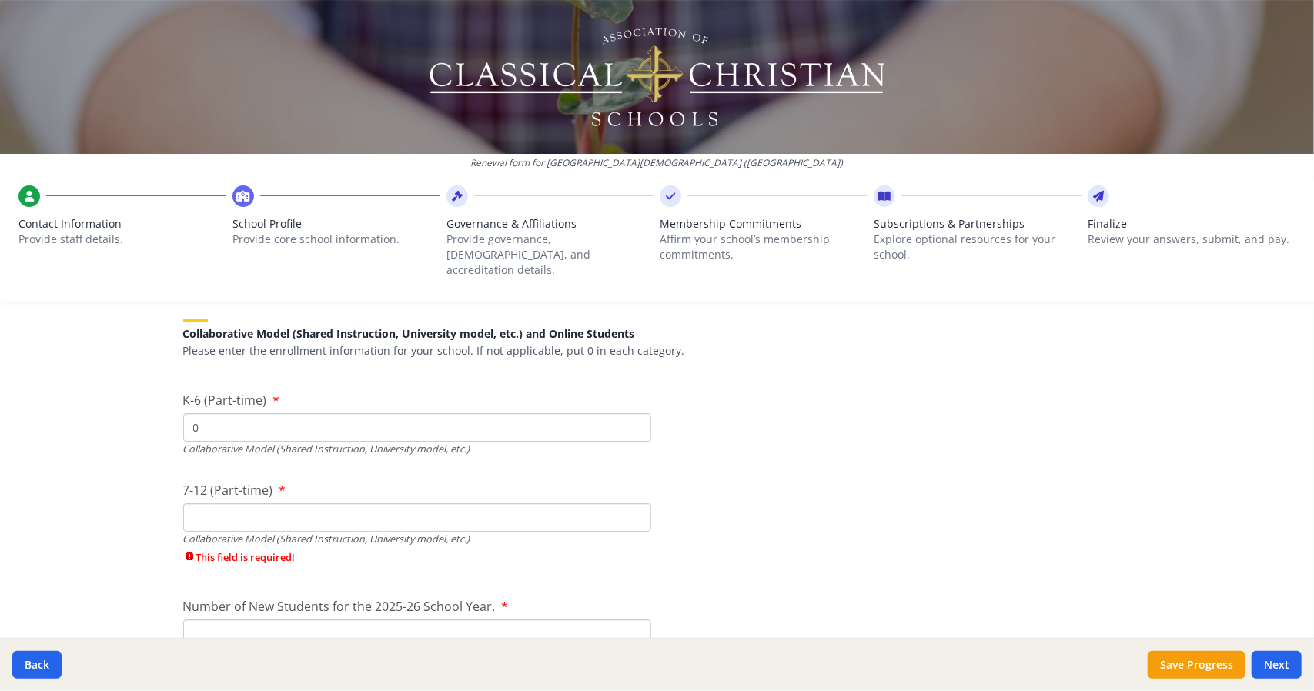
scroll to position [3607, 0]
type input "0"
click at [240, 500] on input "7-12 (Part-time)" at bounding box center [417, 514] width 468 height 28
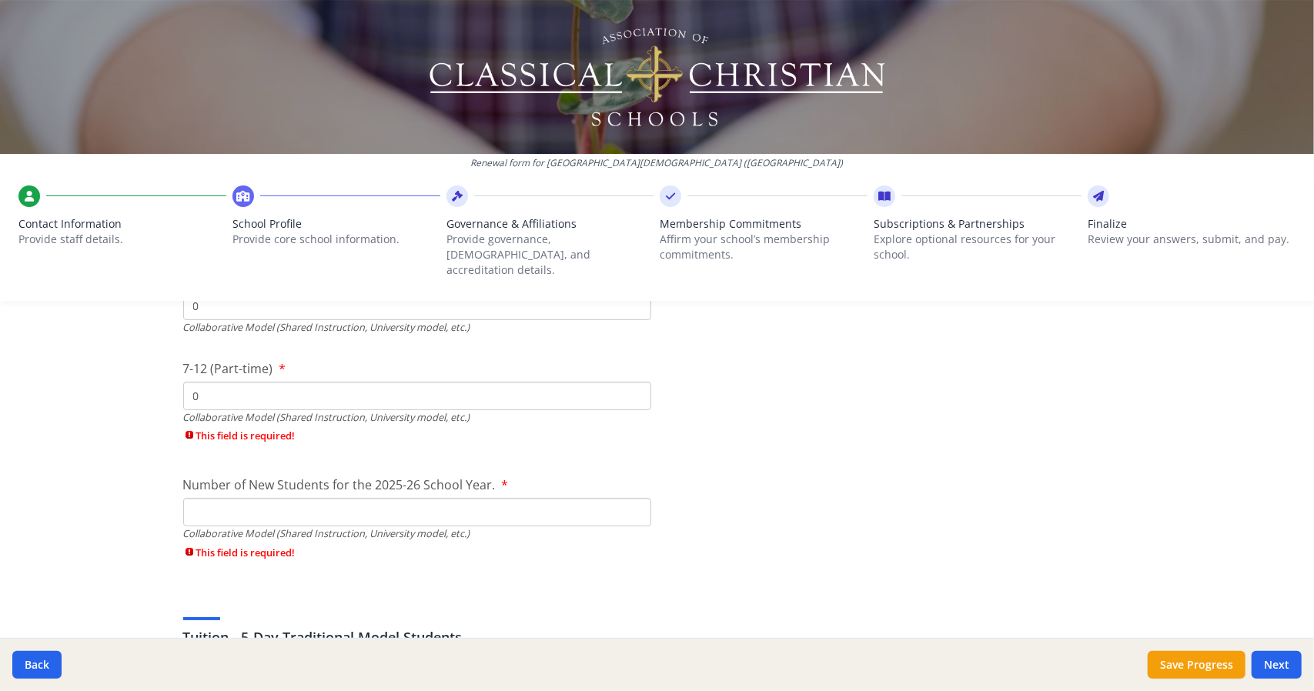
scroll to position [3733, 0]
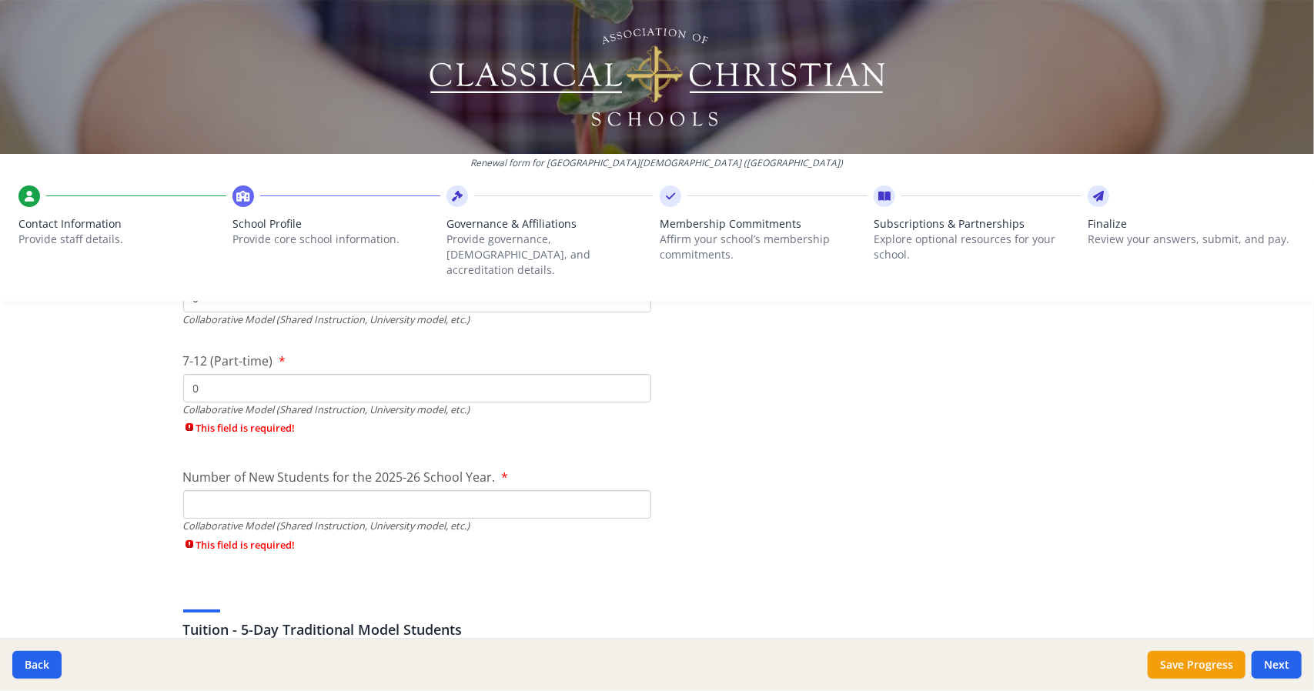
type input "0"
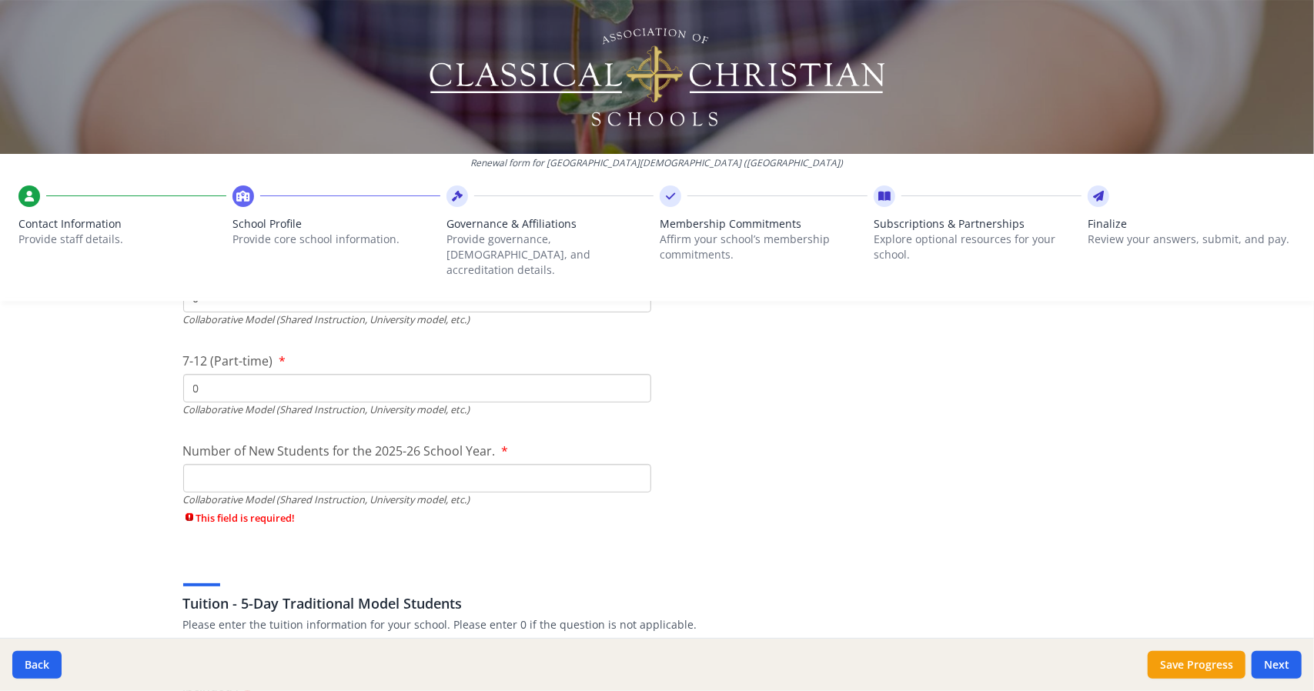
click at [257, 493] on div "Collaborative Model (Shared Instruction, University model, etc.)" at bounding box center [417, 500] width 468 height 15
click at [296, 464] on input "Number of New Students for the 2025-26 School Year." at bounding box center [417, 478] width 468 height 28
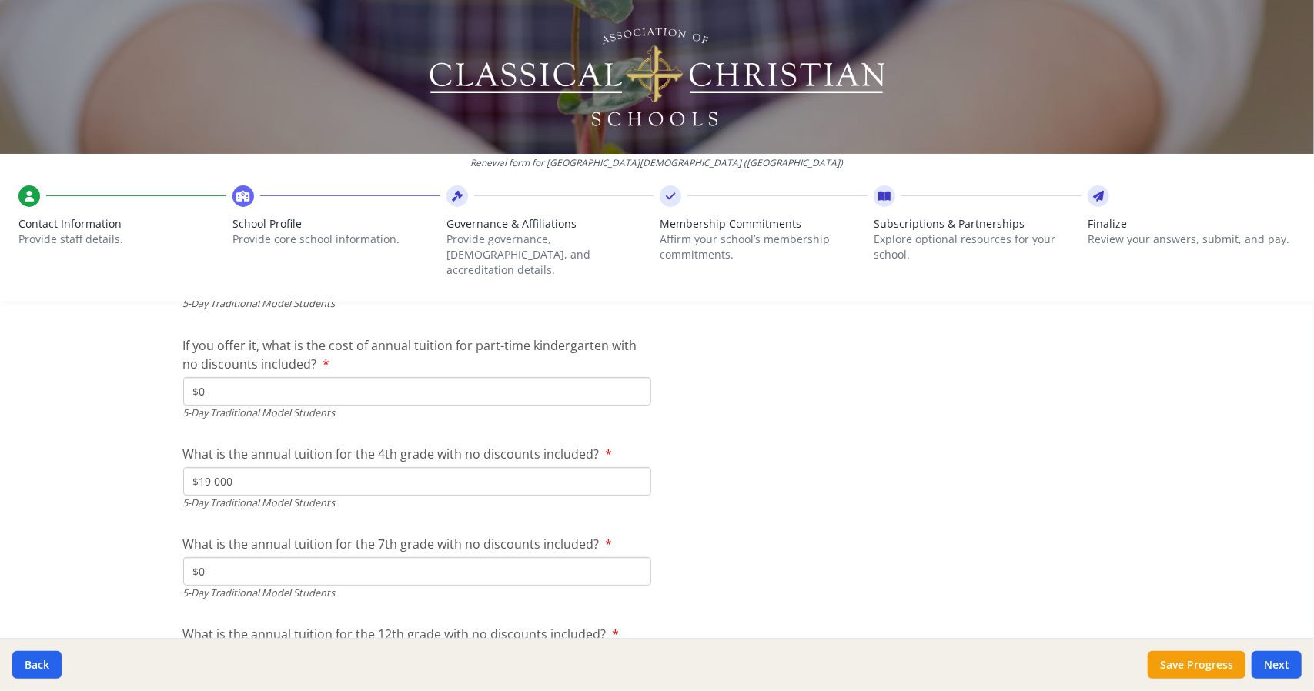
scroll to position [4190, 0]
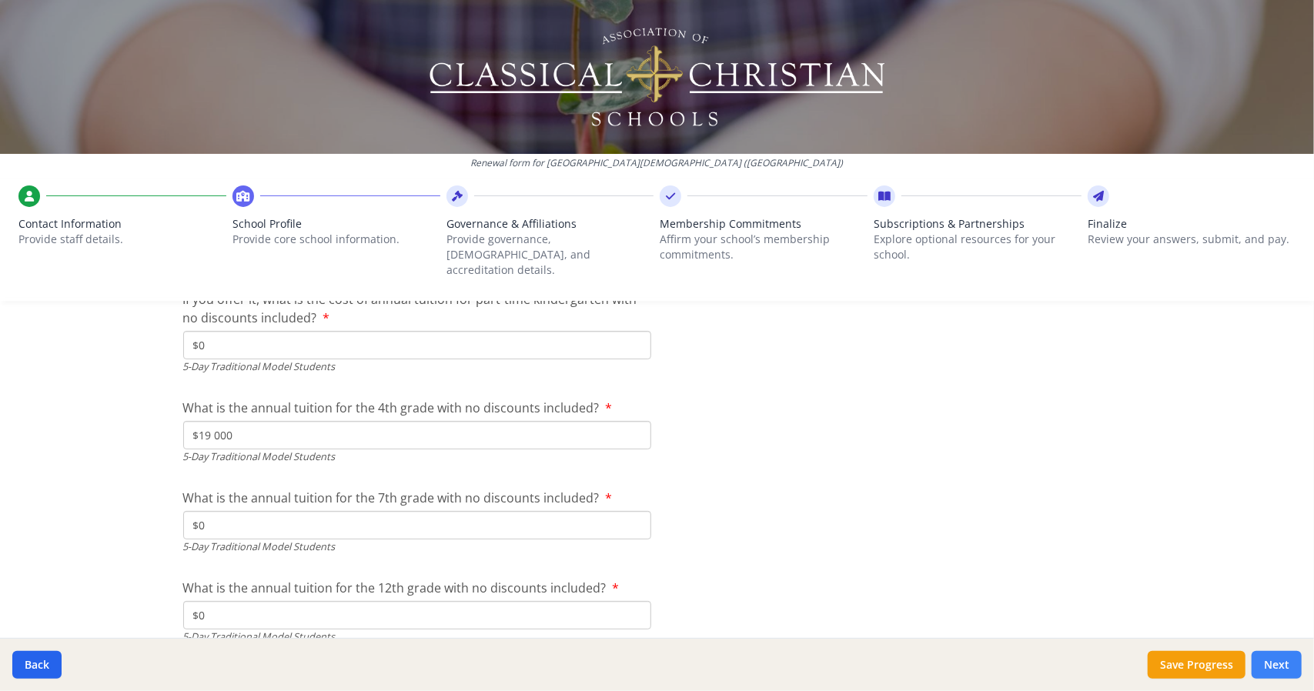
type input "0"
click at [1273, 662] on button "Next" at bounding box center [1277, 665] width 50 height 28
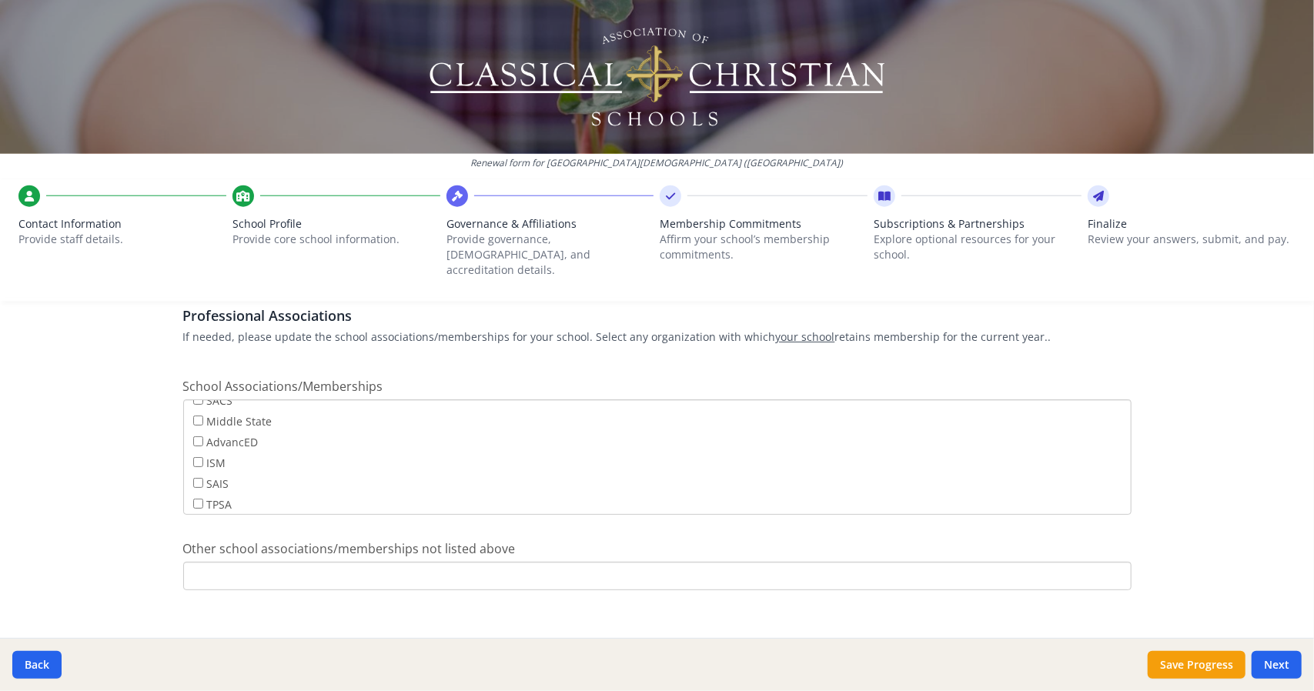
scroll to position [115, 0]
click at [193, 417] on input "Middle State" at bounding box center [198, 422] width 10 height 10
checkbox input "false"
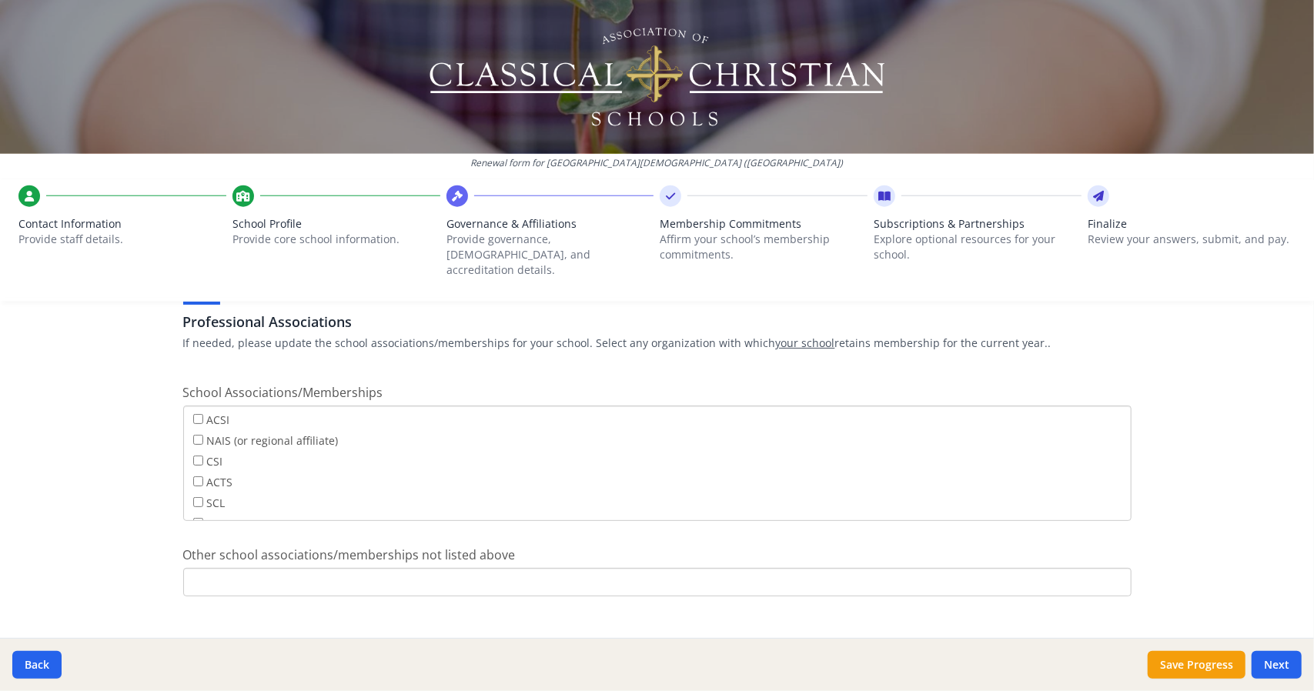
scroll to position [923, 0]
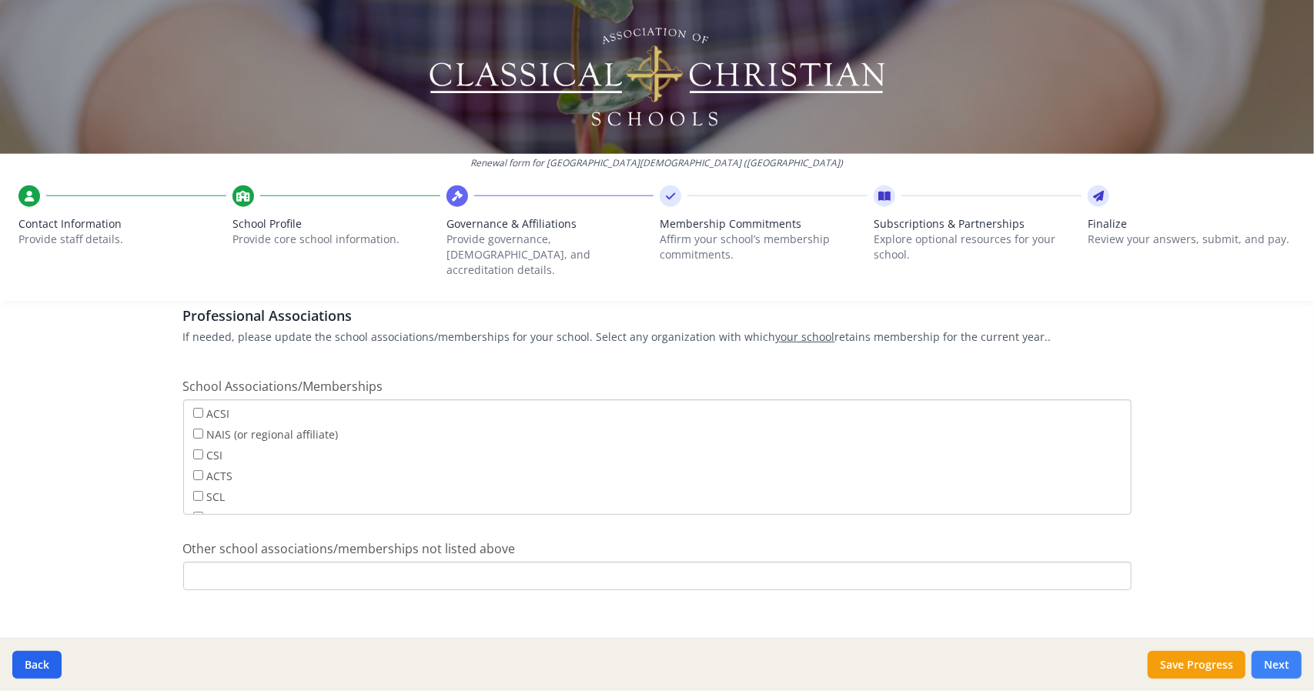
click at [1291, 667] on button "Next" at bounding box center [1277, 665] width 50 height 28
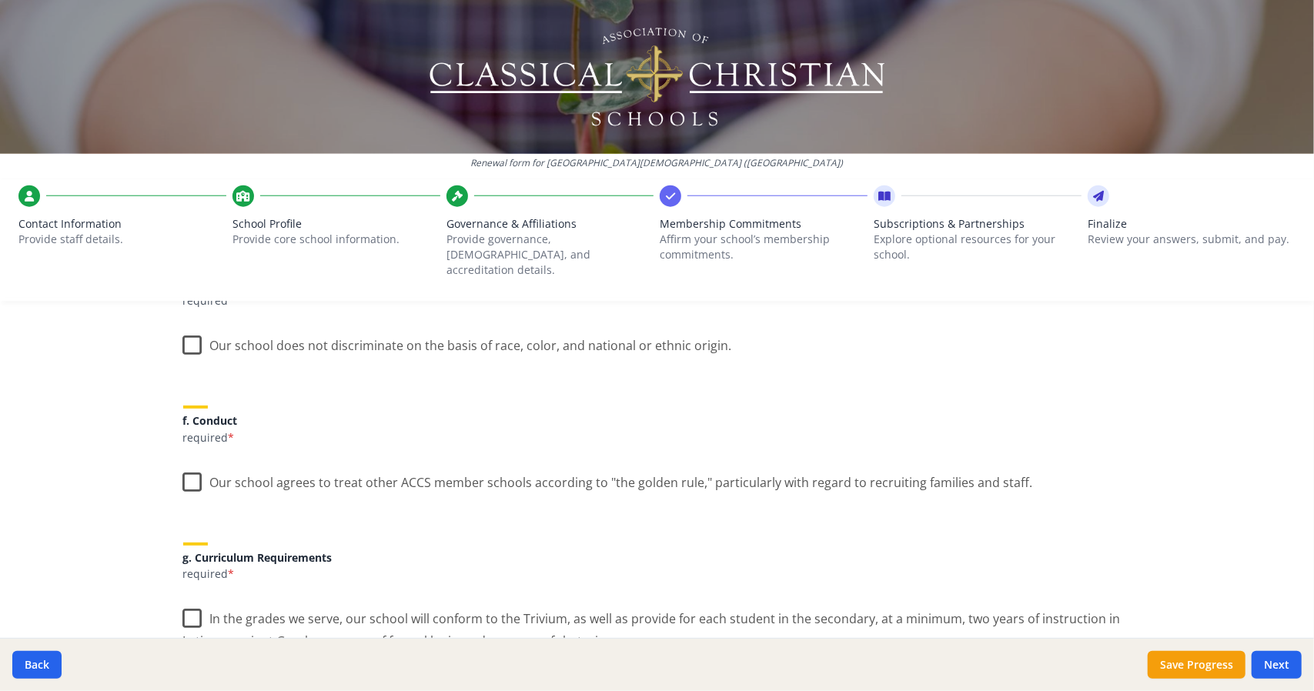
click at [175, 468] on div "ACCS Membership Agreement (requirements) As an ACCS member school you are requi…" at bounding box center [657, 264] width 985 height 1674
click at [184, 468] on label "Our school agrees to treat other ACCS member schools according to "the golden r…" at bounding box center [608, 479] width 850 height 33
click at [0, 0] on input "Our school agrees to treat other ACCS member schools according to "the golden r…" at bounding box center [0, 0] width 0 height 0
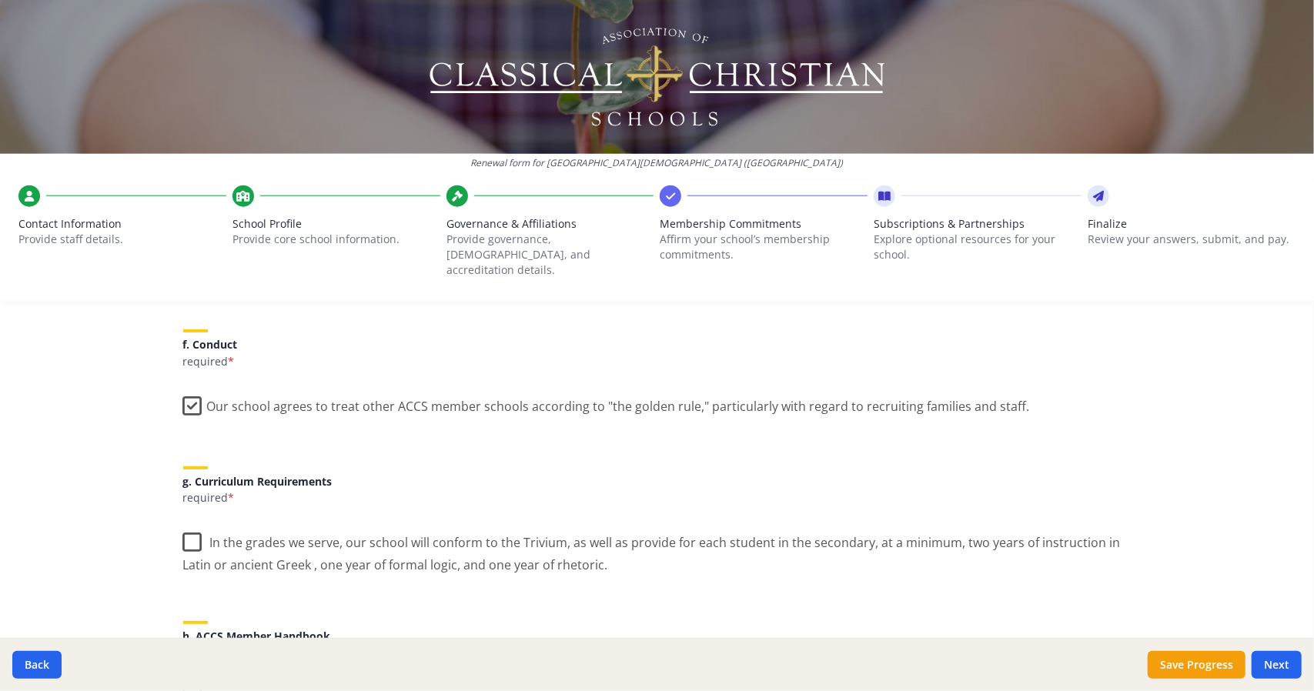
scroll to position [1003, 0]
click at [183, 523] on label "In the grades we serve, our school will conform to the Trivium, as well as prov…" at bounding box center [657, 545] width 948 height 52
click at [0, 0] on input "In the grades we serve, our school will conform to the Trivium, as well as prov…" at bounding box center [0, 0] width 0 height 0
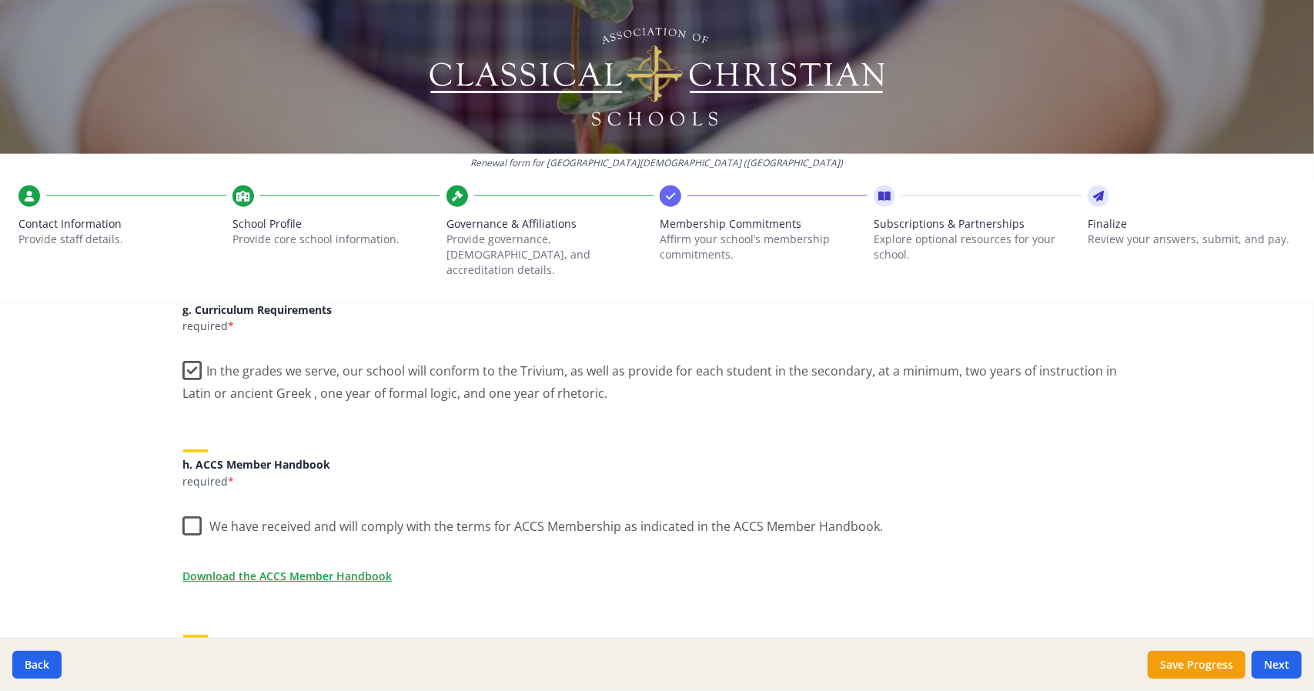
scroll to position [1172, 0]
click at [183, 523] on label "We have received and will comply with the terms for ACCS Membership as indicate…" at bounding box center [533, 522] width 700 height 33
click at [0, 0] on input "We have received and will comply with the terms for ACCS Membership as indicate…" at bounding box center [0, 0] width 0 height 0
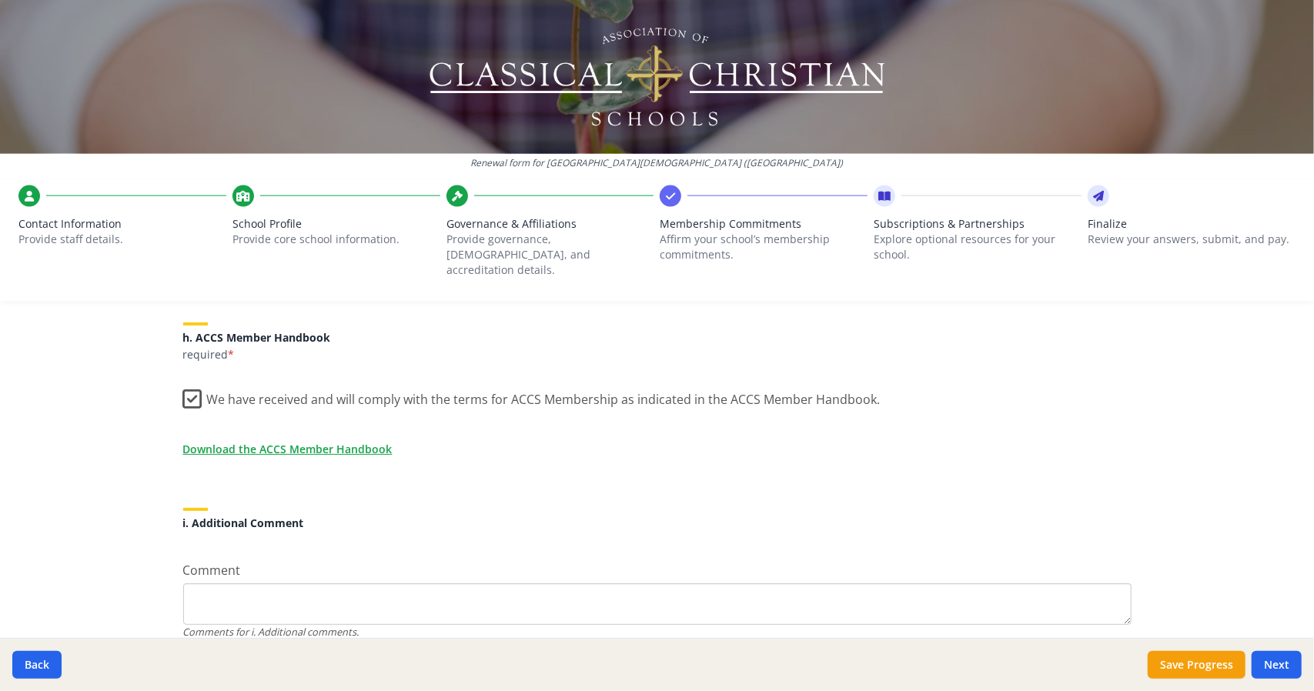
scroll to position [1349, 0]
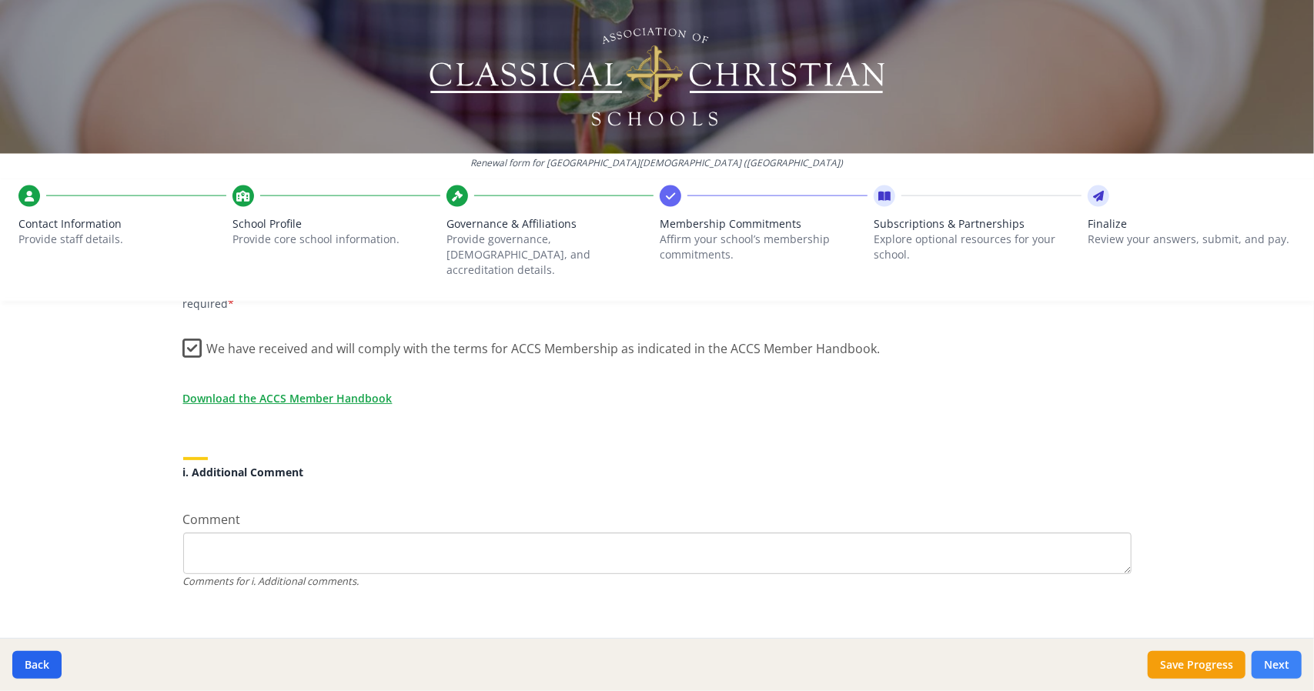
click at [1290, 663] on button "Next" at bounding box center [1277, 665] width 50 height 28
click at [1287, 665] on button "Next" at bounding box center [1277, 665] width 50 height 28
click at [492, 536] on textarea "Comment" at bounding box center [657, 554] width 948 height 42
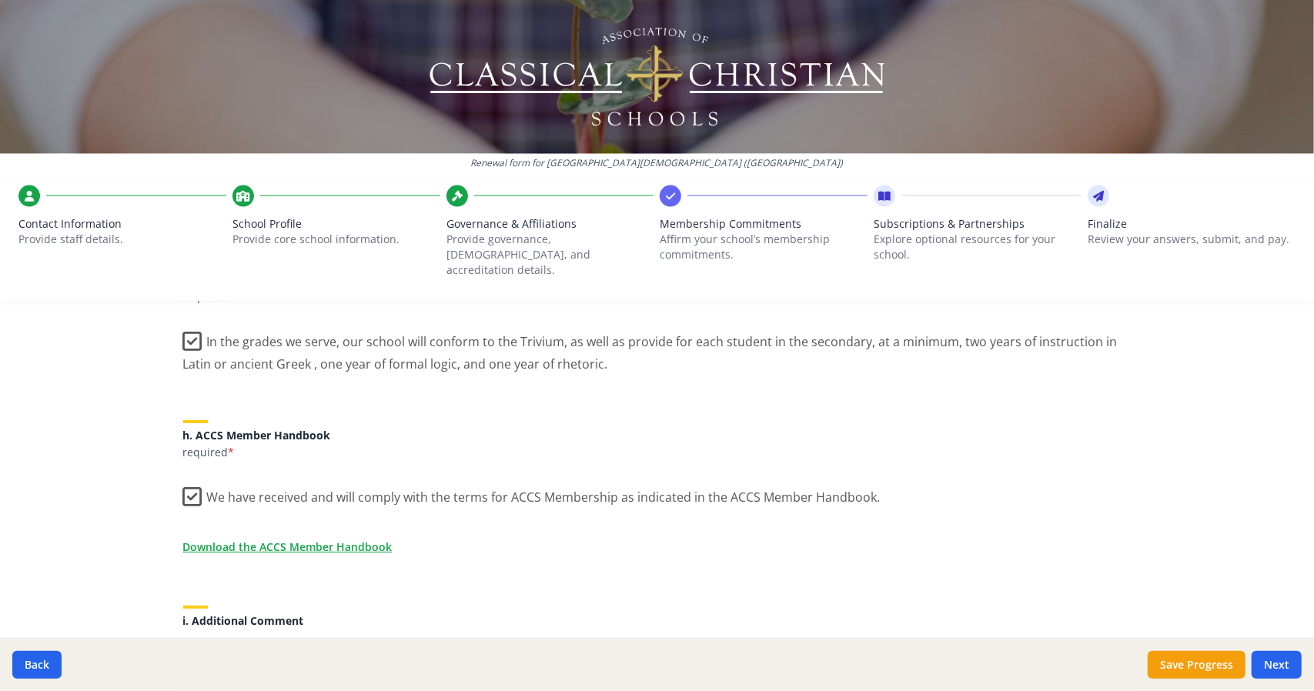
scroll to position [1332, 0]
click at [340, 539] on link "Download the ACCS Member Handbook" at bounding box center [290, 547] width 209 height 16
click at [1282, 660] on button "Next" at bounding box center [1277, 665] width 50 height 28
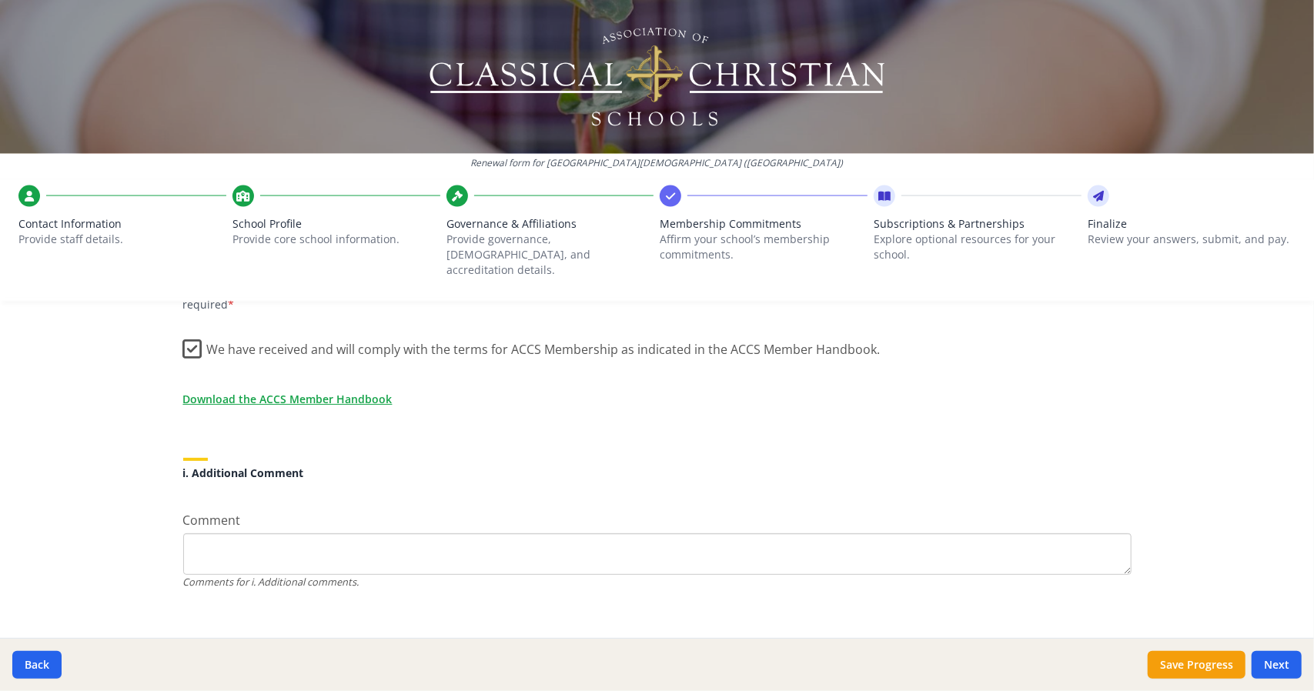
click at [401, 540] on textarea "Comment" at bounding box center [657, 554] width 948 height 42
click at [1285, 660] on button "Next" at bounding box center [1277, 665] width 50 height 28
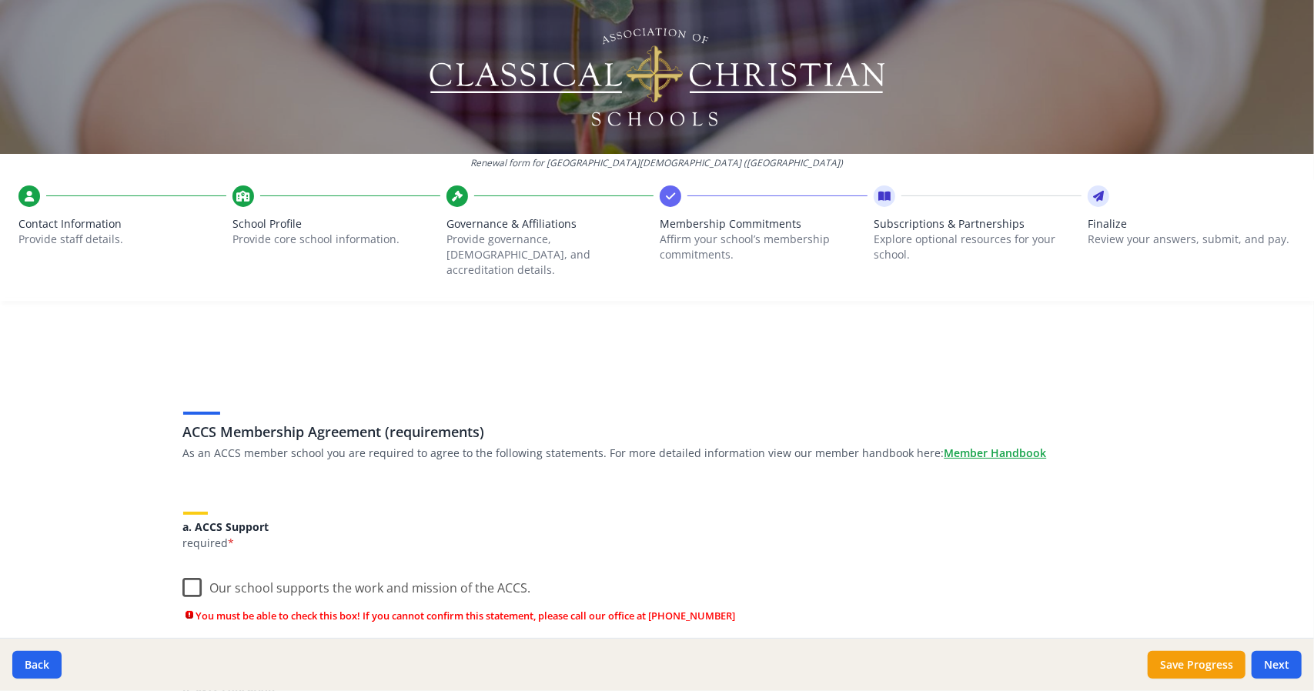
scroll to position [158, 0]
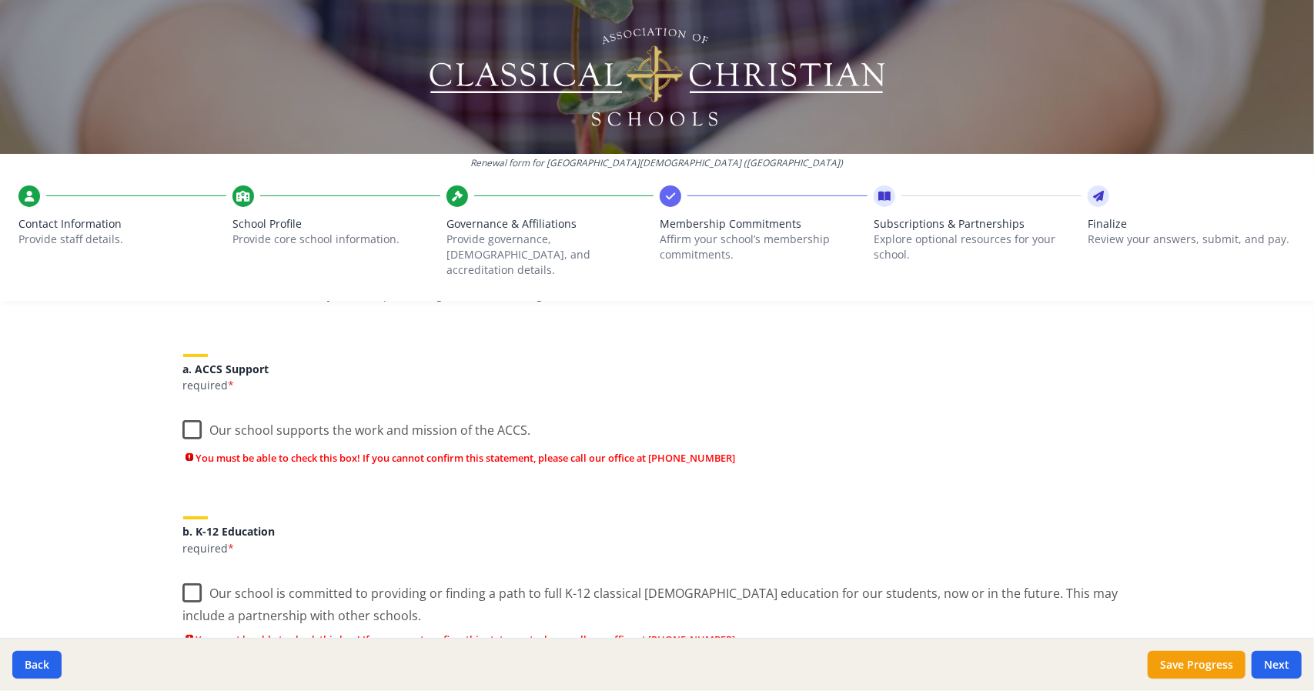
click at [183, 416] on label "Our school supports the work and mission of the ACCS." at bounding box center [357, 426] width 348 height 33
click at [0, 0] on input "Our school supports the work and mission of the ACCS." at bounding box center [0, 0] width 0 height 0
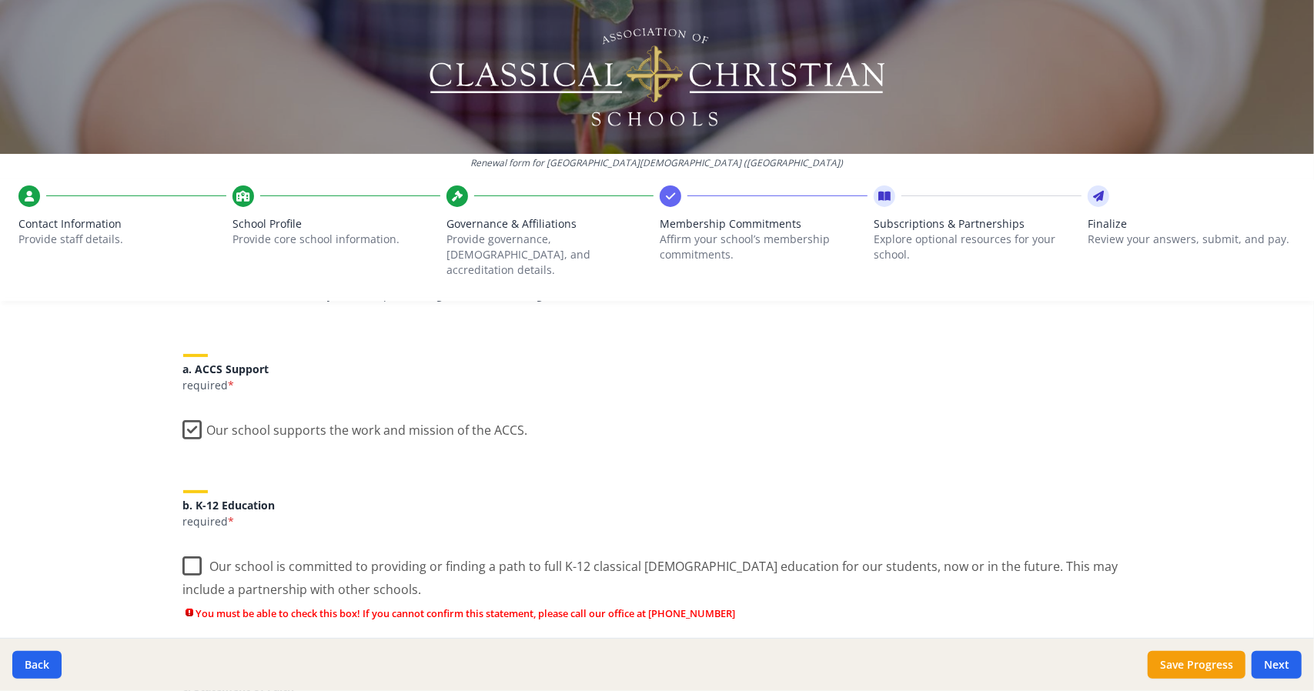
click at [190, 547] on label "Our school is committed to providing or finding a path to full K-12 classical […" at bounding box center [657, 572] width 948 height 52
click at [0, 0] on input "Our school is committed to providing or finding a path to full K-12 classical […" at bounding box center [0, 0] width 0 height 0
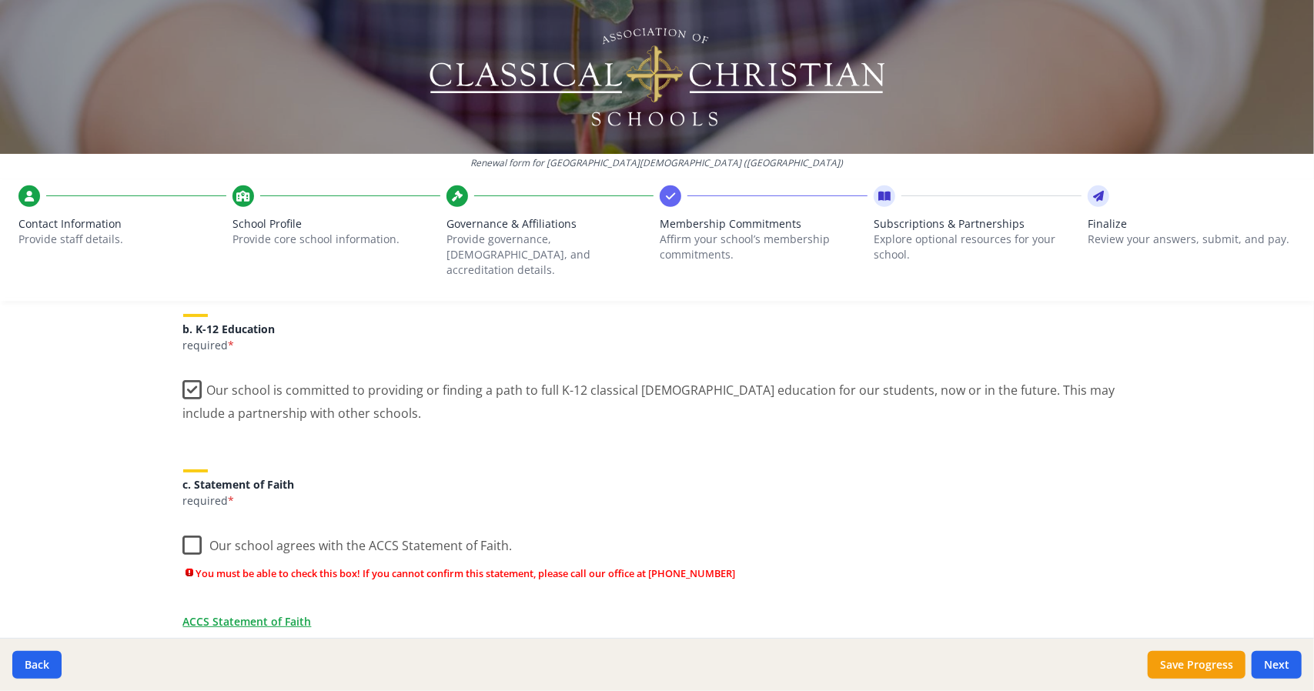
scroll to position [336, 0]
click at [188, 523] on label "Our school agrees with the ACCS Statement of Faith." at bounding box center [347, 539] width 329 height 33
click at [0, 0] on input "Our school agrees with the ACCS Statement of Faith." at bounding box center [0, 0] width 0 height 0
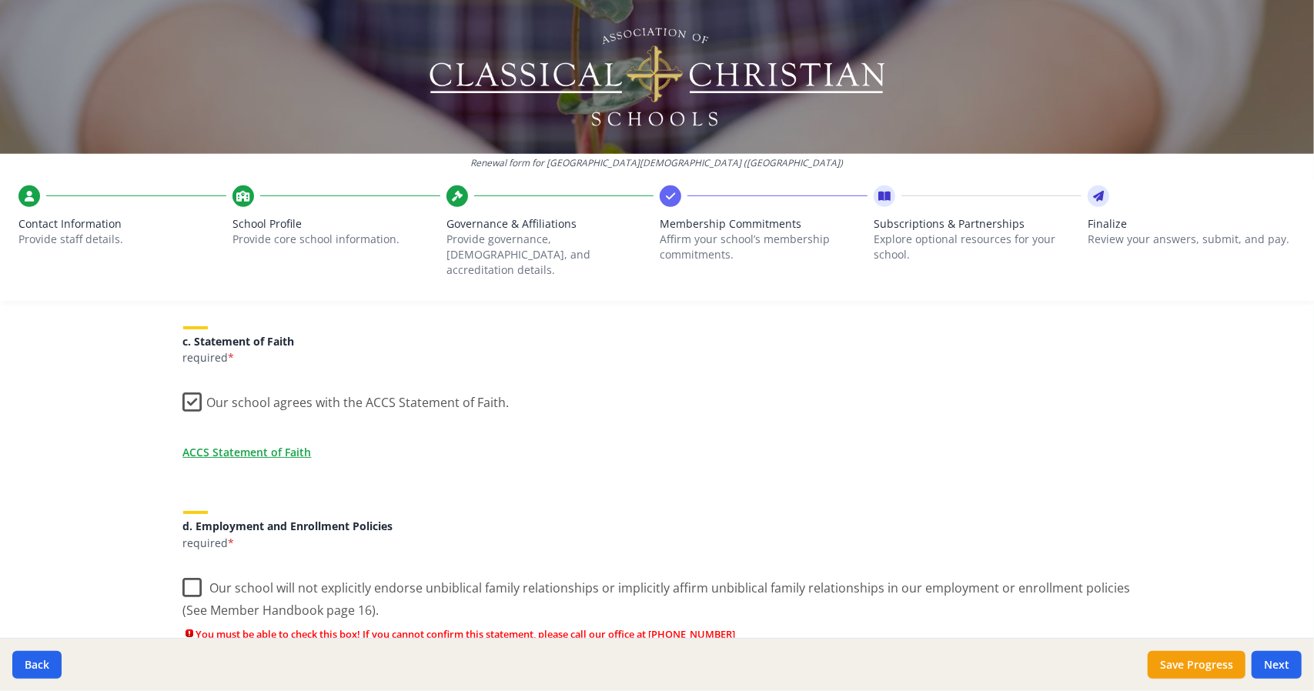
scroll to position [484, 0]
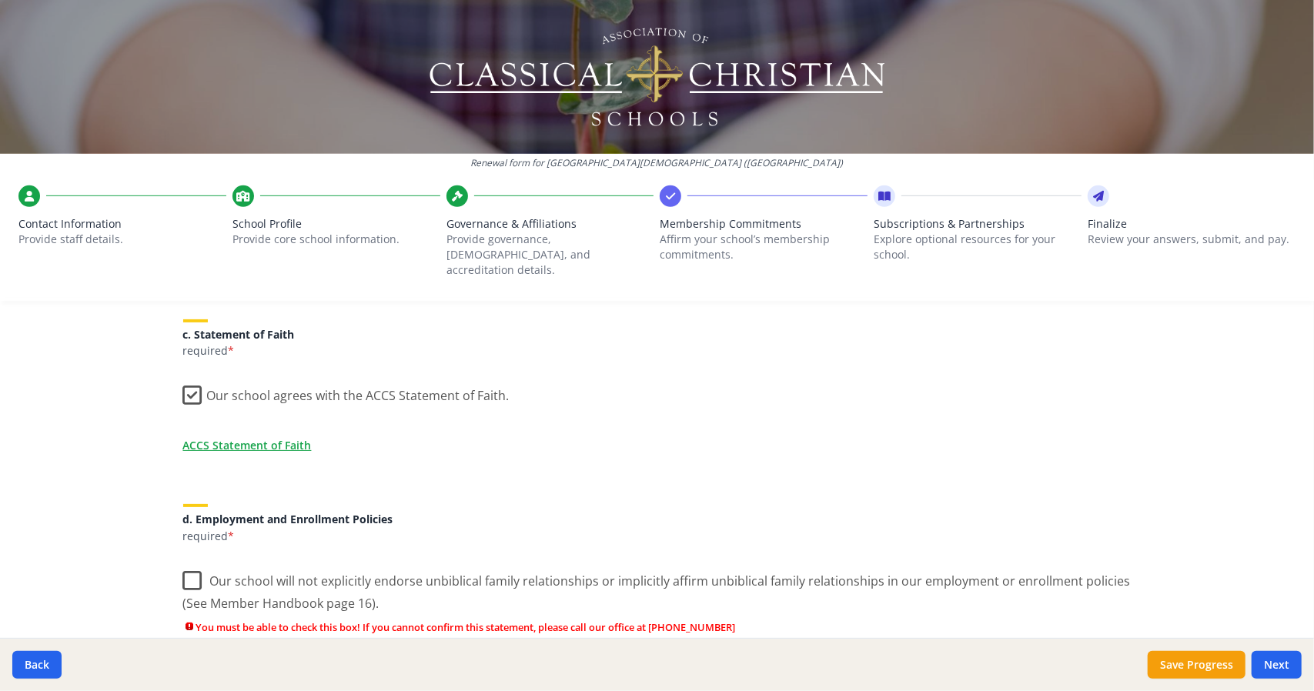
click at [184, 561] on label "Our school will not explicitly endorse unbiblical family relationships or impli…" at bounding box center [657, 587] width 948 height 52
click at [0, 0] on input "Our school will not explicitly endorse unbiblical family relationships or impli…" at bounding box center [0, 0] width 0 height 0
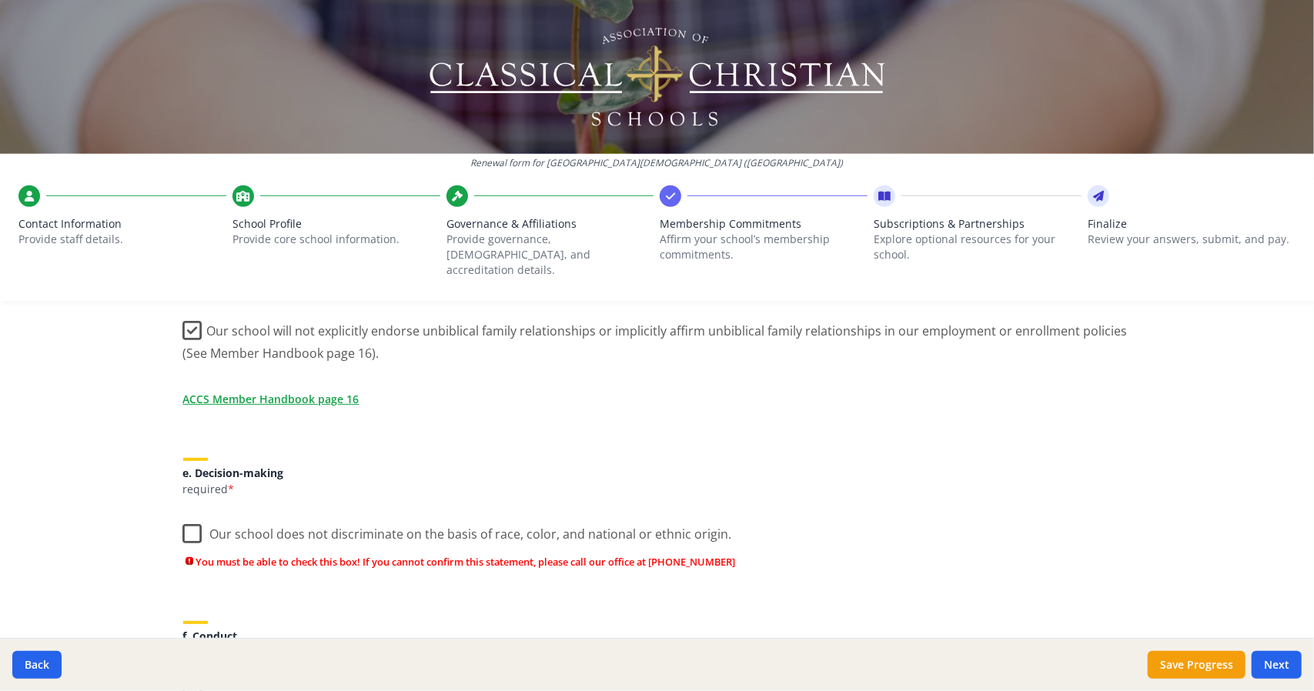
scroll to position [747, 0]
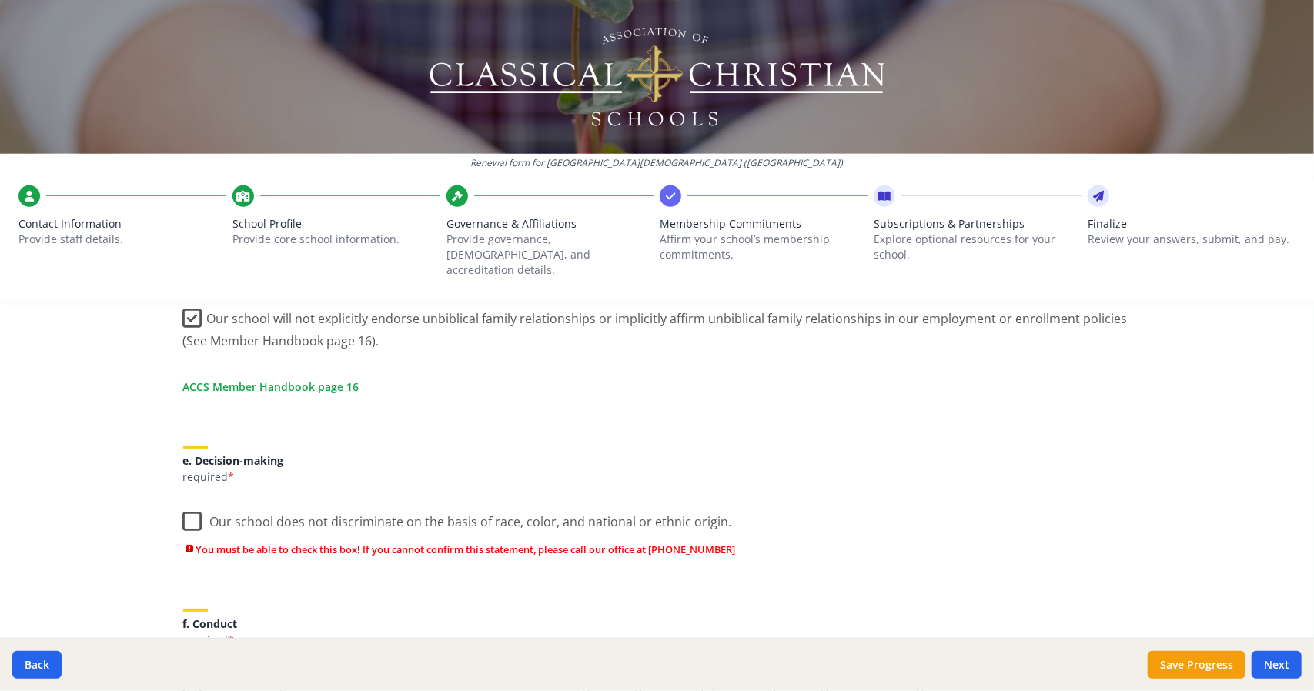
click at [187, 502] on label "Our school does not discriminate on the basis of race, color, and national or e…" at bounding box center [457, 518] width 549 height 33
click at [0, 0] on input "Our school does not discriminate on the basis of race, color, and national or e…" at bounding box center [0, 0] width 0 height 0
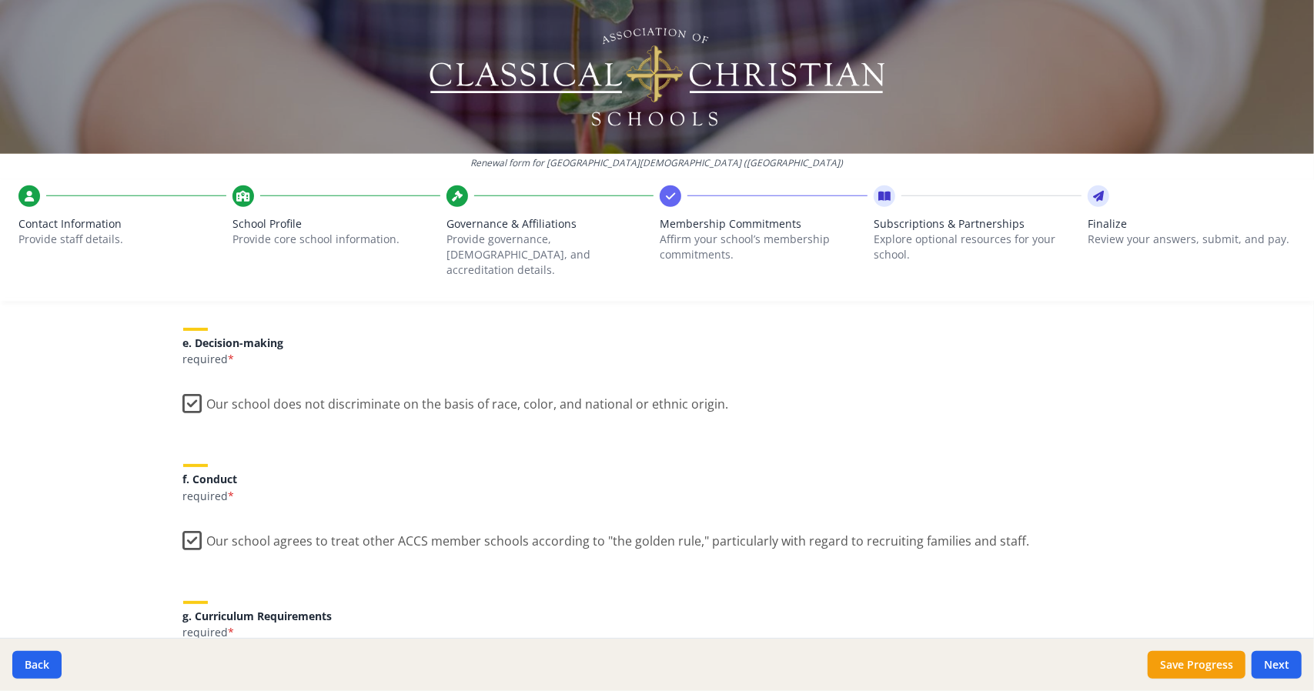
scroll to position [877, 0]
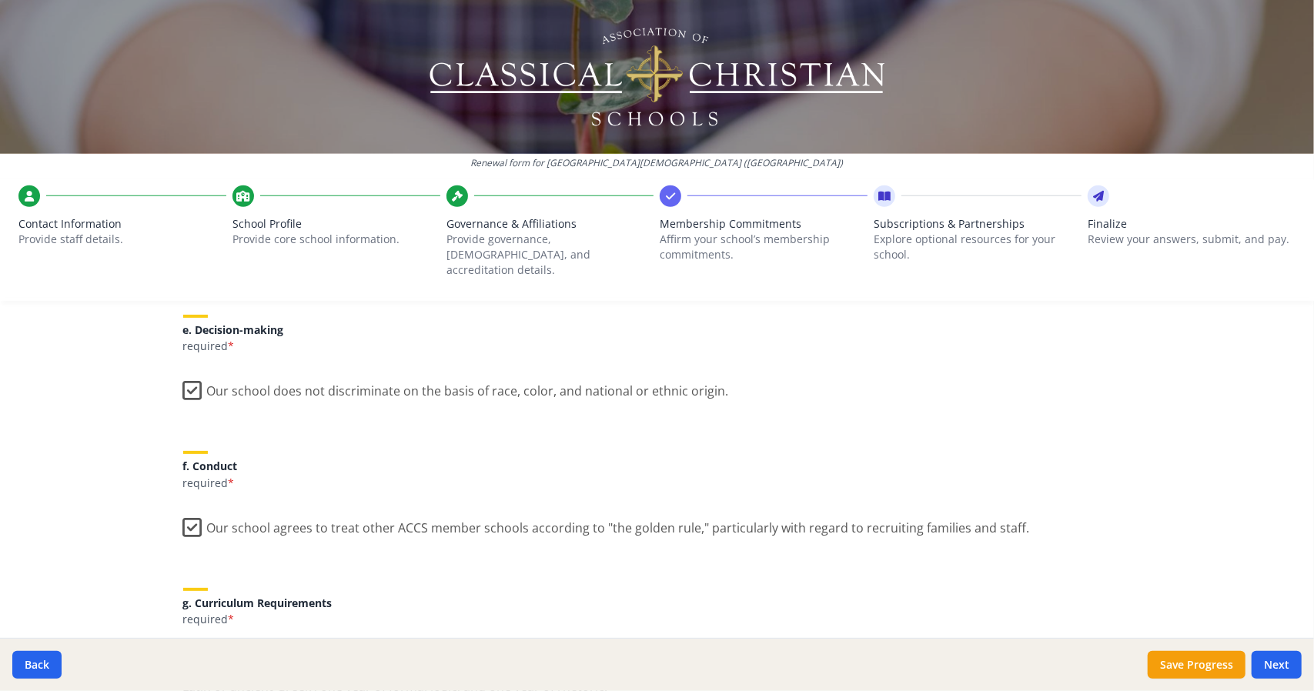
click at [185, 508] on label "Our school agrees to treat other ACCS member schools according to "the golden r…" at bounding box center [606, 524] width 847 height 33
click at [0, 0] on input "Our school agrees to treat other ACCS member schools according to "the golden r…" at bounding box center [0, 0] width 0 height 0
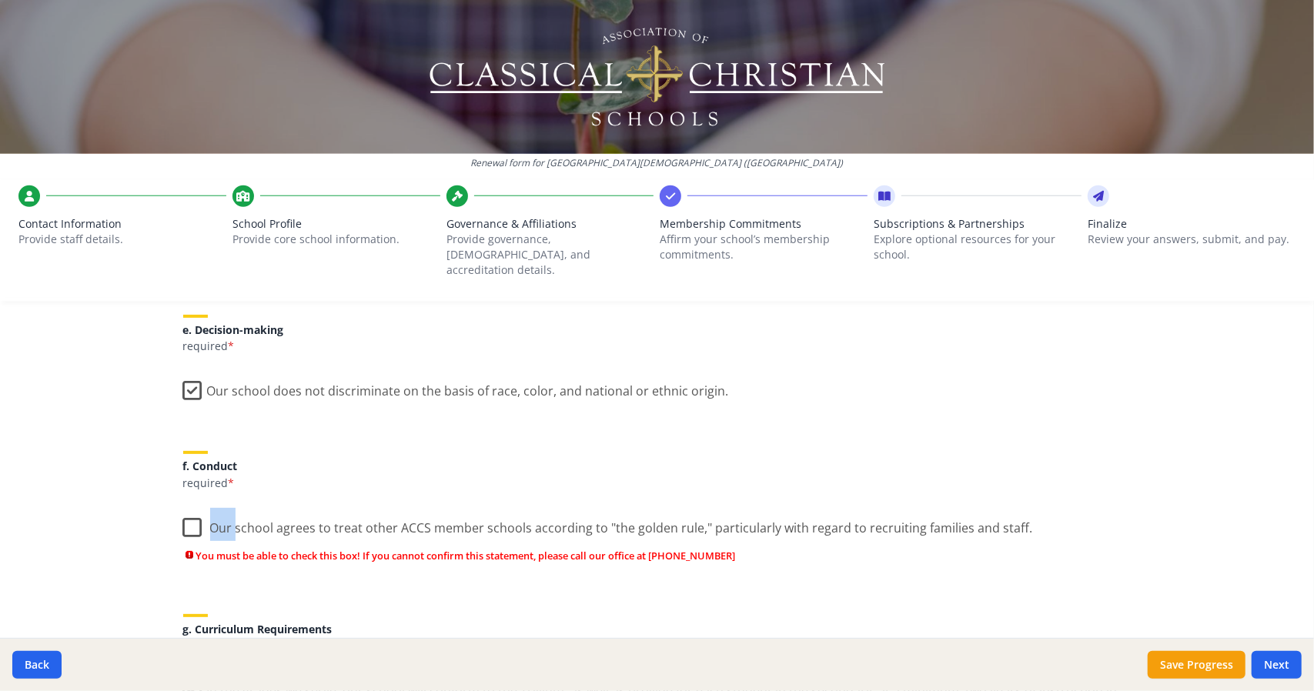
click at [185, 508] on label "Our school agrees to treat other ACCS member schools according to "the golden r…" at bounding box center [608, 524] width 850 height 33
click at [0, 0] on input "Our school agrees to treat other ACCS member schools according to "the golden r…" at bounding box center [0, 0] width 0 height 0
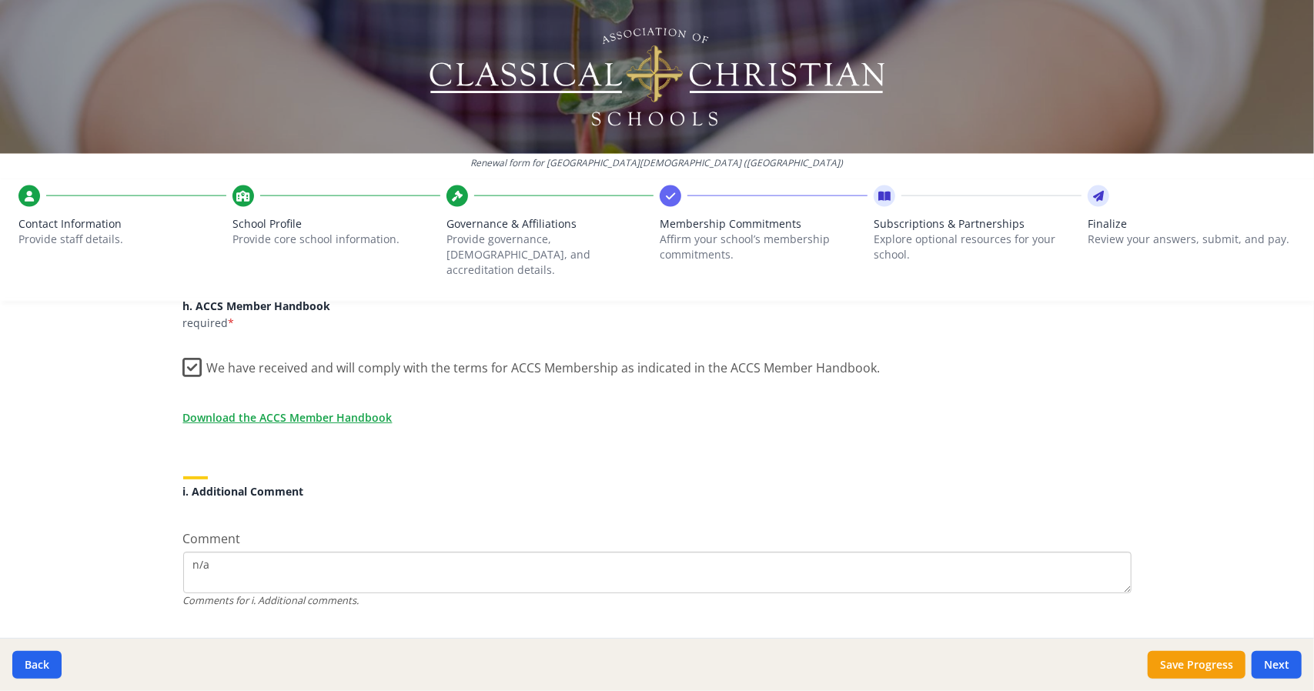
scroll to position [1349, 0]
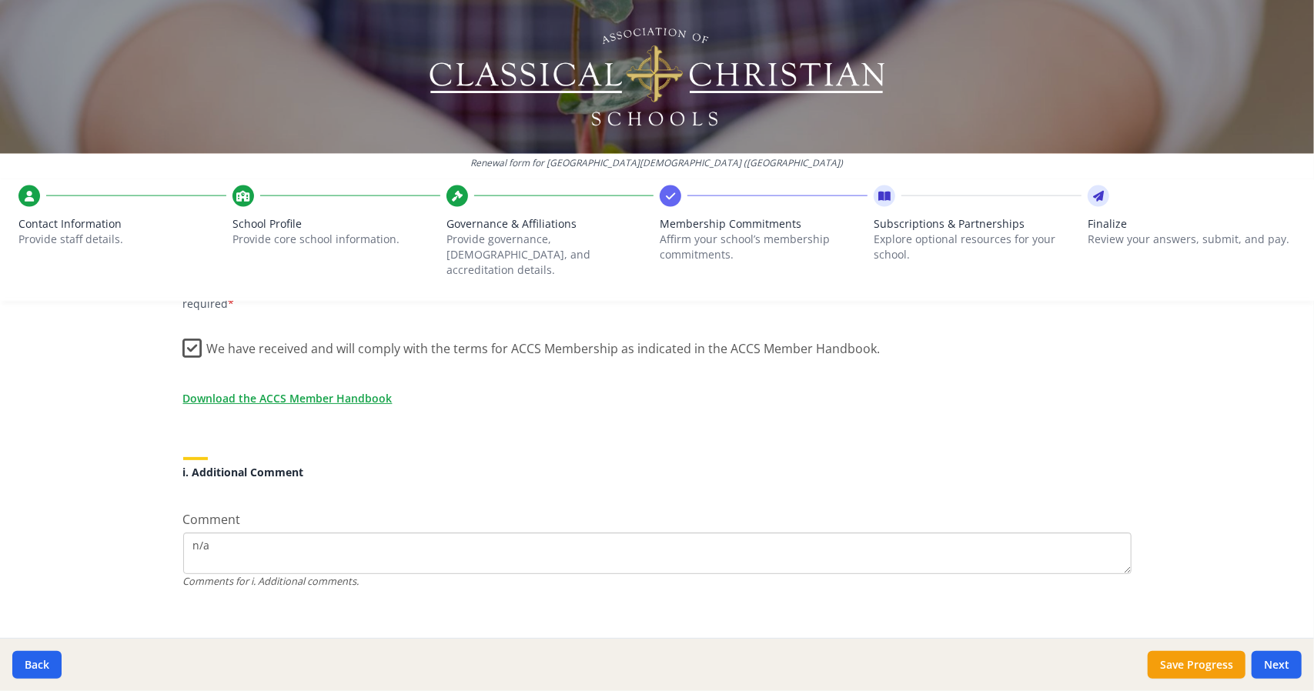
drag, startPoint x: 398, startPoint y: 534, endPoint x: 162, endPoint y: 529, distance: 236.4
click at [200, 536] on textarea "n/a" at bounding box center [657, 554] width 948 height 42
type textarea "n"
click at [1273, 663] on button "Next" at bounding box center [1277, 665] width 50 height 28
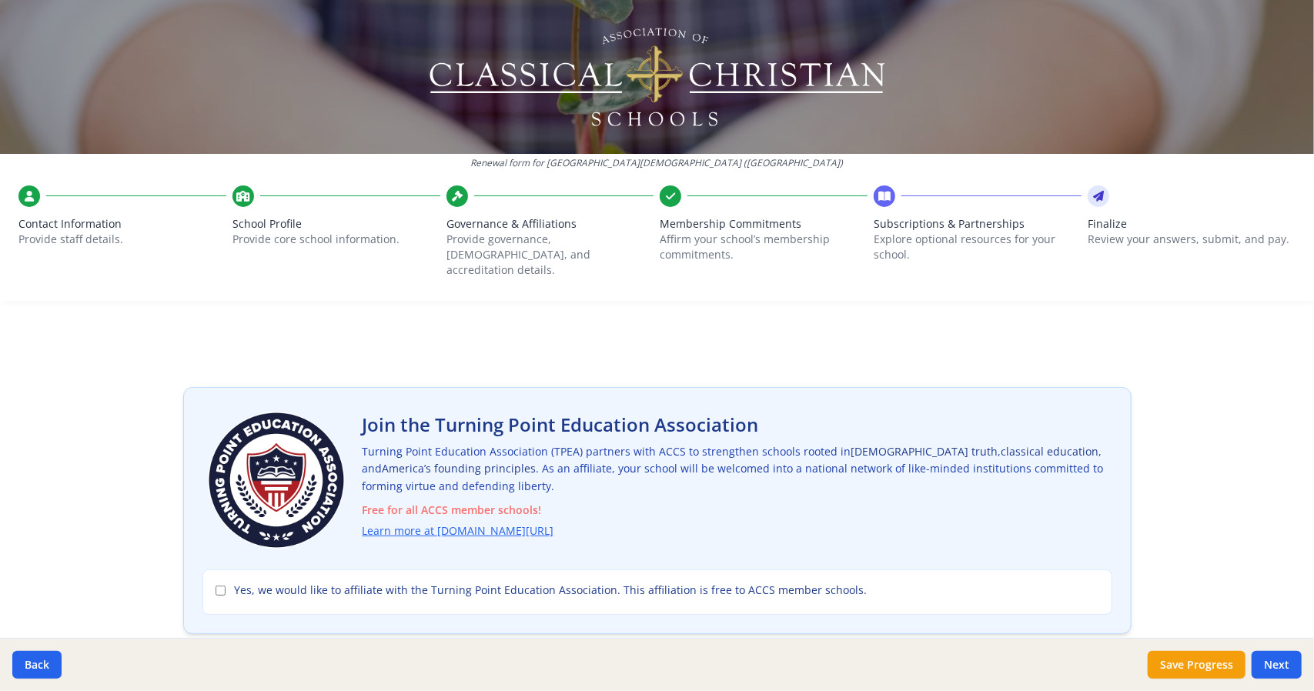
scroll to position [55, 0]
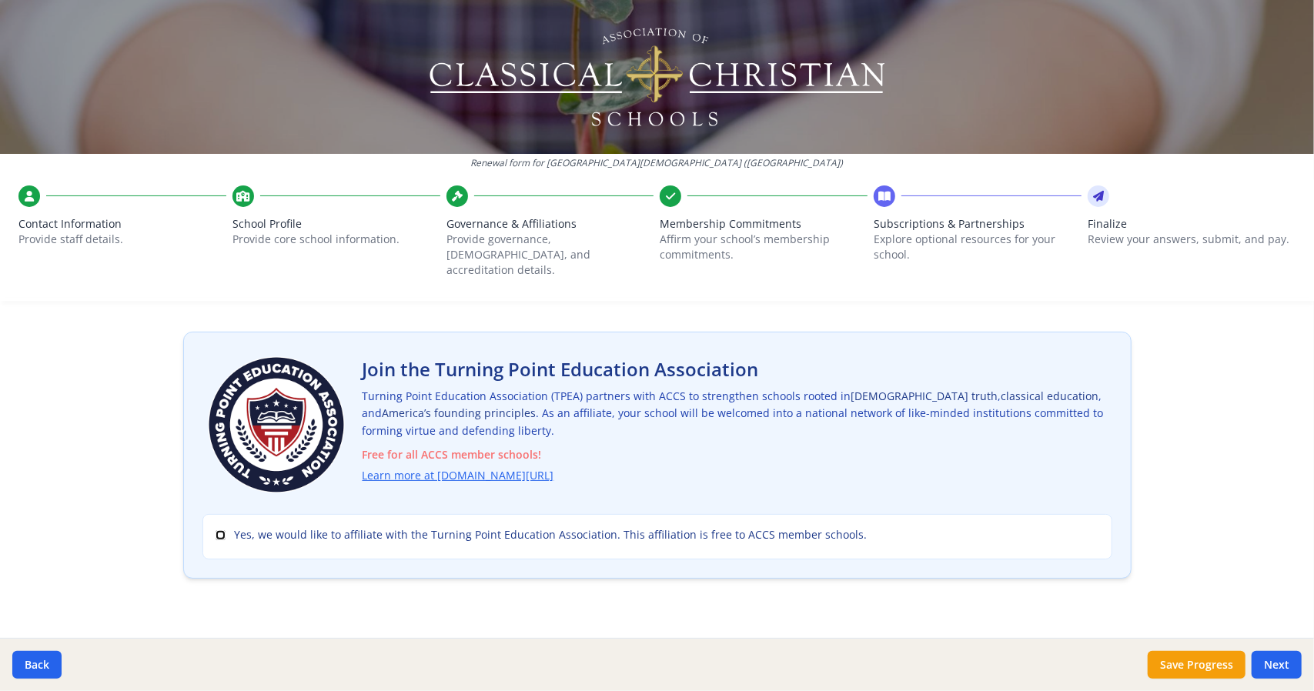
click at [216, 530] on input "Yes, we would like to affiliate with the Turning Point Education Association. T…" at bounding box center [221, 535] width 10 height 10
checkbox input "true"
click at [1275, 663] on button "Next" at bounding box center [1277, 665] width 50 height 28
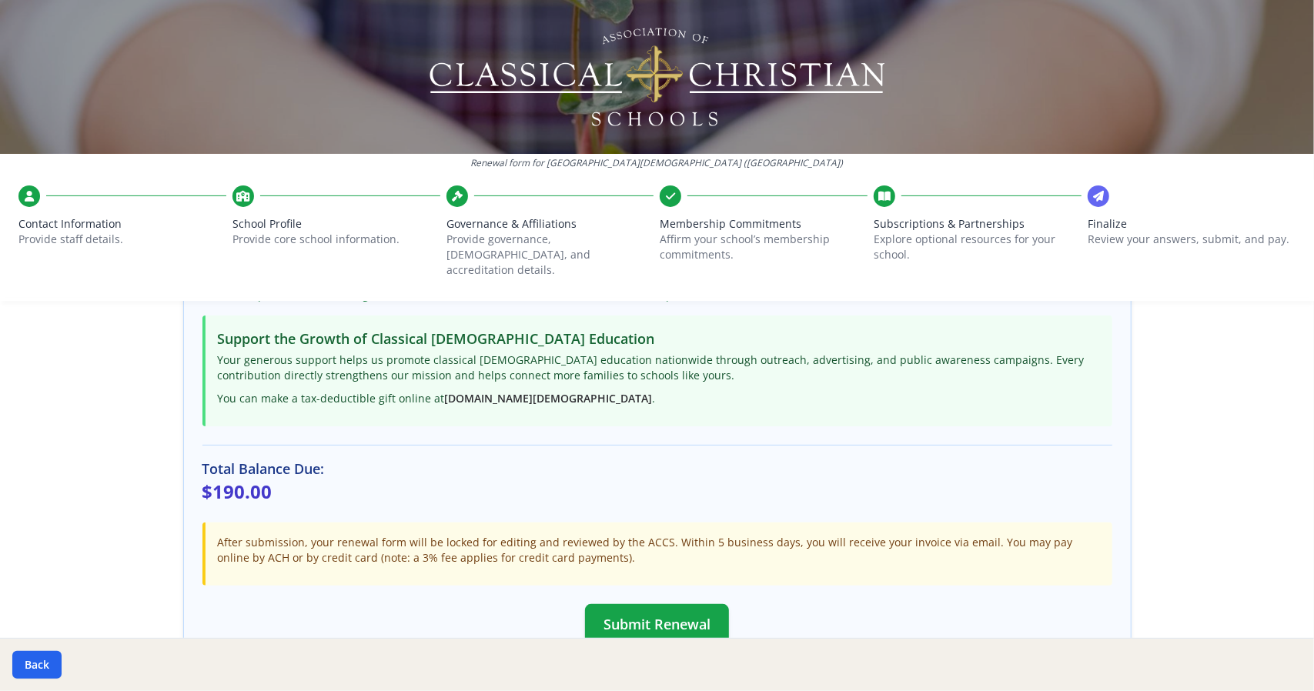
scroll to position [226, 0]
click at [644, 604] on button "Submit Renewal" at bounding box center [657, 624] width 144 height 40
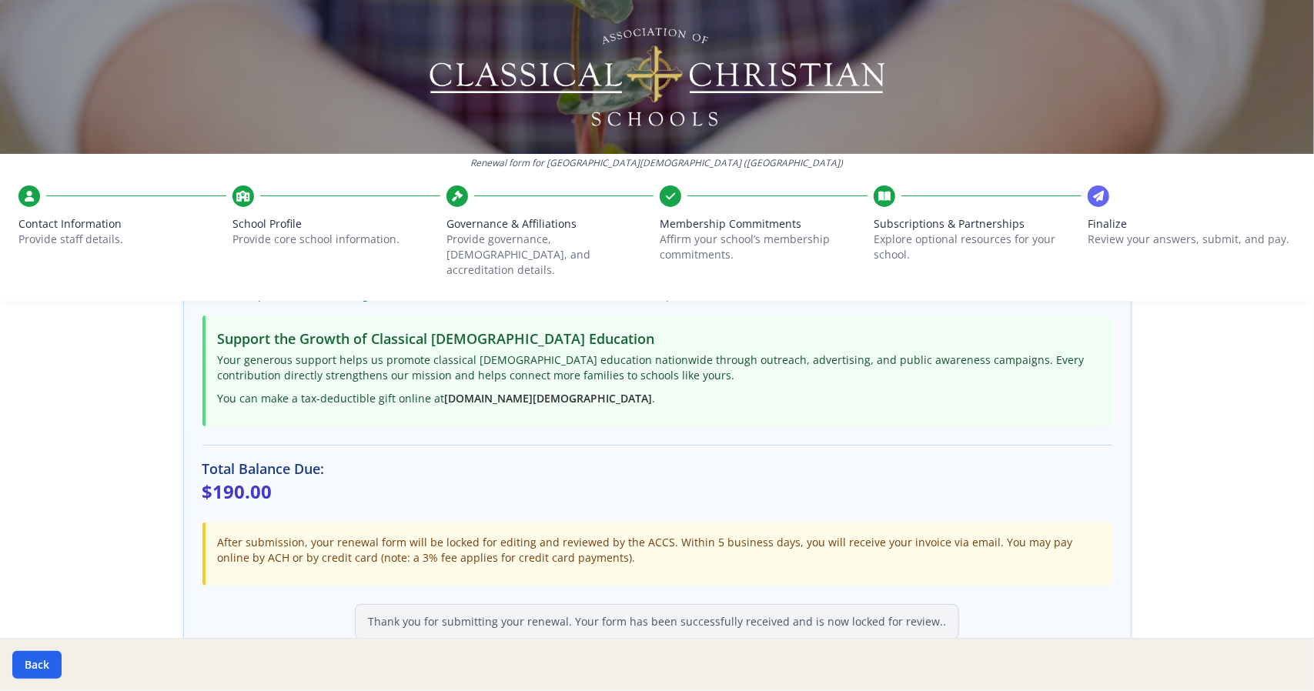
scroll to position [313, 0]
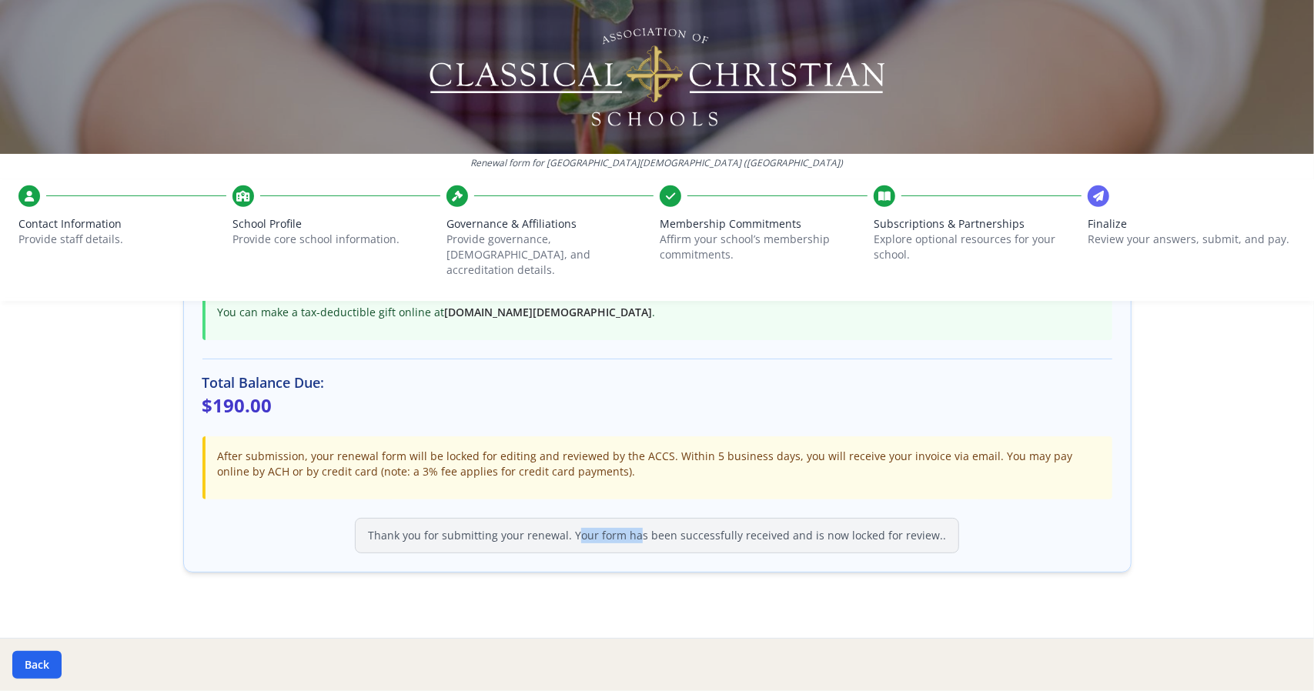
drag, startPoint x: 597, startPoint y: 519, endPoint x: 545, endPoint y: 516, distance: 52.4
click at [545, 518] on div "Thank you for submitting your renewal. Your form has been successfully received…" at bounding box center [657, 535] width 604 height 35
drag, startPoint x: 545, startPoint y: 516, endPoint x: 687, endPoint y: 556, distance: 147.0
click at [687, 556] on div "Final Review & Submission ACCS Membership Dues Subtotal: $190.00 Turning Point …" at bounding box center [657, 333] width 948 height 516
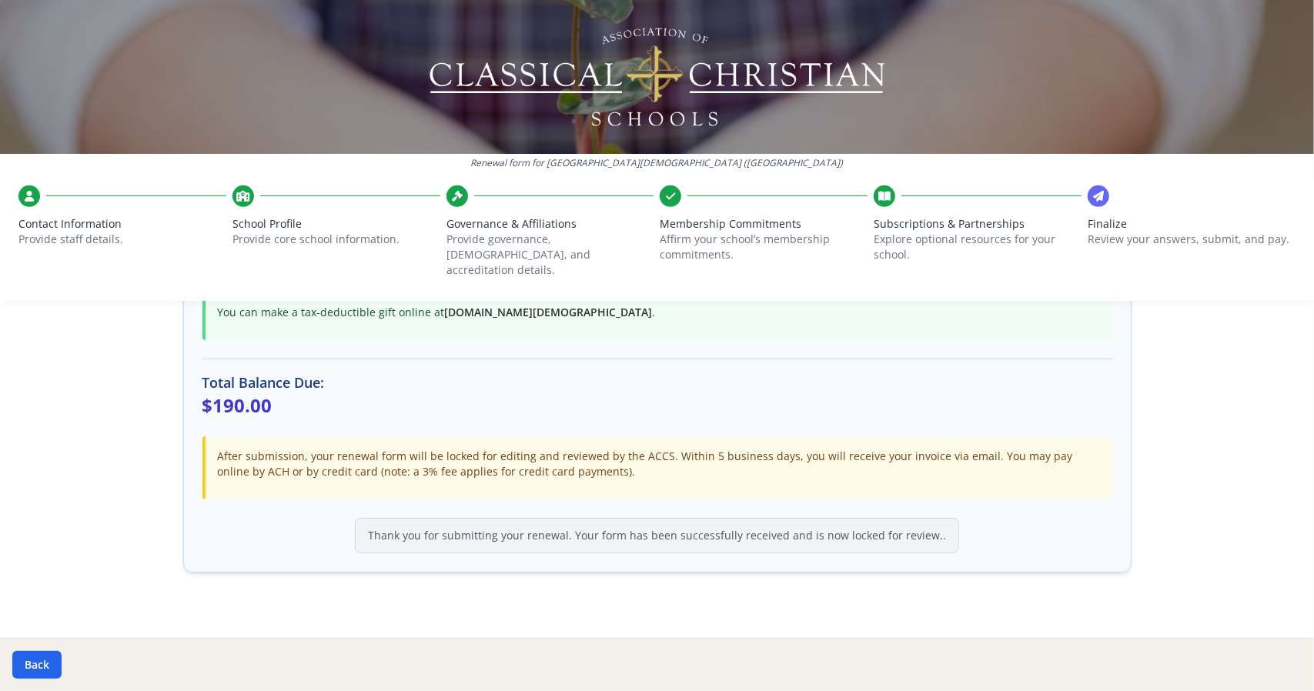
click at [687, 556] on div "Final Review & Submission ACCS Membership Dues Subtotal: $190.00 Turning Point …" at bounding box center [657, 333] width 948 height 516
